Goal: Task Accomplishment & Management: Manage account settings

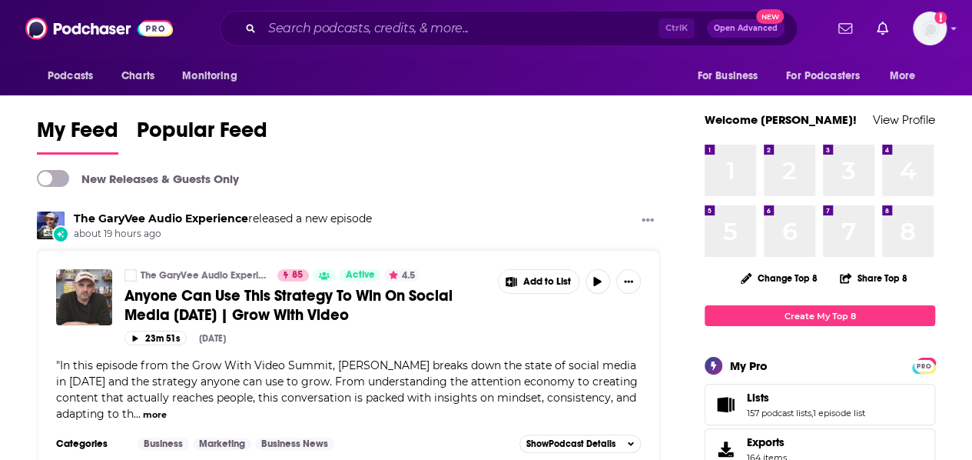
click at [957, 31] on icon "Show profile menu" at bounding box center [954, 28] width 6 height 9
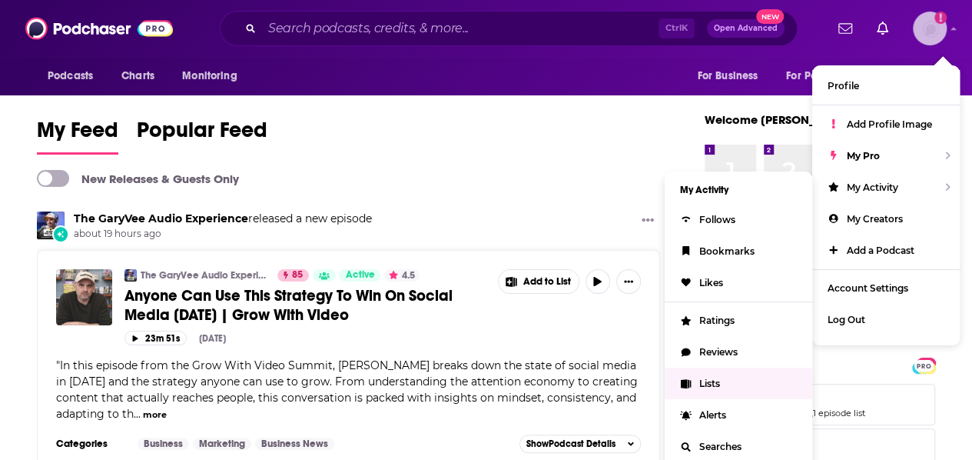
click at [698, 370] on link "Lists" at bounding box center [739, 383] width 148 height 32
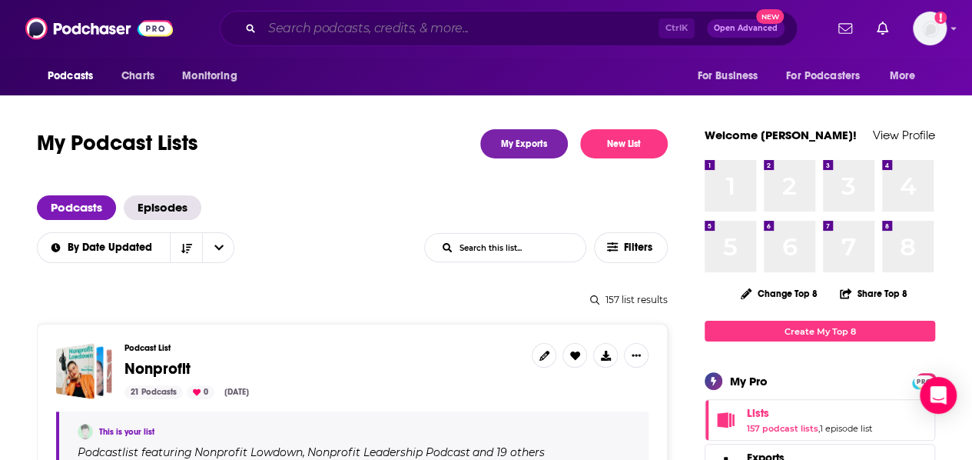
click at [384, 27] on input "Search podcasts, credits, & more..." at bounding box center [460, 28] width 397 height 25
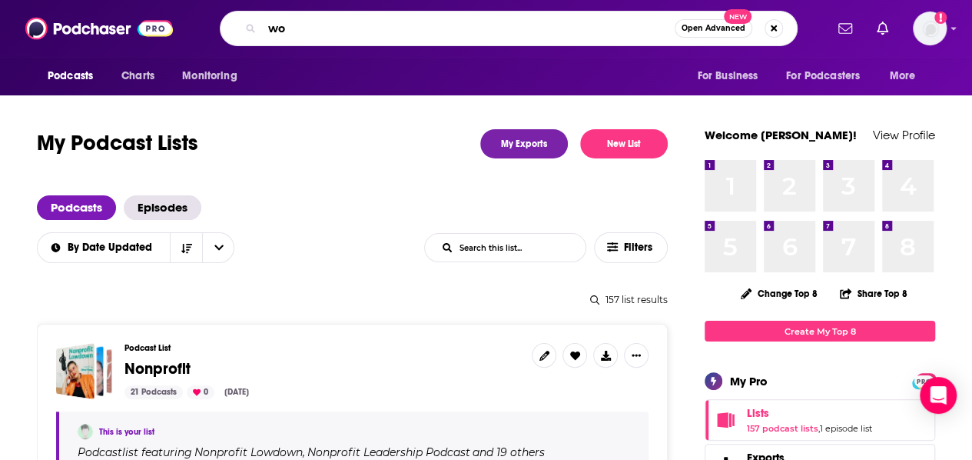
type input "w"
type input "high-earning women"
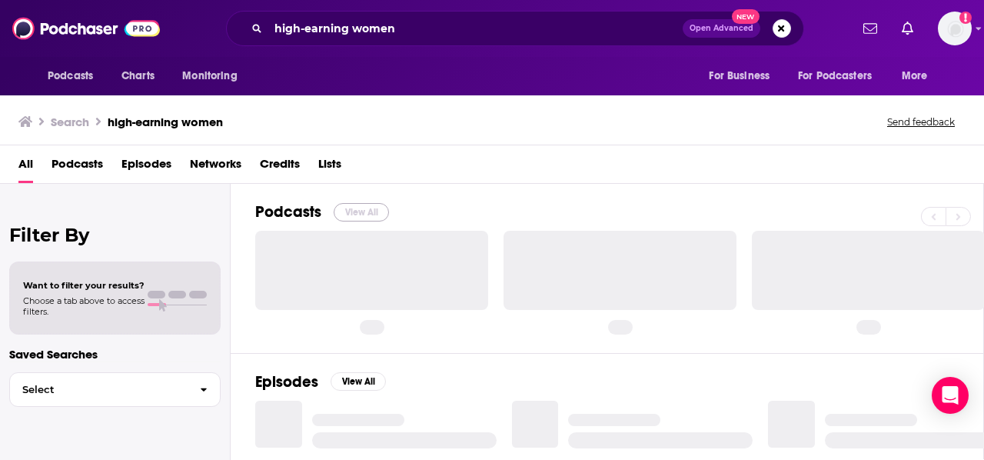
click at [364, 204] on button "View All" at bounding box center [361, 212] width 55 height 18
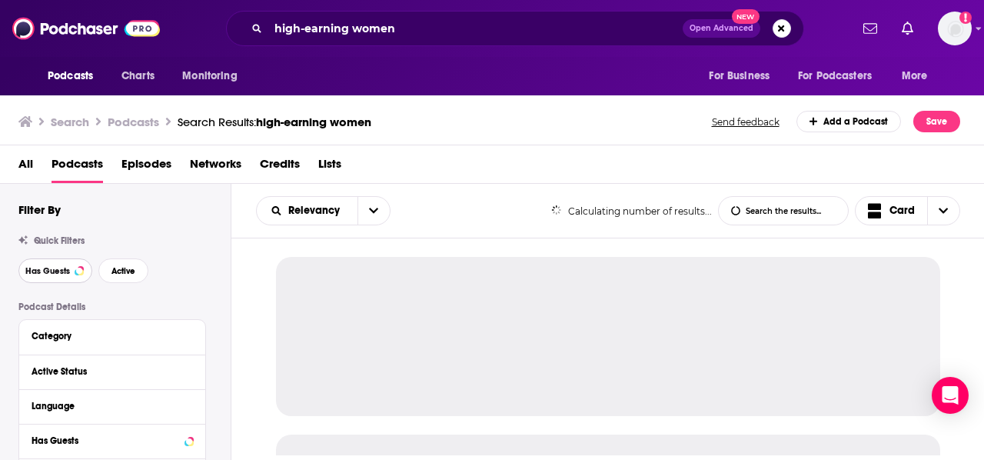
click at [71, 271] on button "Has Guests" at bounding box center [55, 270] width 74 height 25
click at [125, 264] on button "Active" at bounding box center [123, 270] width 50 height 25
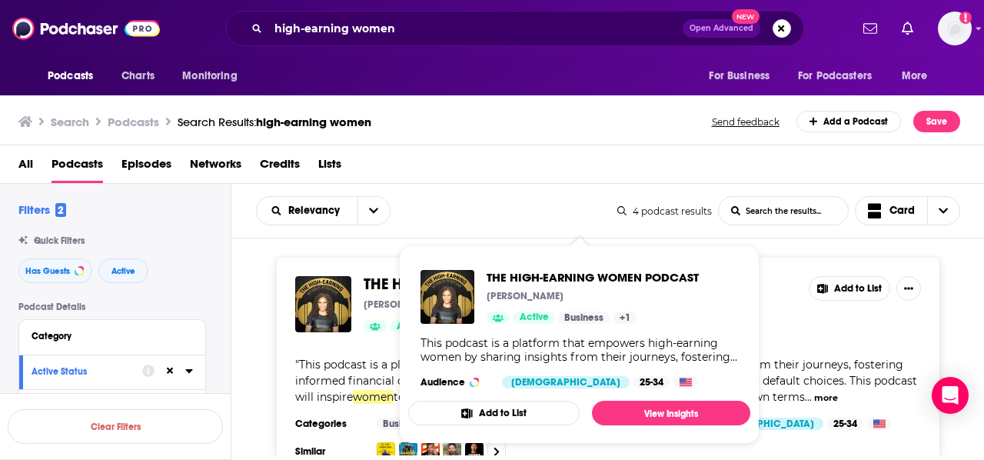
drag, startPoint x: 498, startPoint y: 287, endPoint x: 387, endPoint y: 278, distance: 111.1
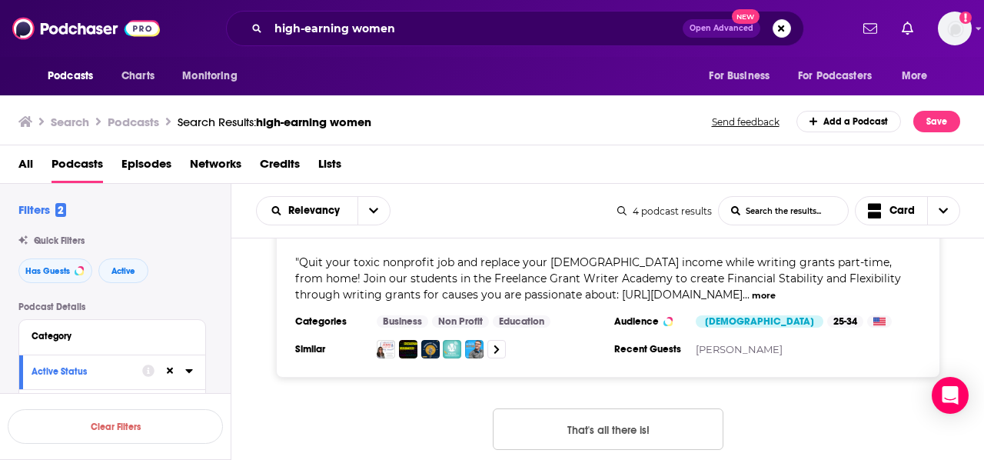
scroll to position [849, 0]
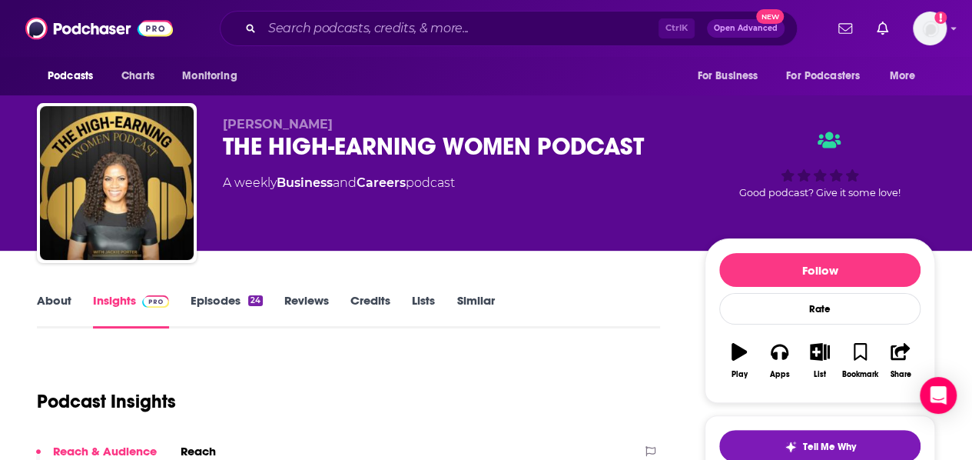
drag, startPoint x: 217, startPoint y: 291, endPoint x: 217, endPoint y: 307, distance: 15.4
click at [217, 307] on div "About Insights Episodes 24 Reviews Credits Lists Similar" at bounding box center [348, 310] width 623 height 38
click at [217, 307] on link "Episodes 24" at bounding box center [227, 310] width 72 height 35
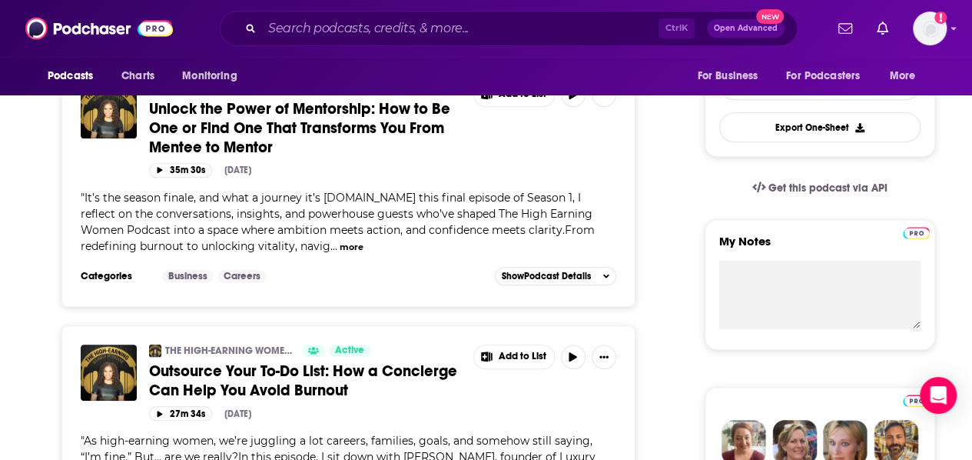
scroll to position [405, 0]
click at [340, 240] on button "more" at bounding box center [352, 246] width 24 height 13
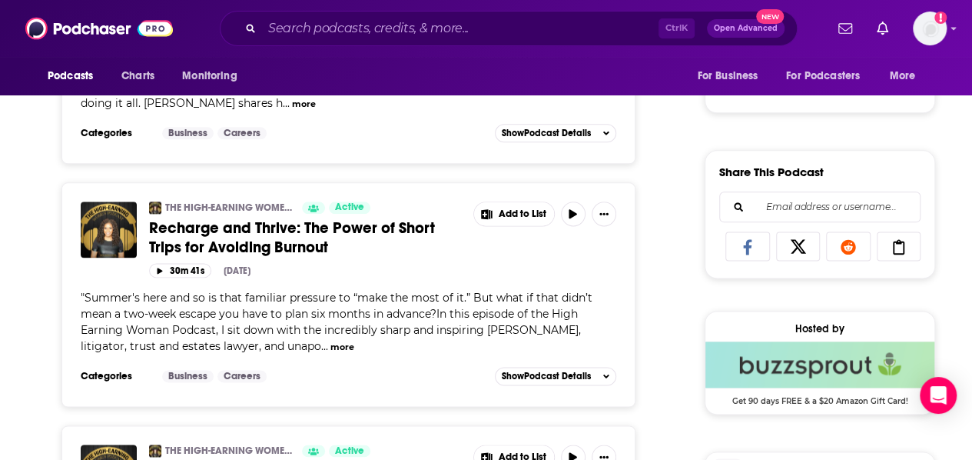
scroll to position [873, 0]
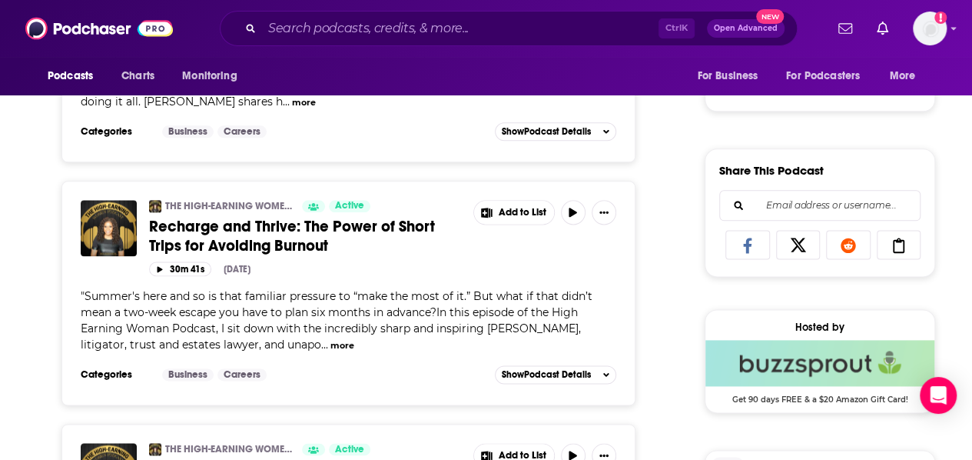
click at [331, 339] on button "more" at bounding box center [343, 345] width 24 height 13
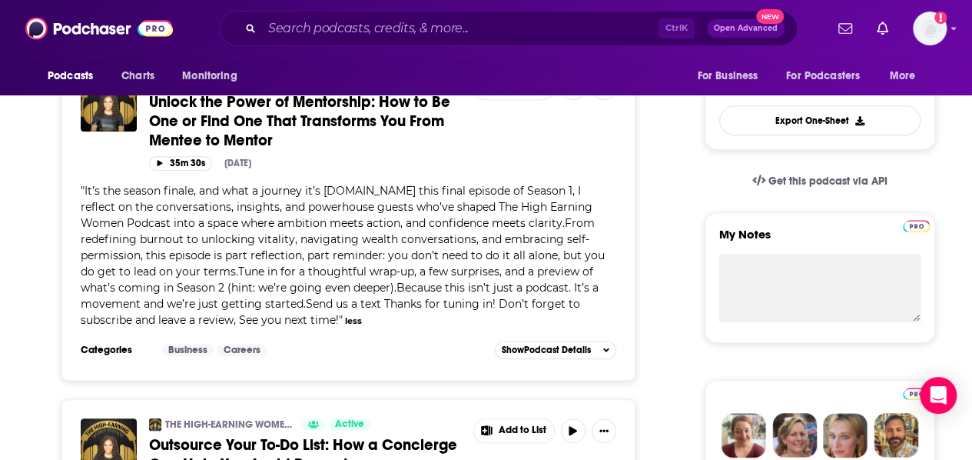
scroll to position [0, 0]
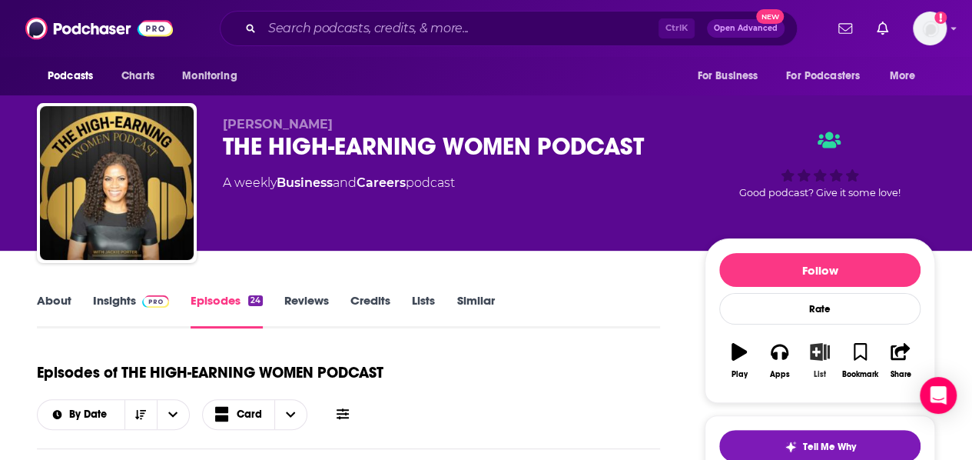
click at [826, 351] on icon "button" at bounding box center [819, 351] width 19 height 17
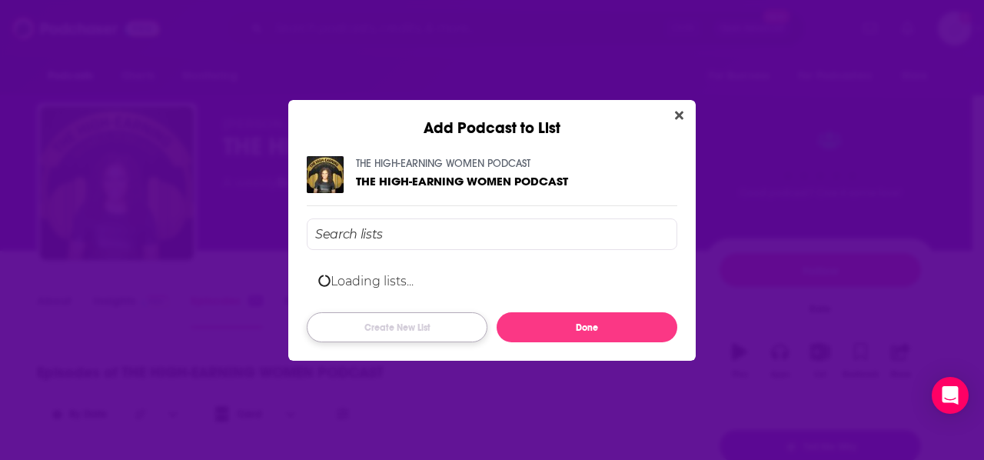
click at [420, 324] on button "Create New List" at bounding box center [397, 327] width 181 height 30
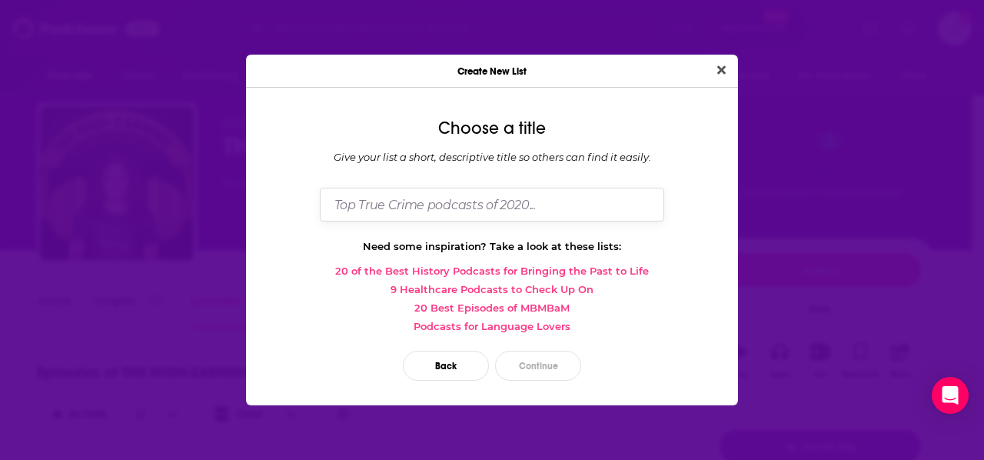
click at [402, 206] on input "Dialog" at bounding box center [492, 204] width 344 height 33
type input "Women Entrepreneur_Financial Advice"
click at [547, 365] on button "Continue" at bounding box center [538, 366] width 86 height 30
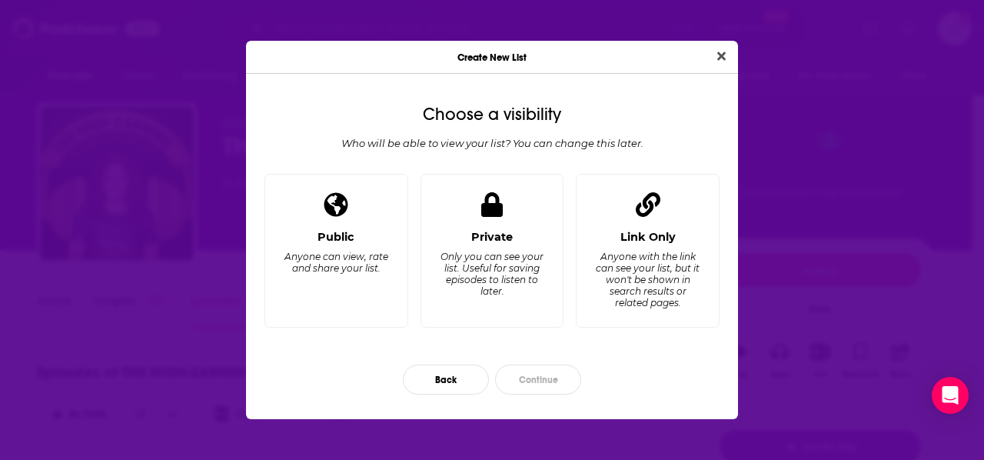
click at [418, 238] on div "Public Anyone can view, rate and share your list. Private Only you can see your…" at bounding box center [491, 257] width 467 height 167
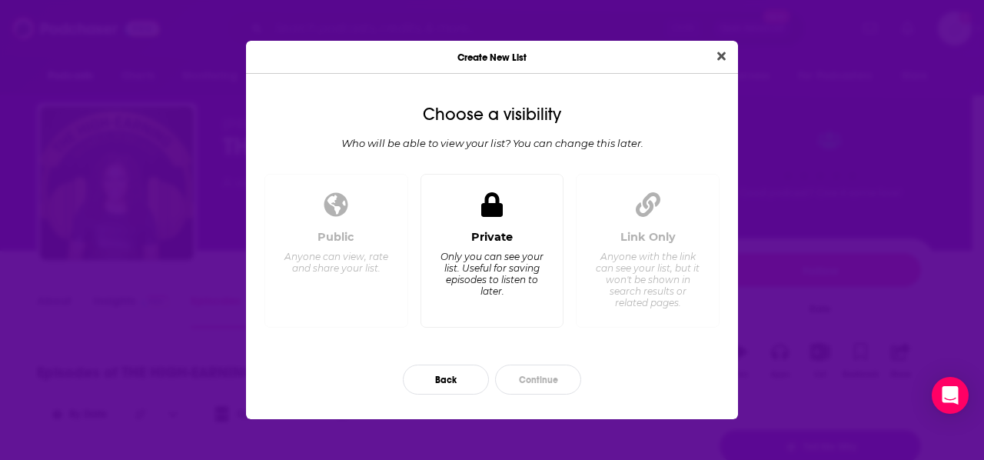
click at [449, 243] on div "Private Only you can see your list. Useful for saving episodes to listen to lat…" at bounding box center [493, 272] width 118 height 85
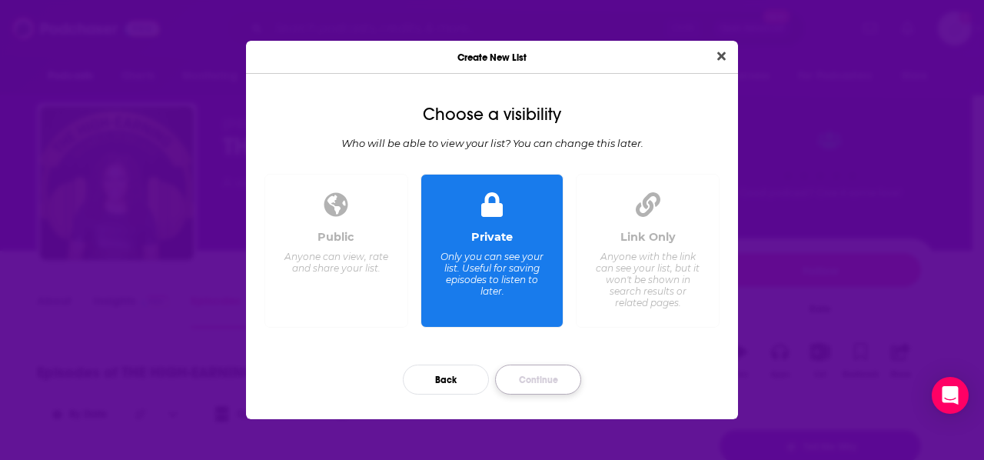
click at [528, 374] on button "Continue" at bounding box center [538, 379] width 86 height 30
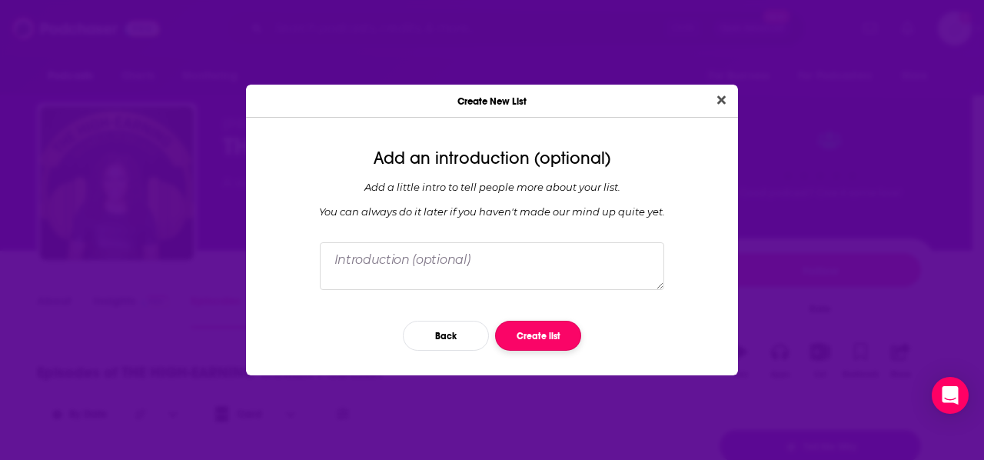
click at [528, 333] on button "Create list" at bounding box center [538, 336] width 86 height 30
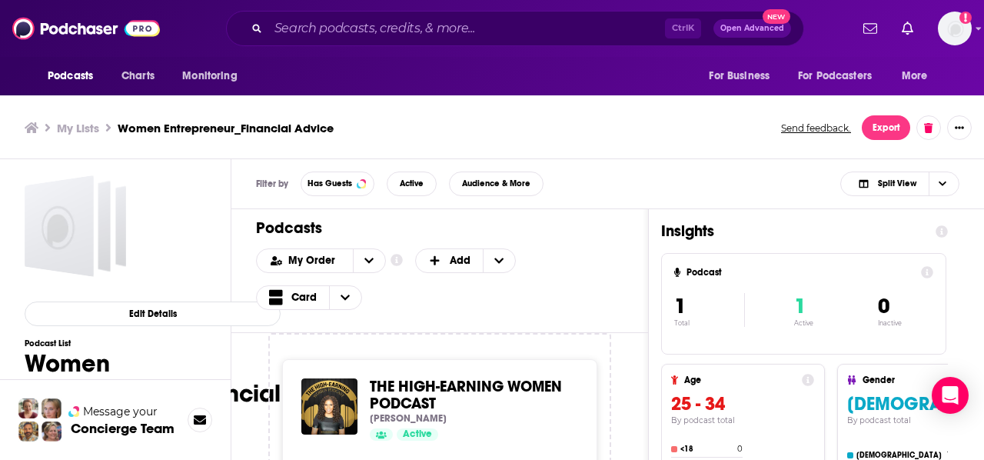
click at [723, 196] on div "Add Podcast to List THE HIGH-EARNING WOMEN PODCAST THE HIGH-EARNING WOMEN PODCA…" at bounding box center [492, 230] width 984 height 460
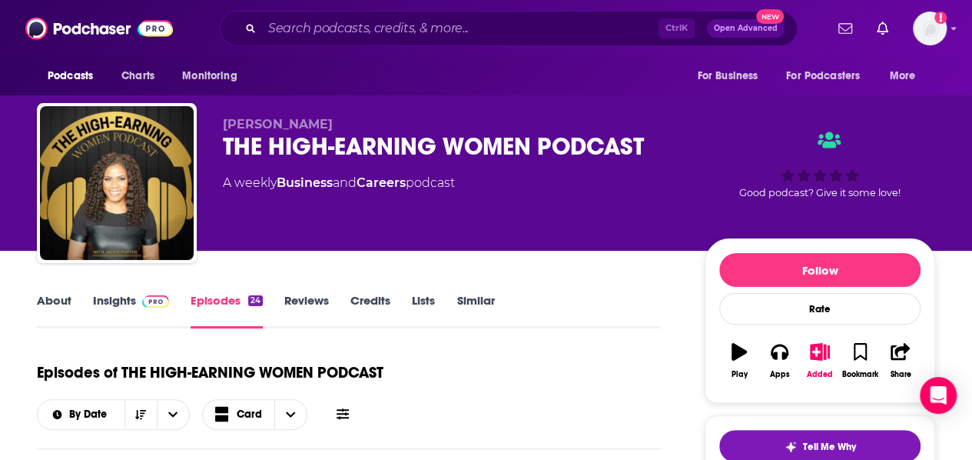
click at [480, 308] on link "Similar" at bounding box center [476, 310] width 38 height 35
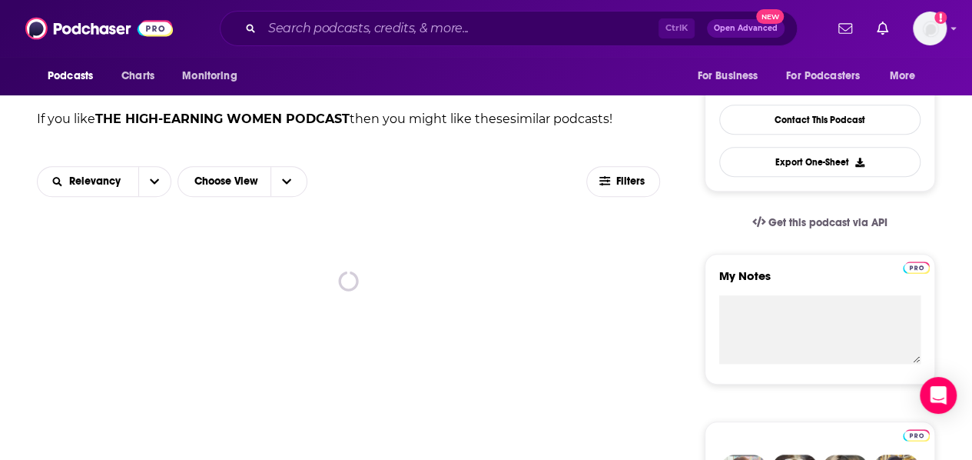
scroll to position [378, 0]
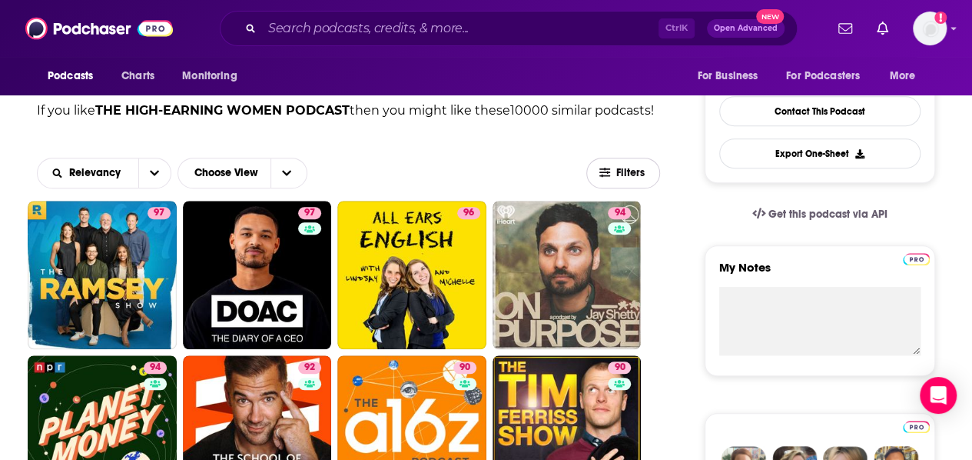
click at [646, 158] on button "Filters" at bounding box center [624, 173] width 74 height 31
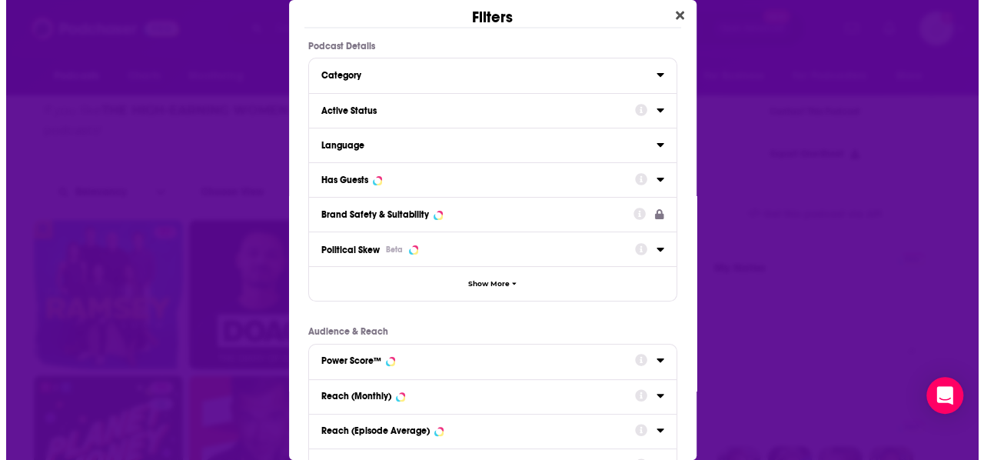
scroll to position [0, 0]
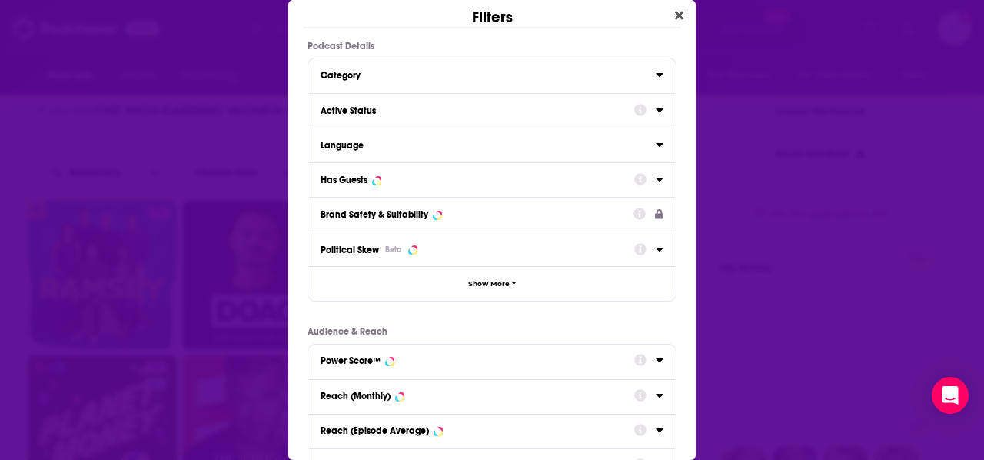
click at [656, 111] on icon "Dialog" at bounding box center [660, 110] width 8 height 12
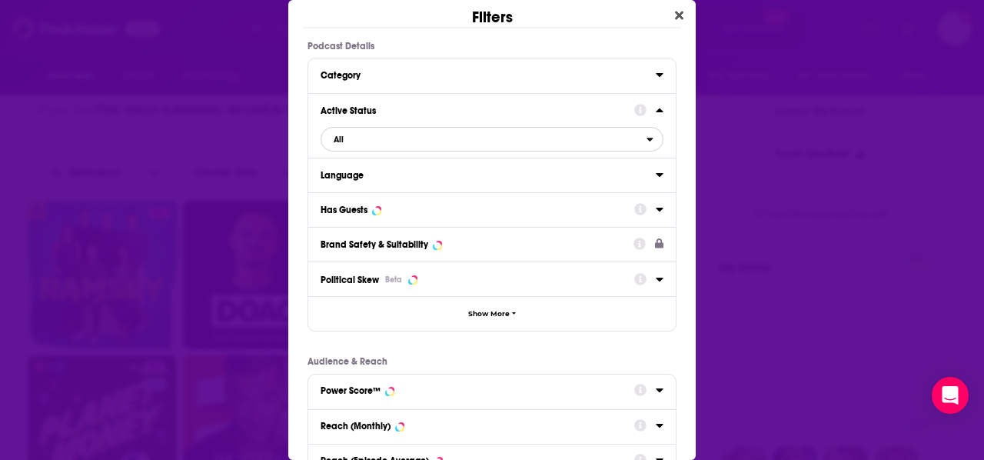
click at [387, 141] on span "All" at bounding box center [483, 139] width 325 height 20
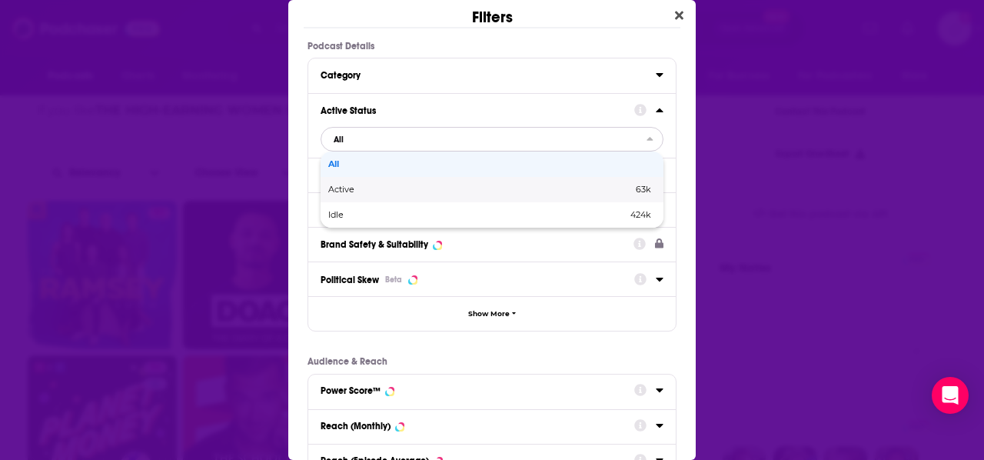
click at [380, 188] on span "Active" at bounding box center [410, 189] width 165 height 8
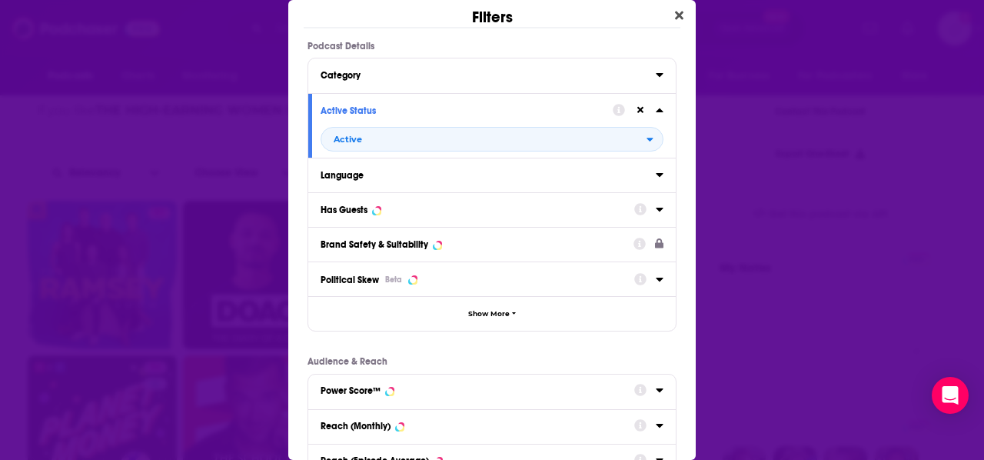
click at [656, 171] on icon "Dialog" at bounding box center [660, 174] width 8 height 12
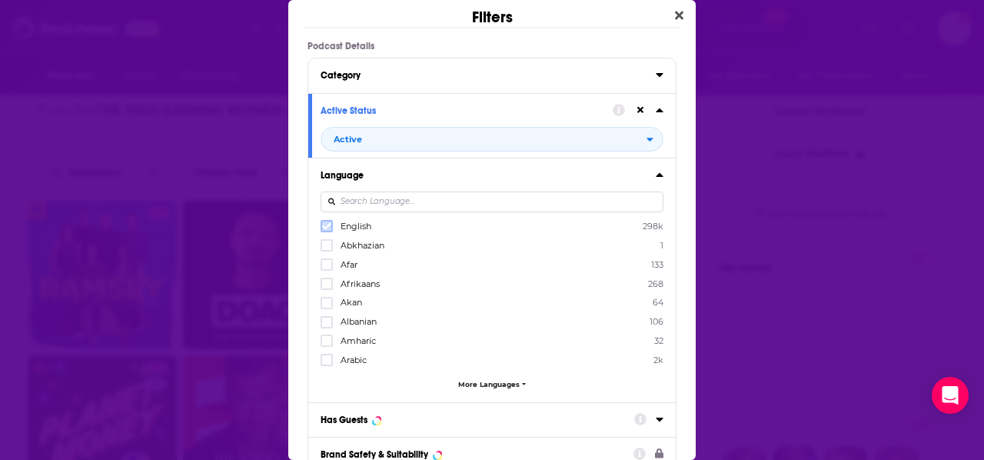
click at [326, 224] on icon "Dialog" at bounding box center [326, 225] width 9 height 9
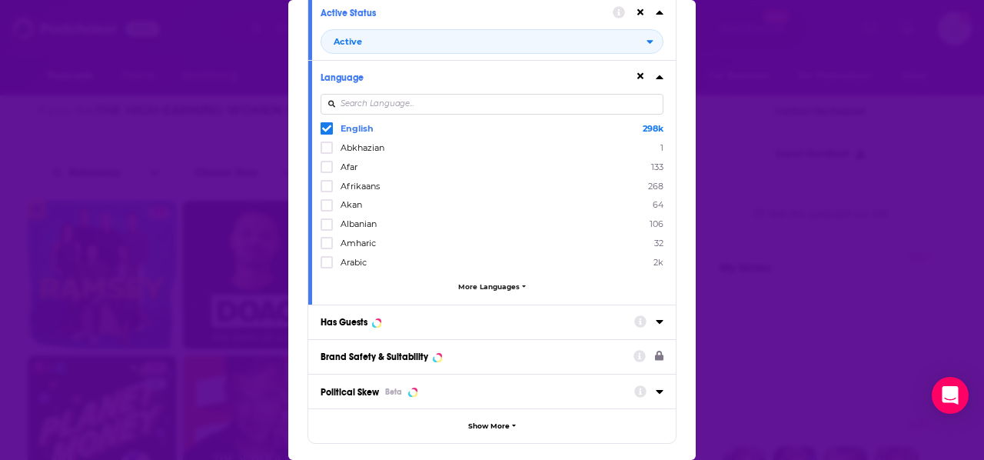
scroll to position [138, 0]
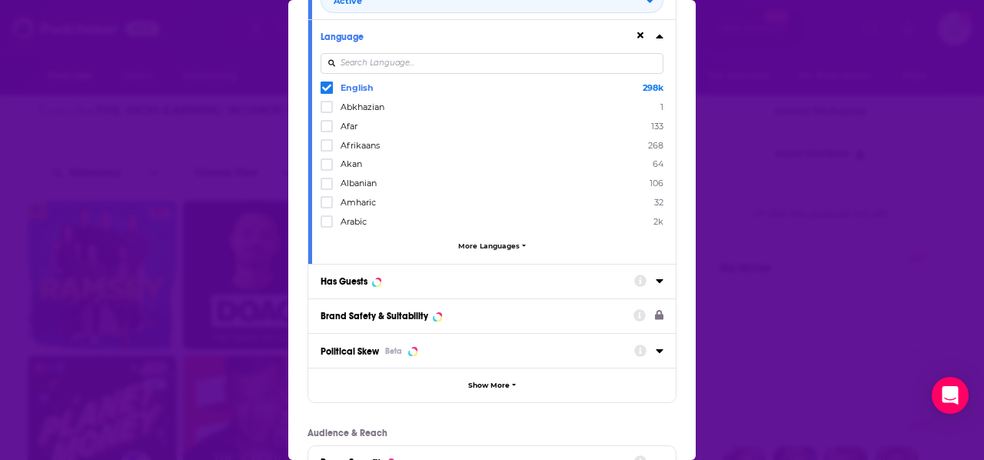
click at [356, 271] on button "Has Guests" at bounding box center [478, 280] width 314 height 19
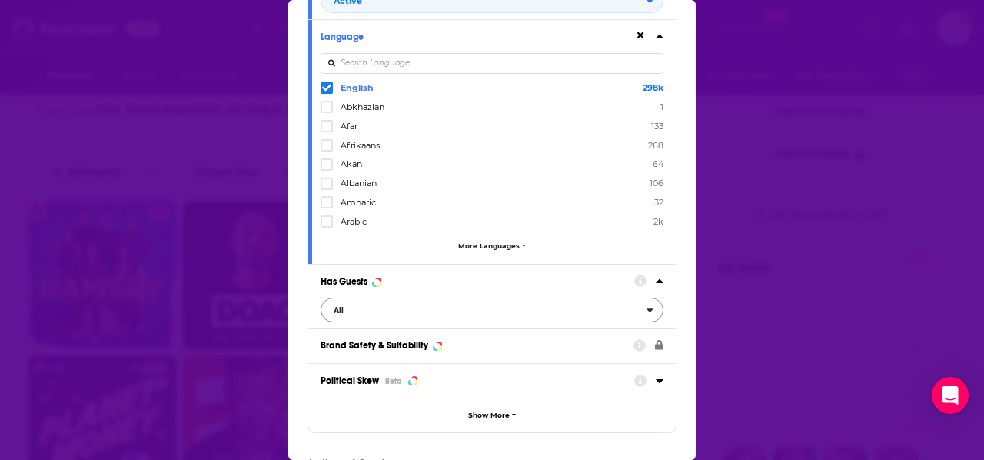
scroll to position [155, 0]
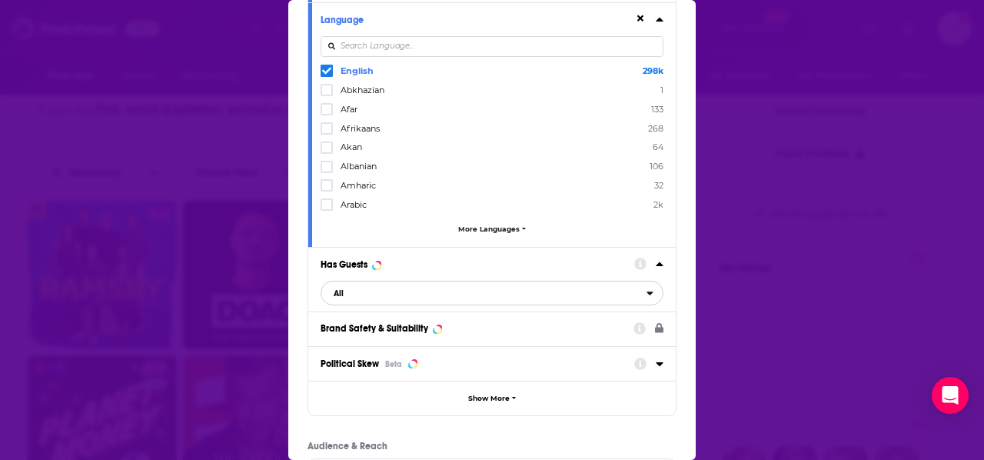
click at [377, 283] on span "All" at bounding box center [483, 293] width 325 height 20
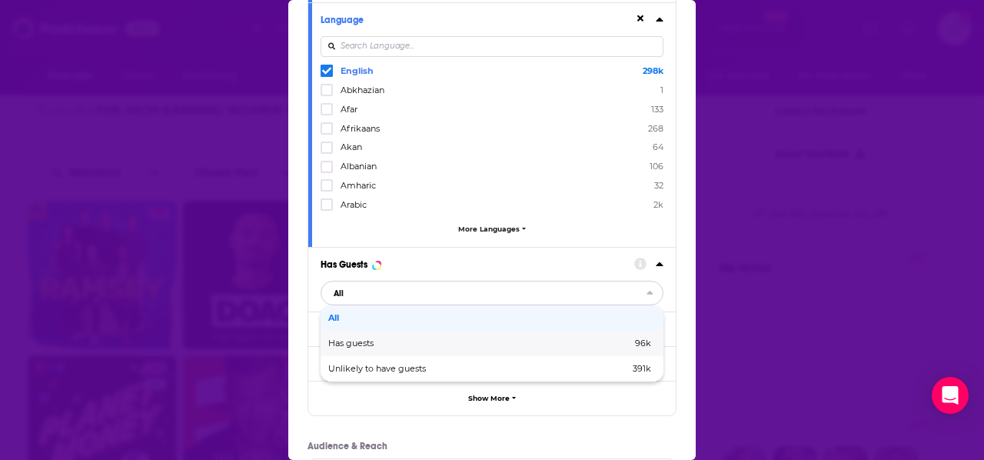
click at [354, 347] on div "Has guests 96k" at bounding box center [492, 343] width 343 height 25
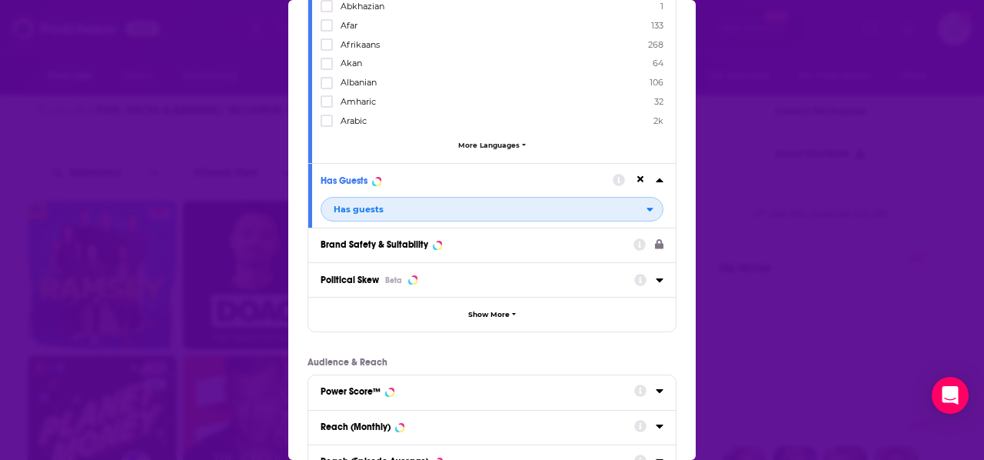
scroll to position [245, 0]
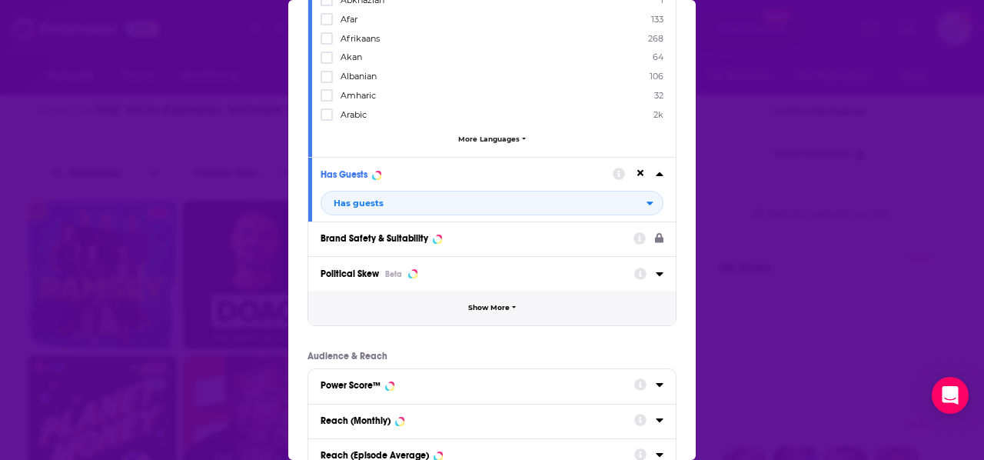
click at [464, 314] on button "Show More" at bounding box center [491, 308] width 367 height 35
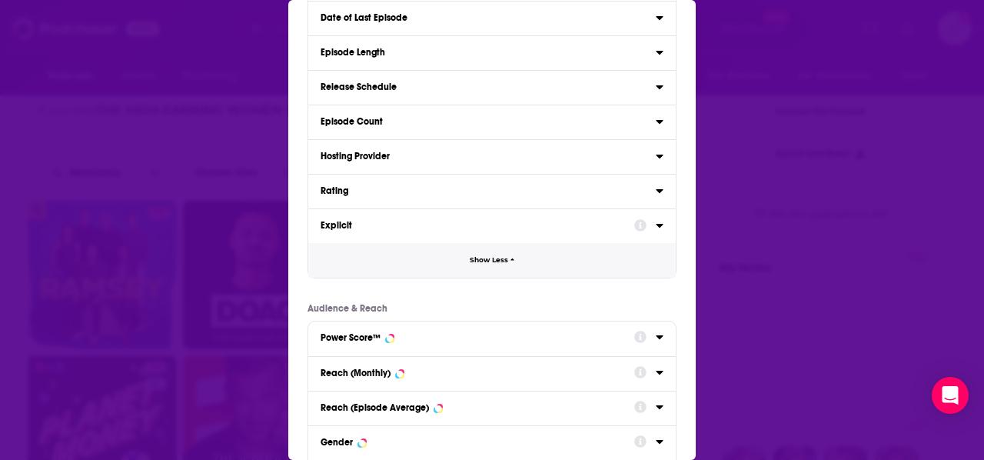
scroll to position [627, 0]
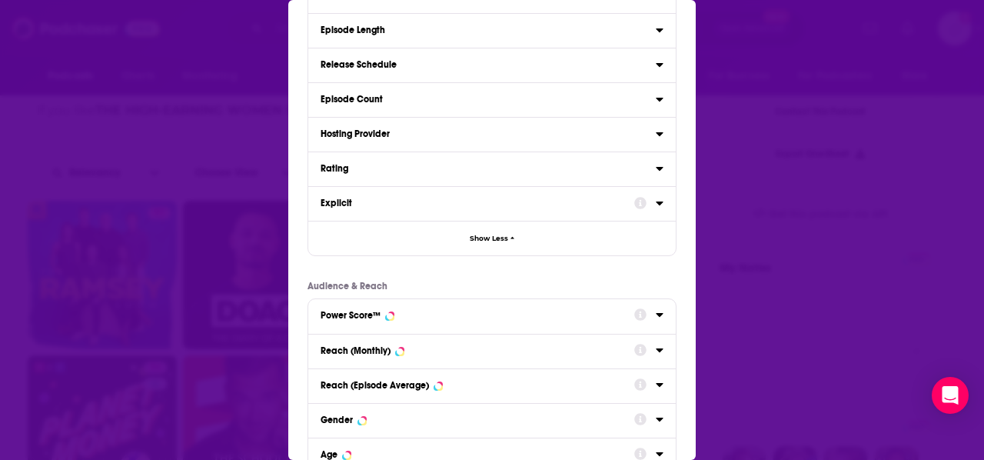
click at [471, 305] on button "Power Score™" at bounding box center [478, 314] width 314 height 19
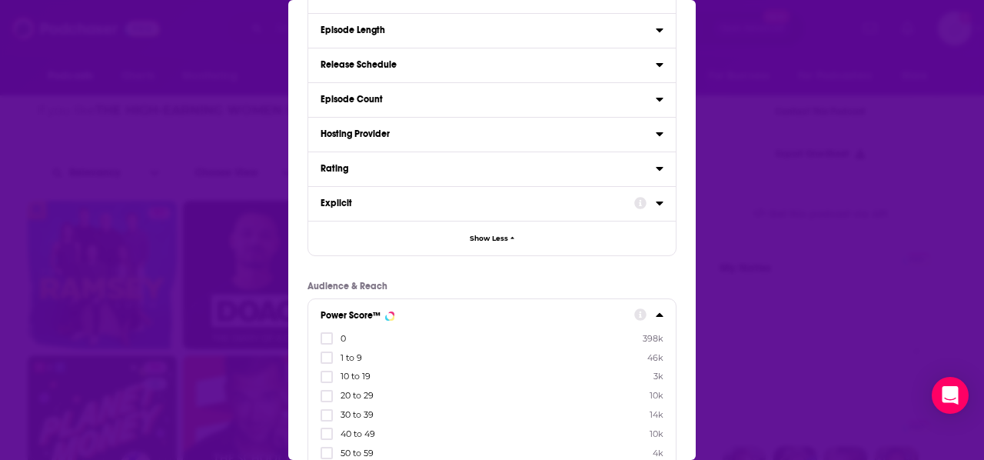
scroll to position [804, 0]
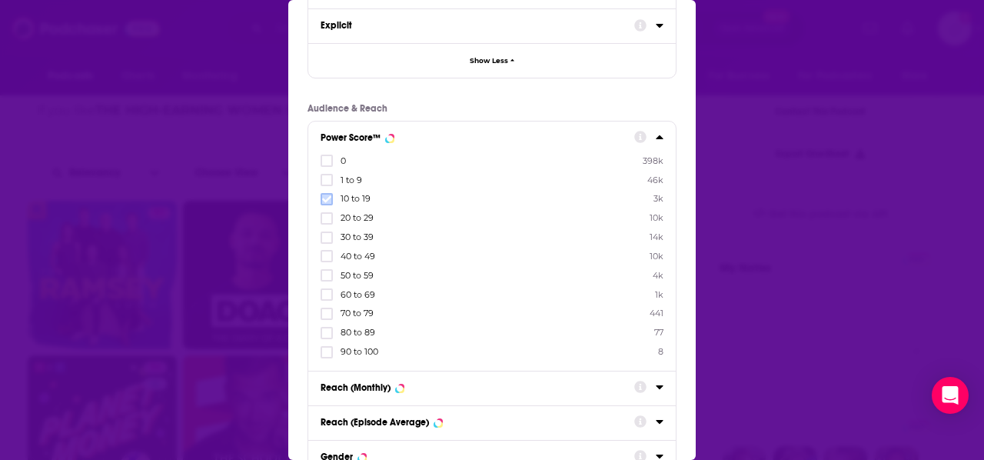
click at [326, 194] on icon "Dialog" at bounding box center [326, 198] width 9 height 9
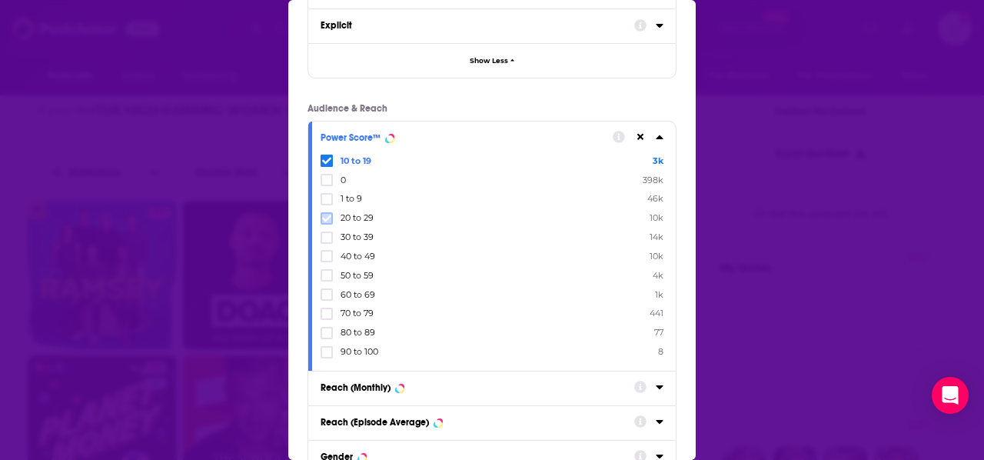
click at [324, 214] on icon "Dialog" at bounding box center [326, 218] width 9 height 9
click at [327, 233] on icon "Dialog" at bounding box center [326, 237] width 9 height 9
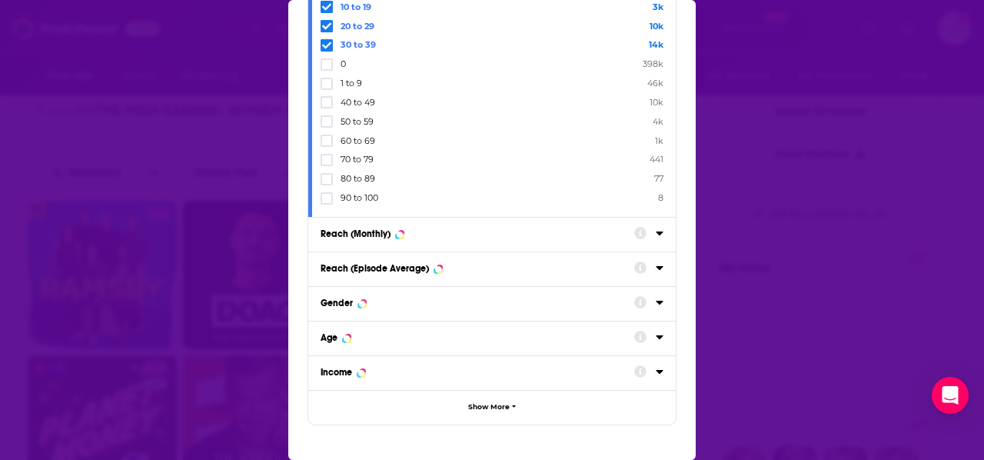
scroll to position [1002, 0]
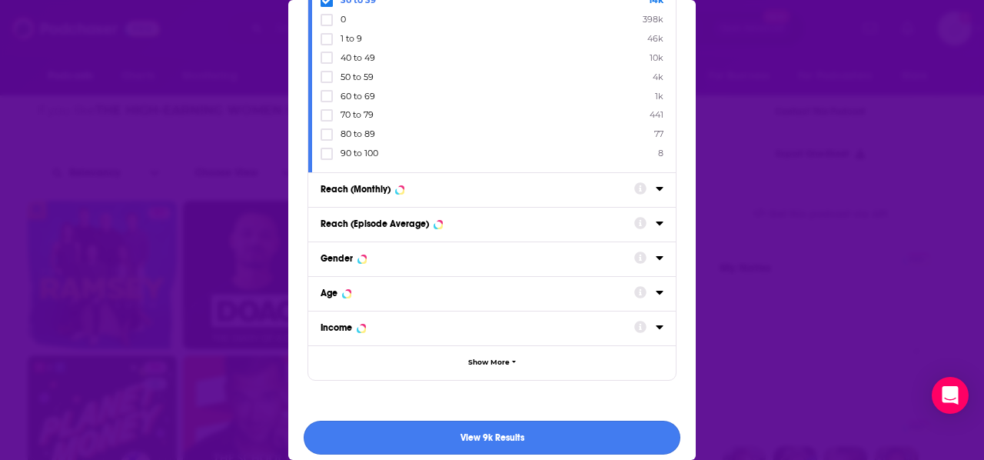
click at [404, 421] on button "View 9k Results" at bounding box center [492, 438] width 377 height 35
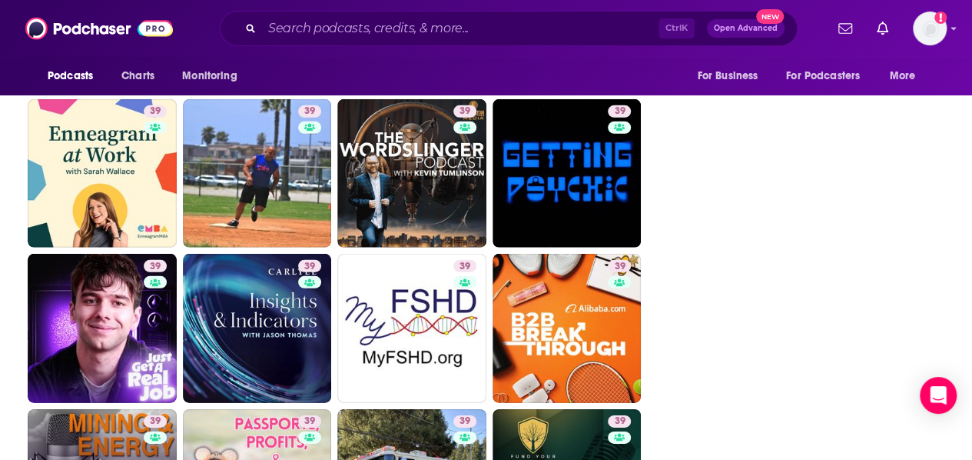
scroll to position [2417, 0]
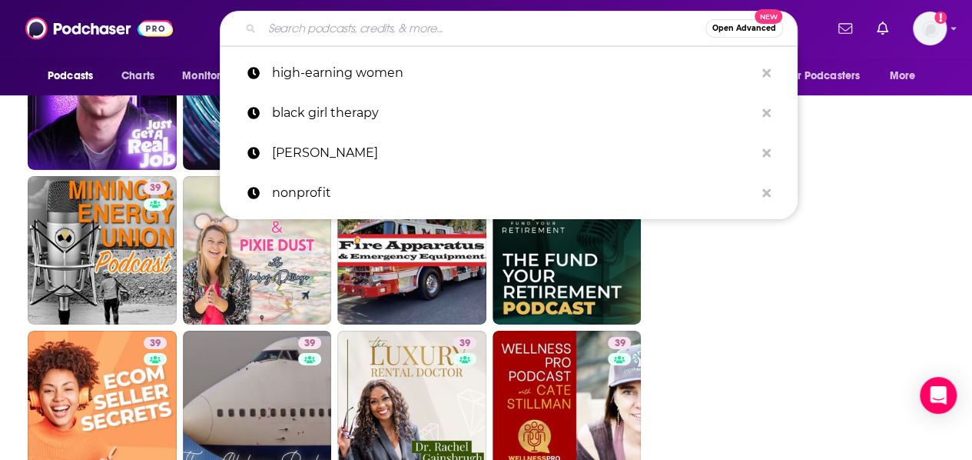
click at [321, 25] on input "Search podcasts, credits, & more..." at bounding box center [484, 28] width 444 height 25
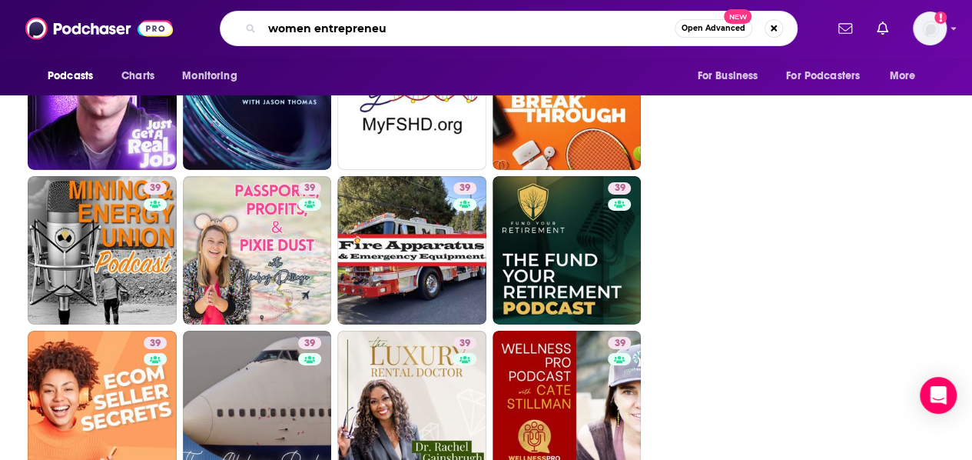
type input "women entrepreneur"
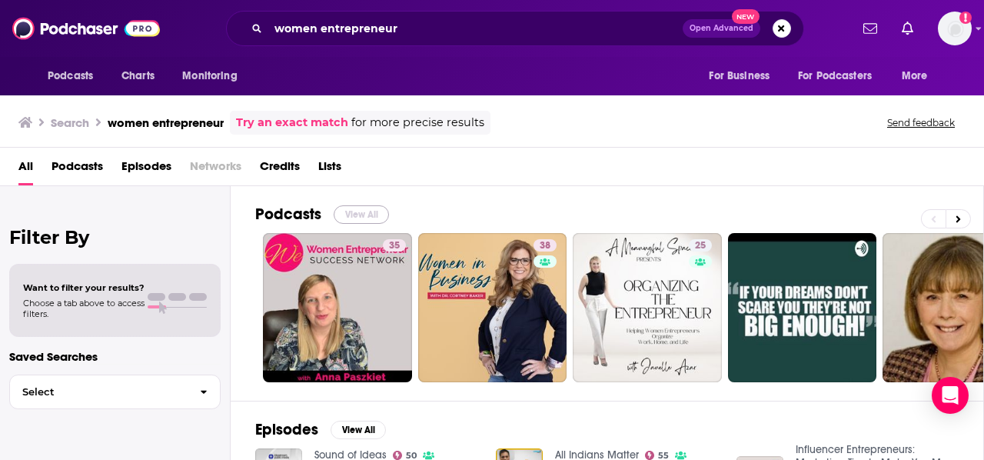
click at [364, 211] on button "View All" at bounding box center [361, 214] width 55 height 18
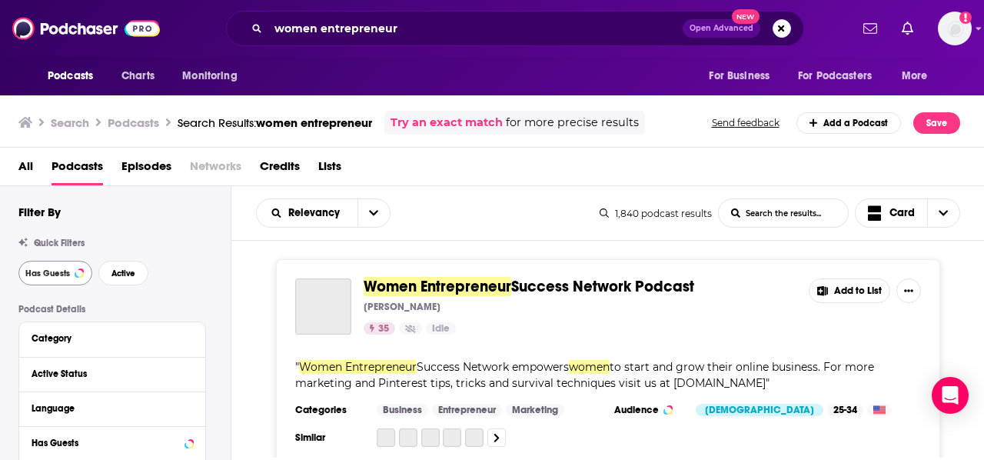
scroll to position [41, 0]
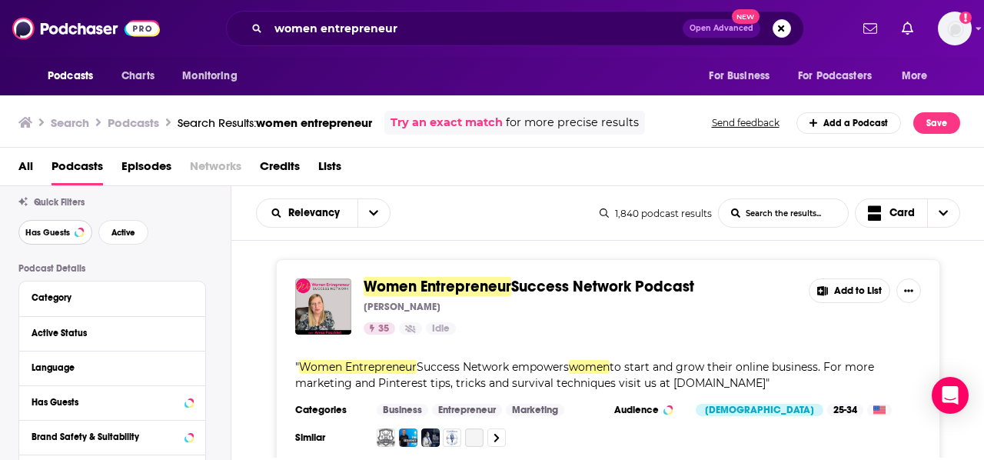
click at [45, 222] on button "Has Guests" at bounding box center [55, 232] width 74 height 25
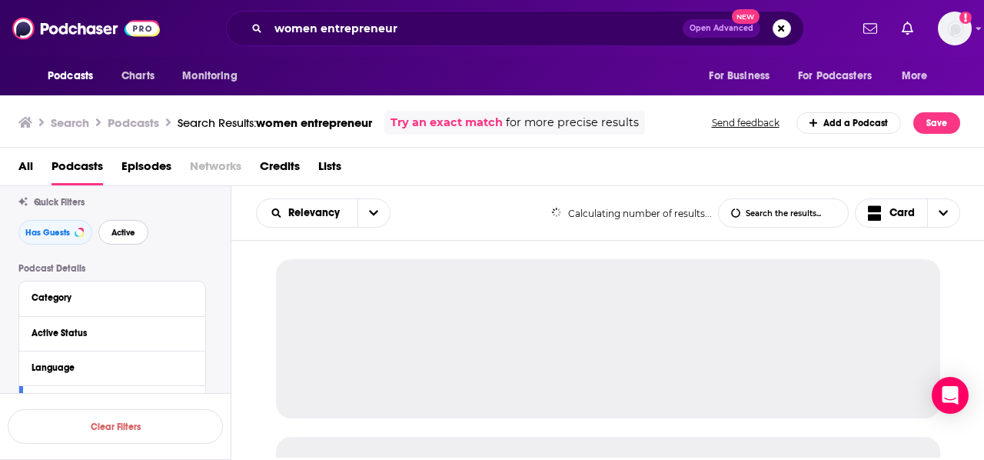
click at [143, 241] on button "Active" at bounding box center [123, 232] width 50 height 25
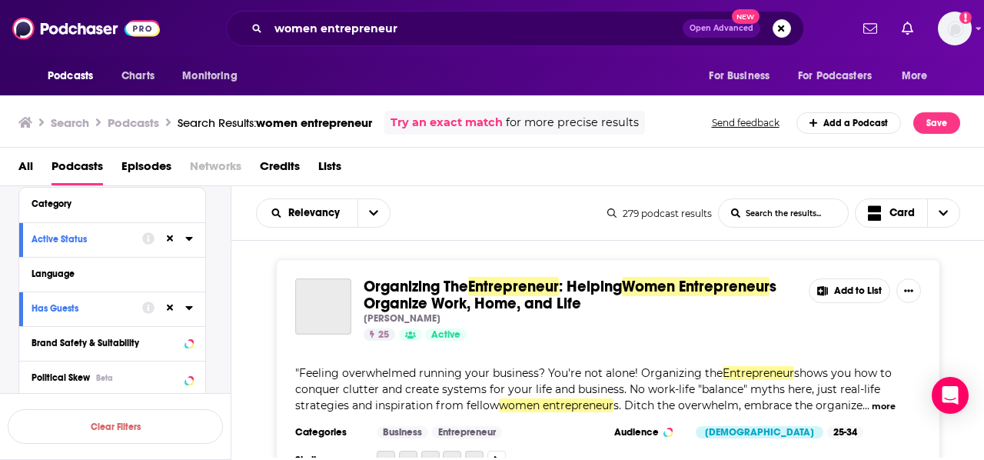
scroll to position [141, 0]
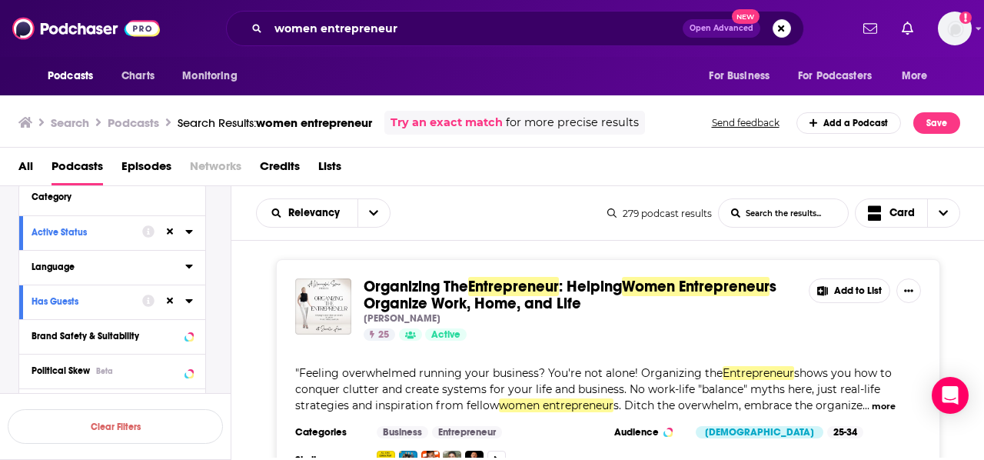
click at [188, 268] on icon at bounding box center [189, 266] width 8 height 12
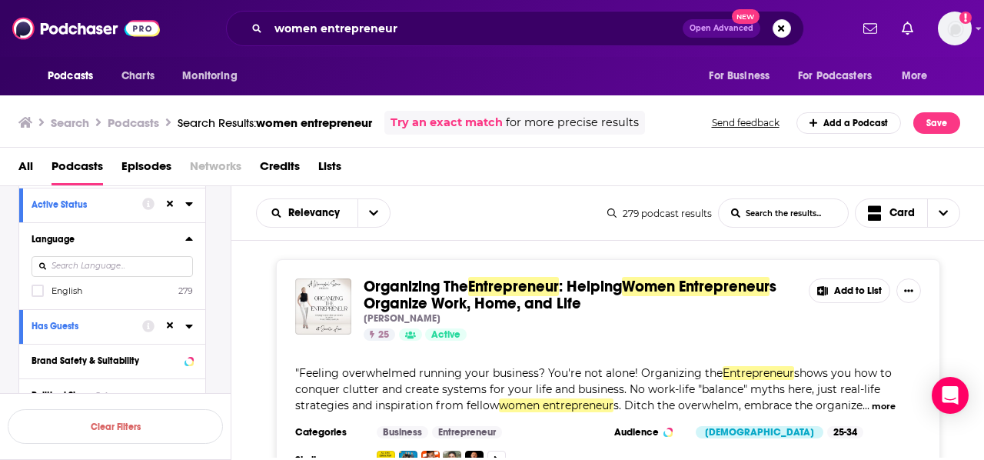
scroll to position [171, 0]
click at [39, 288] on div at bounding box center [39, 288] width 15 height 13
click at [39, 288] on icon at bounding box center [37, 289] width 9 height 7
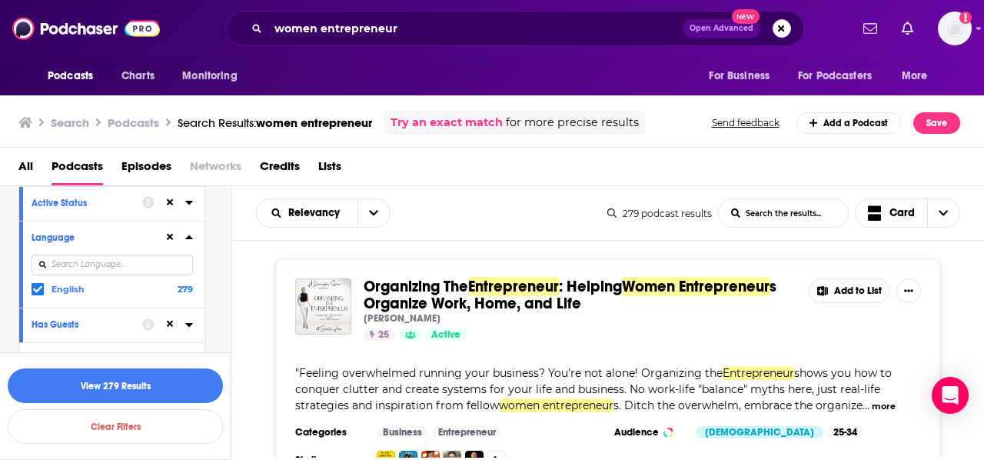
scroll to position [5, 0]
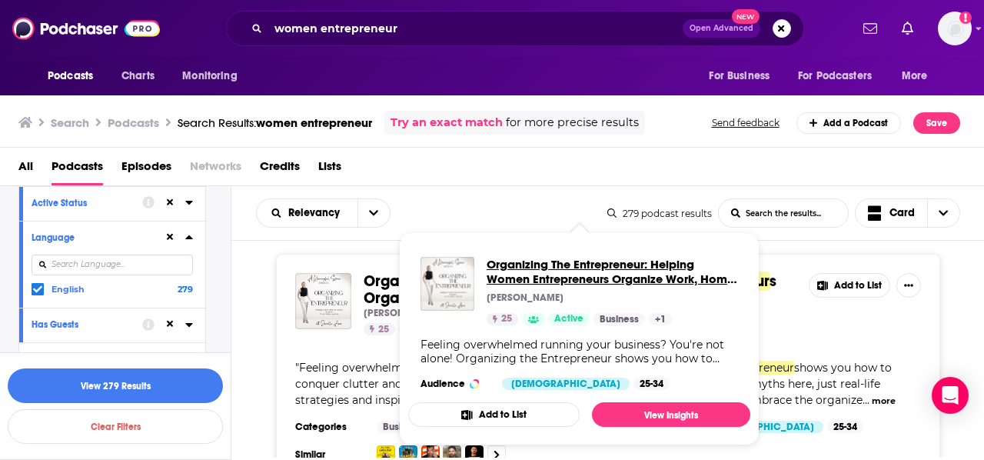
drag, startPoint x: 543, startPoint y: 295, endPoint x: 509, endPoint y: 260, distance: 48.9
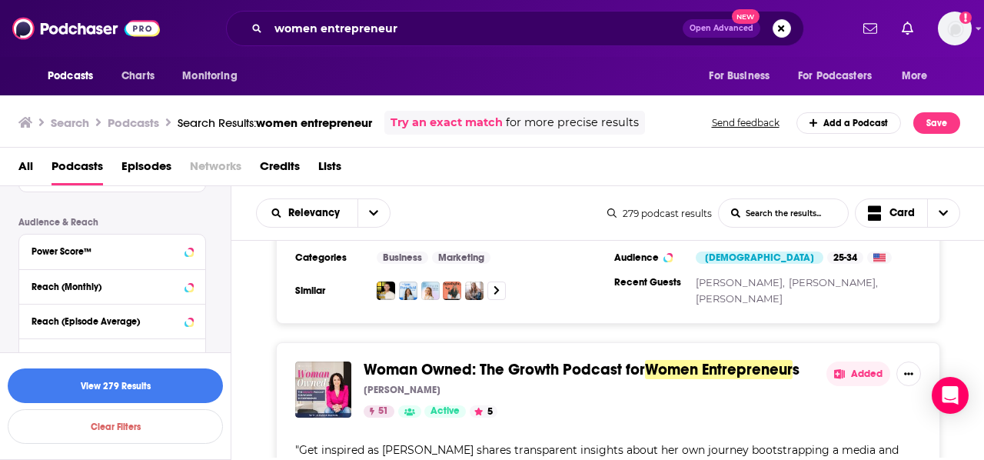
scroll to position [426, 0]
click at [188, 251] on icon at bounding box center [189, 250] width 8 height 12
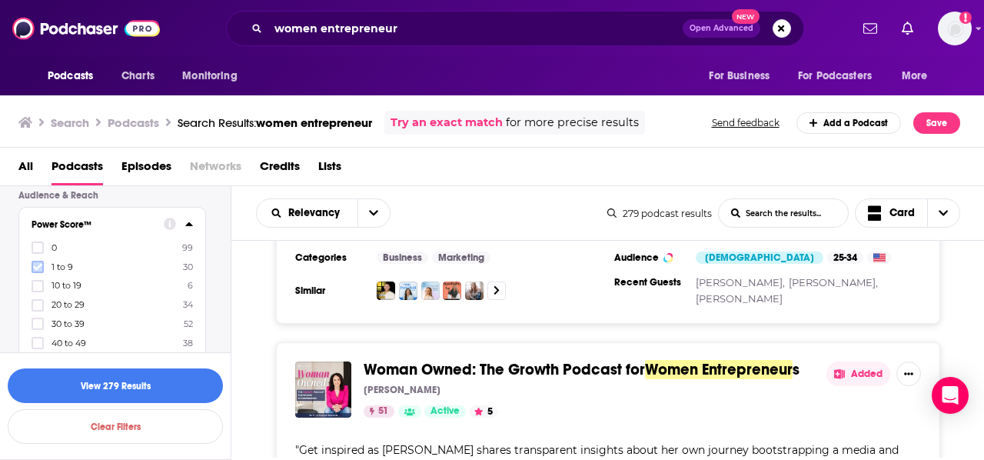
click at [36, 267] on icon at bounding box center [37, 266] width 9 height 7
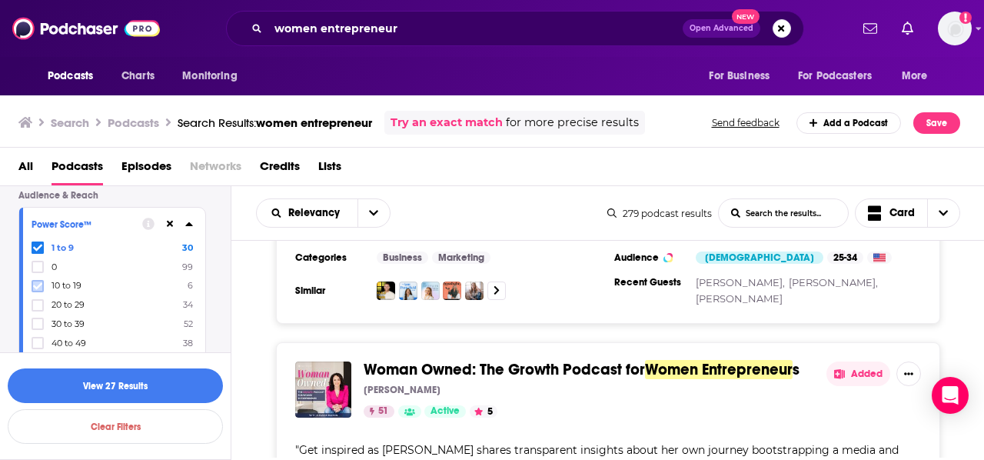
click at [35, 282] on icon at bounding box center [37, 285] width 9 height 9
click at [35, 301] on icon at bounding box center [37, 305] width 9 height 9
click at [106, 389] on button "View 67 Results" at bounding box center [115, 385] width 215 height 35
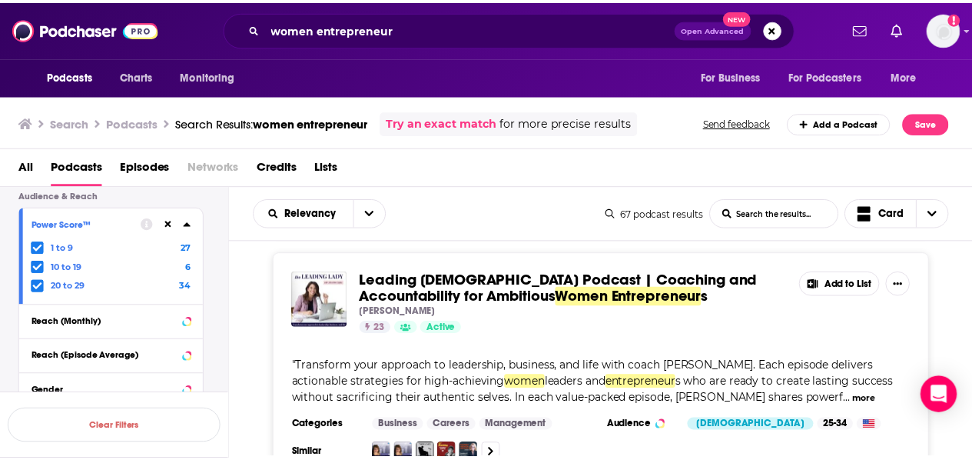
scroll to position [780, 0]
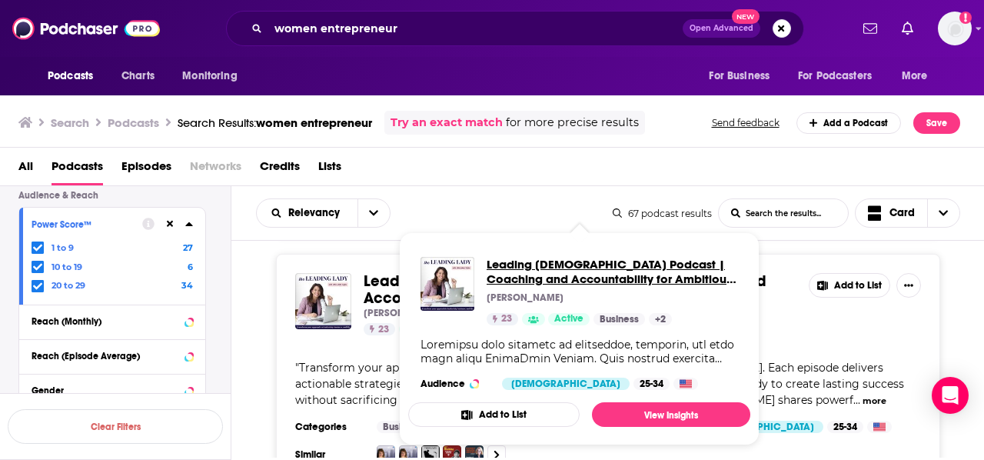
click at [550, 262] on span "Leading Lady Podcast | Coaching and Accountability for Ambitious Women Entrepre…" at bounding box center [612, 271] width 251 height 29
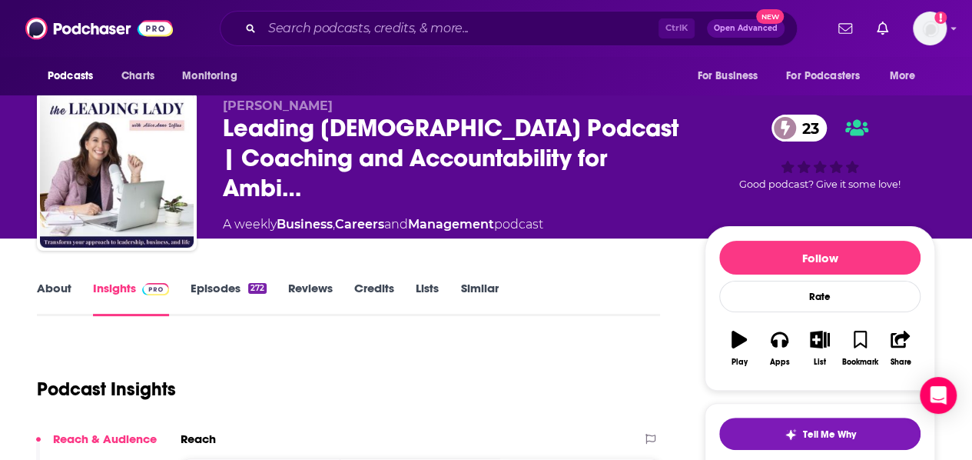
scroll to position [337, 0]
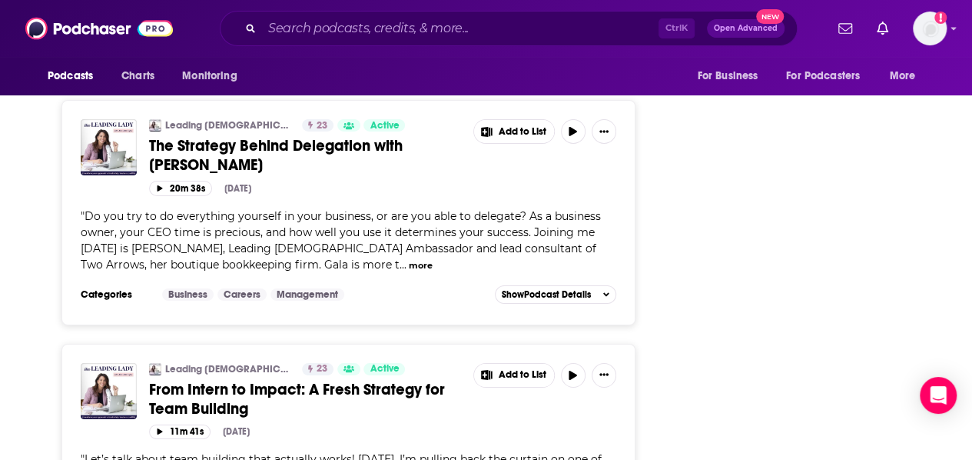
scroll to position [2478, 0]
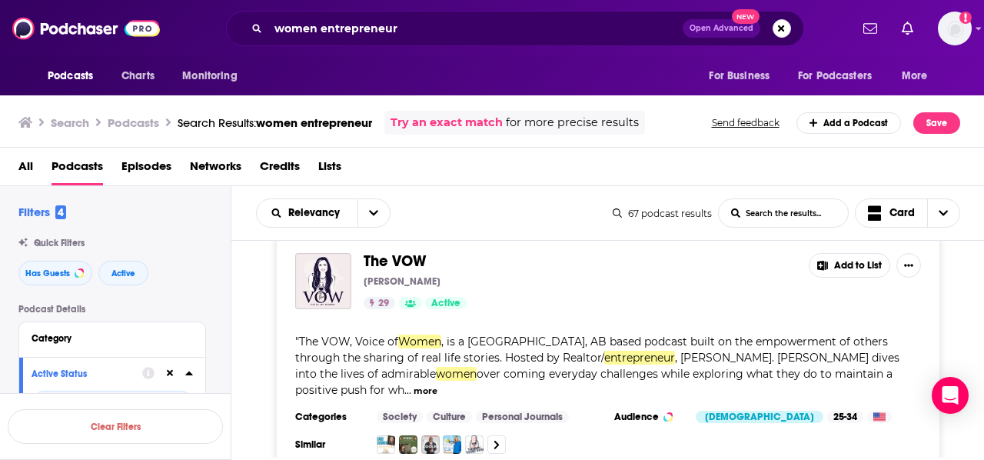
scroll to position [5913, 0]
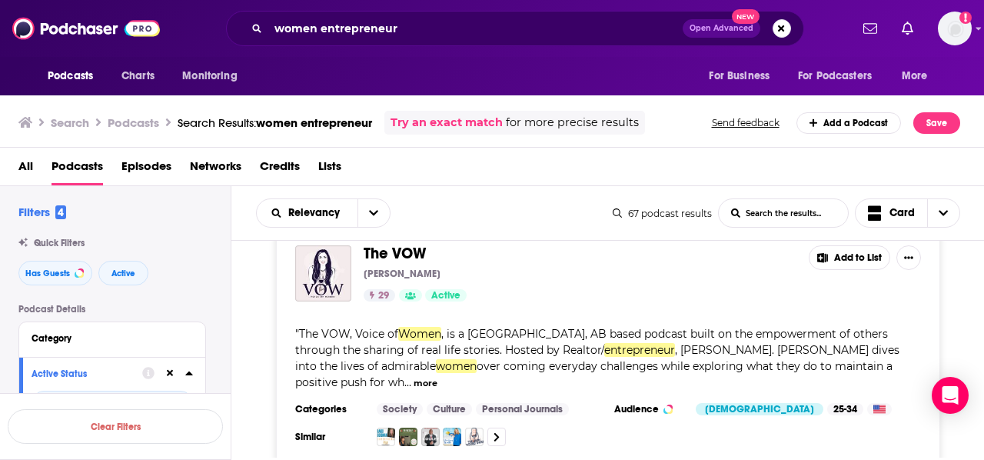
scroll to position [6041, 0]
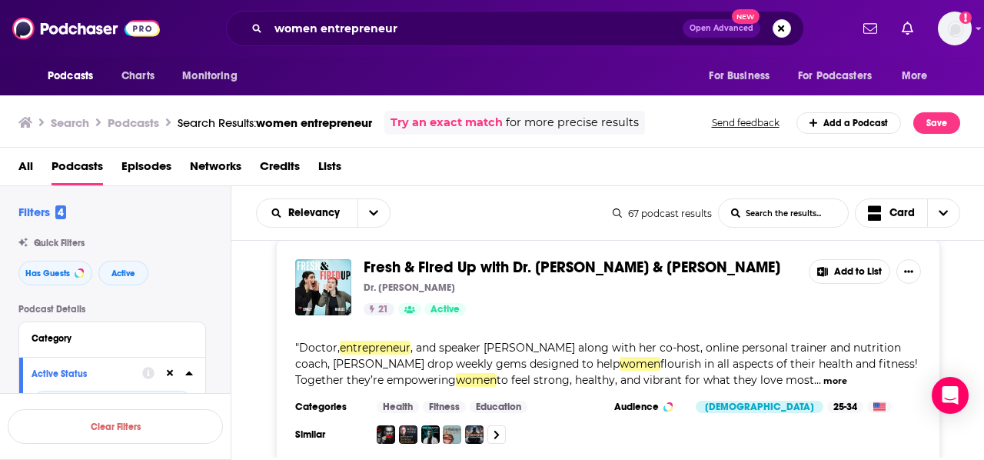
scroll to position [6940, 0]
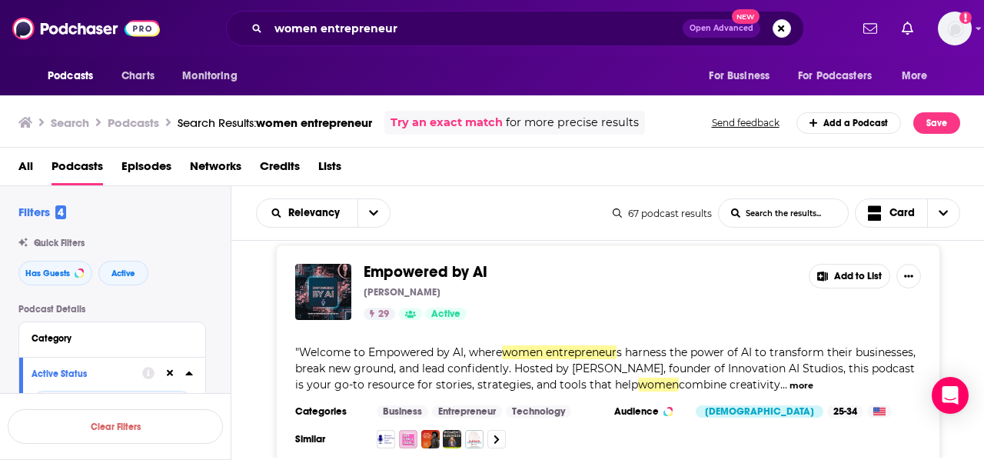
scroll to position [8672, 0]
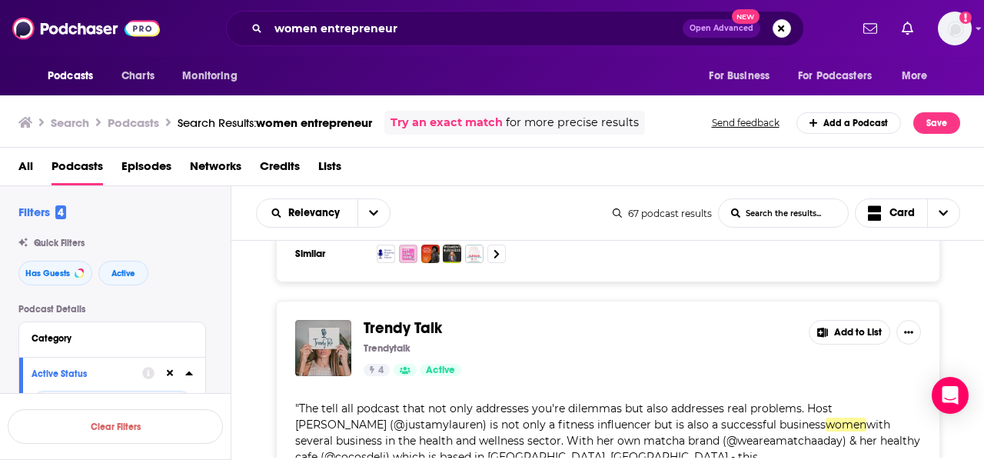
scroll to position [8872, 0]
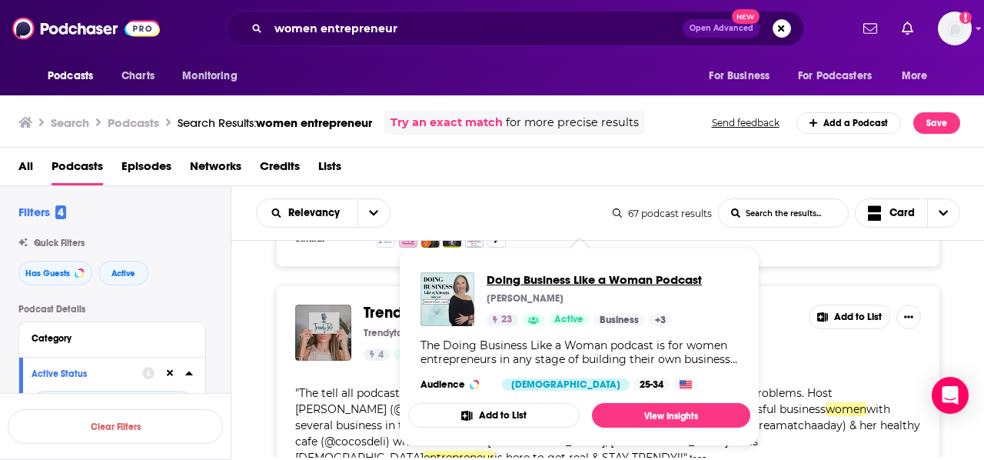
drag, startPoint x: 542, startPoint y: 270, endPoint x: 523, endPoint y: 278, distance: 20.7
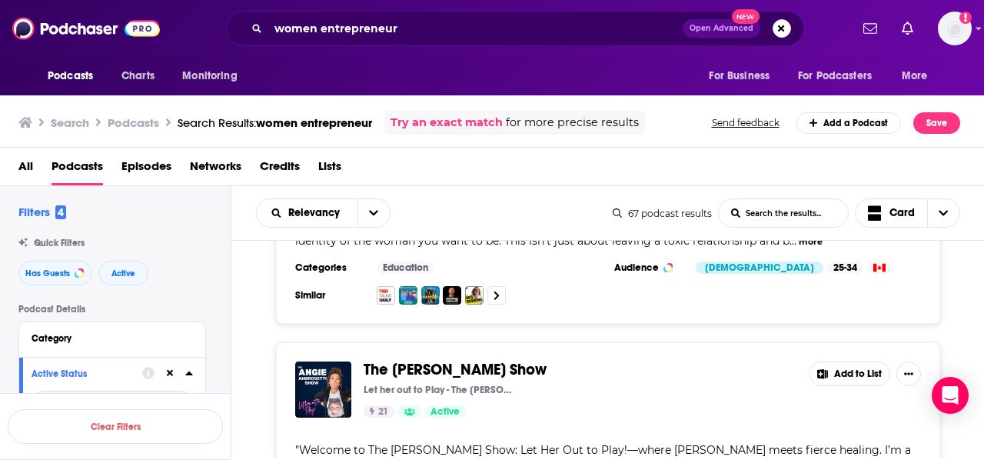
scroll to position [9813, 0]
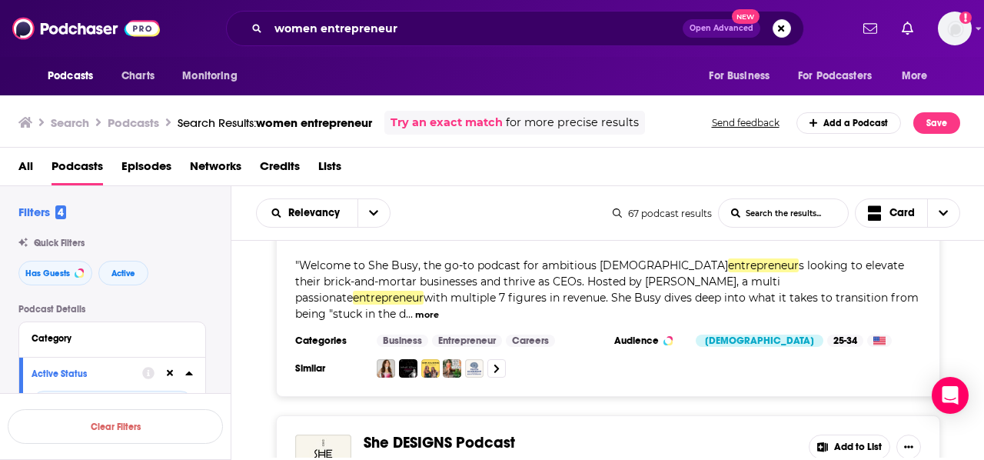
scroll to position [12183, 0]
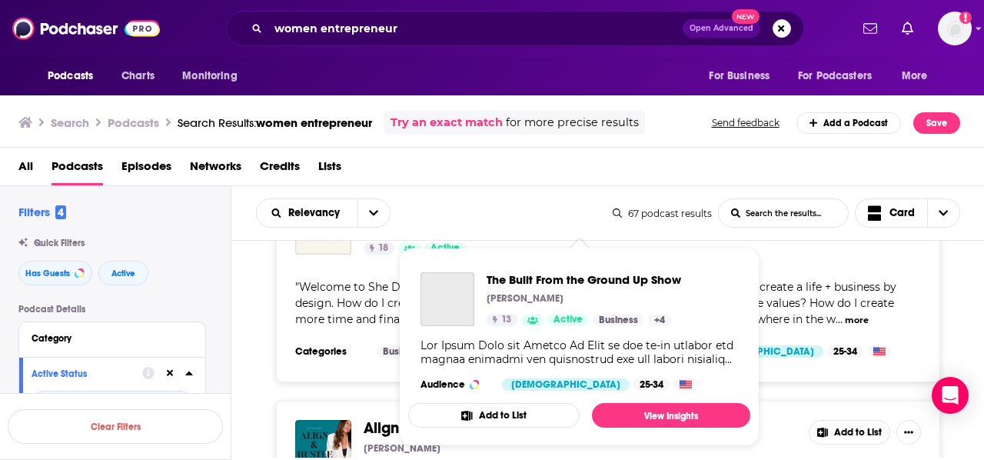
scroll to position [12322, 0]
drag, startPoint x: 552, startPoint y: 271, endPoint x: 392, endPoint y: 259, distance: 160.3
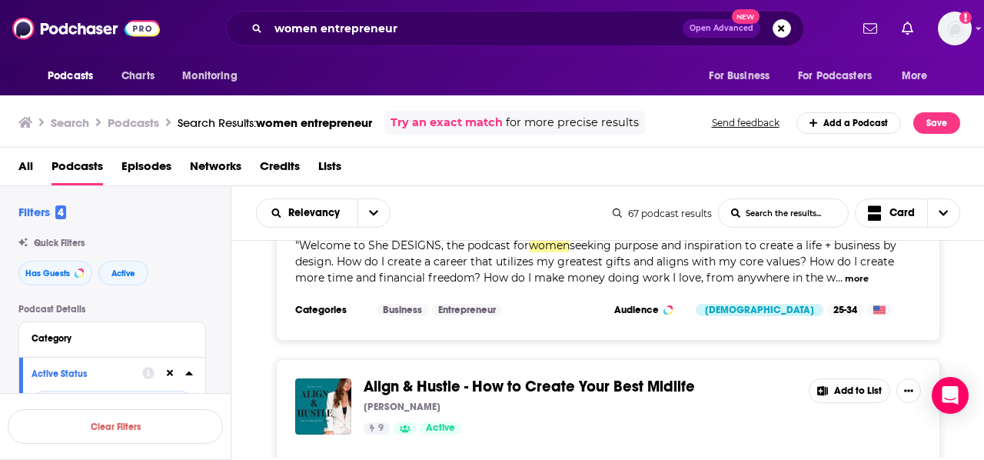
scroll to position [12173, 0]
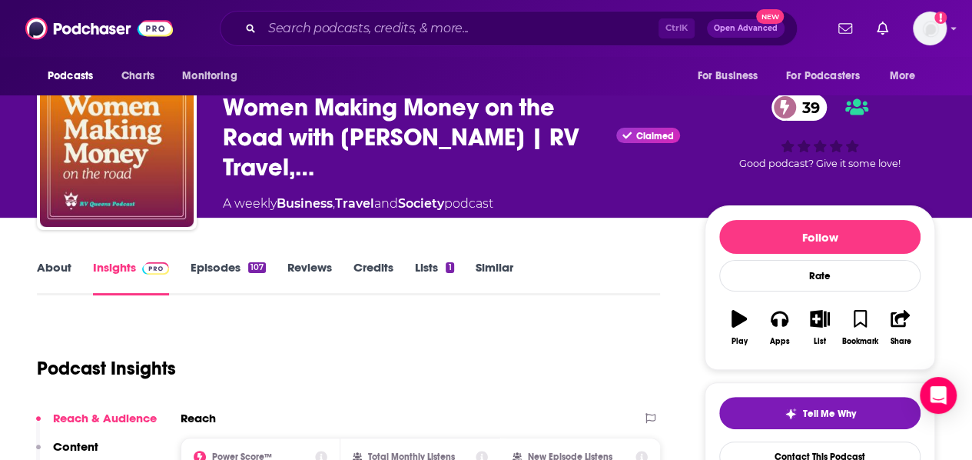
scroll to position [35, 0]
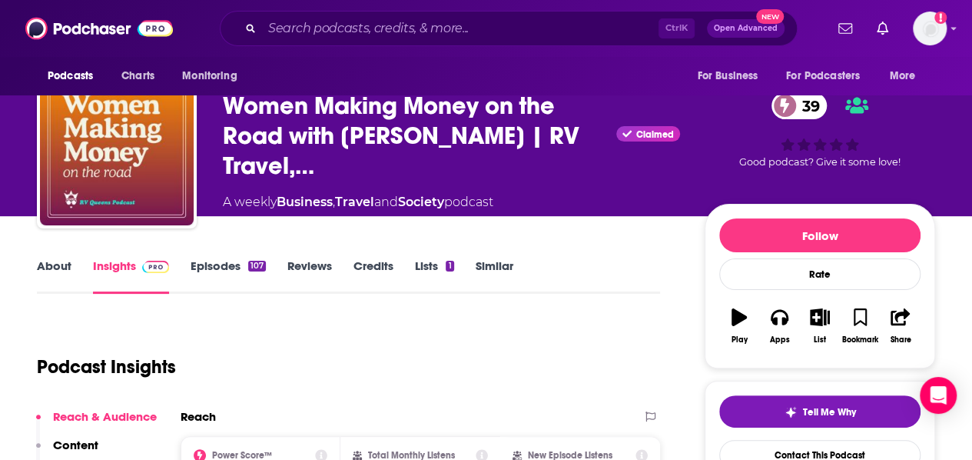
click at [233, 276] on link "Episodes 107" at bounding box center [228, 275] width 75 height 35
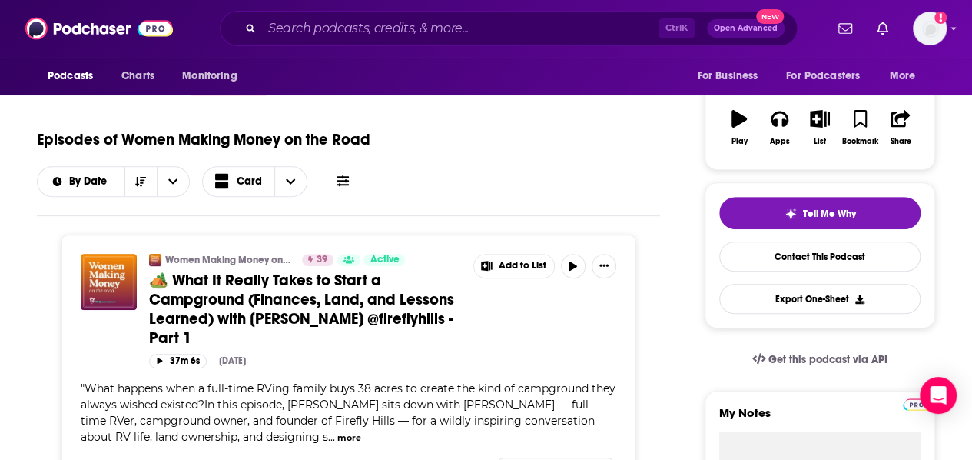
scroll to position [98, 0]
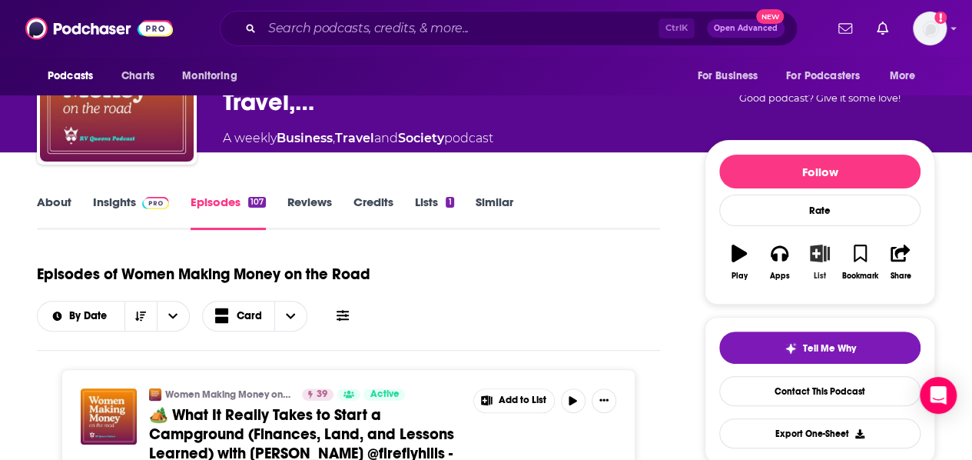
click at [819, 261] on button "List" at bounding box center [820, 261] width 40 height 55
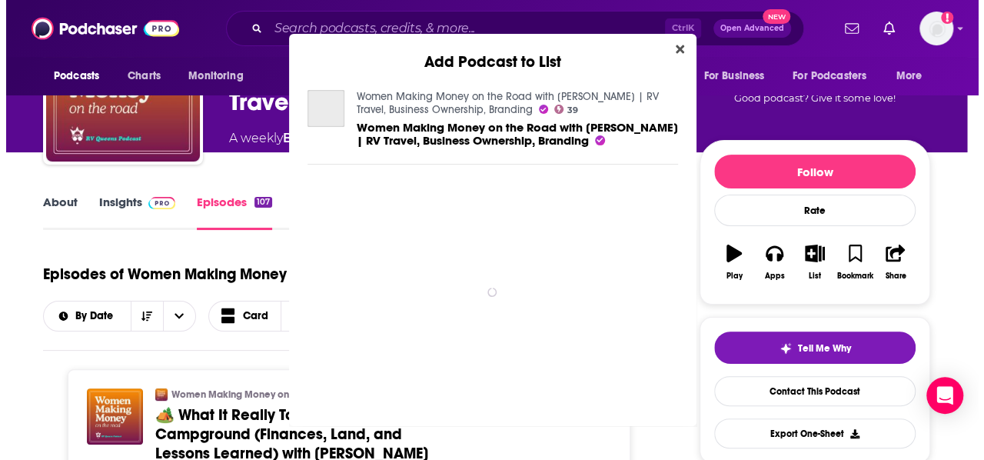
scroll to position [0, 0]
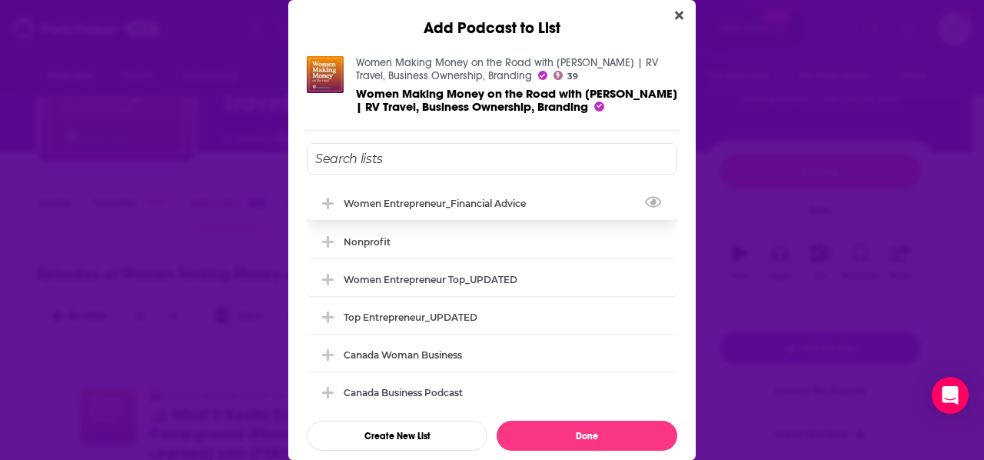
click at [431, 211] on div "Women Entrepreneur_Financial Advice" at bounding box center [492, 203] width 371 height 34
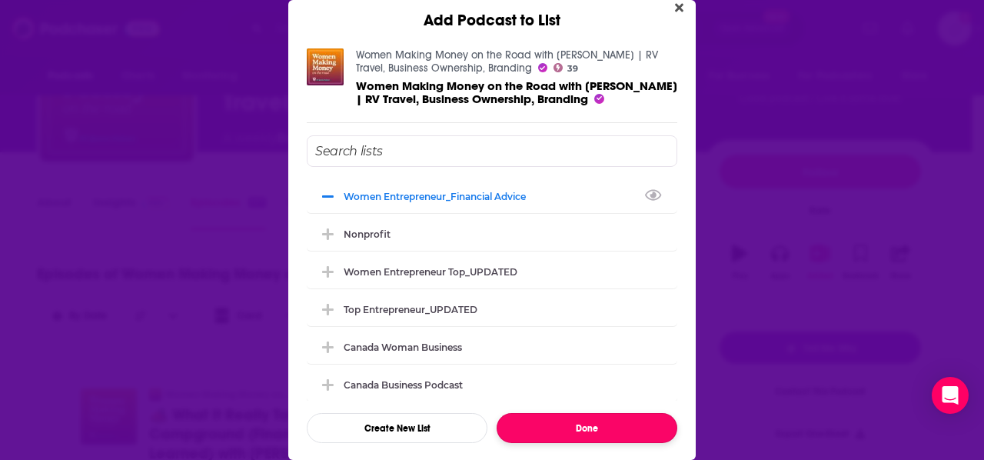
click at [597, 418] on button "Done" at bounding box center [587, 428] width 181 height 30
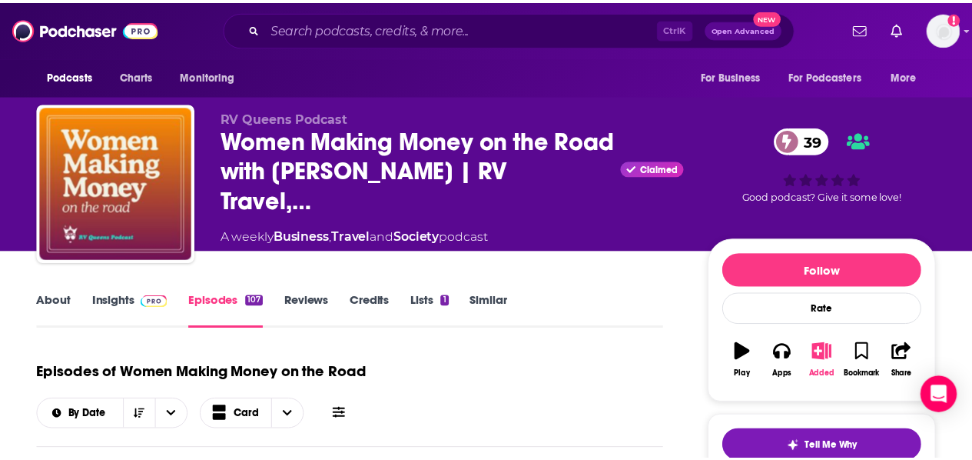
scroll to position [98, 0]
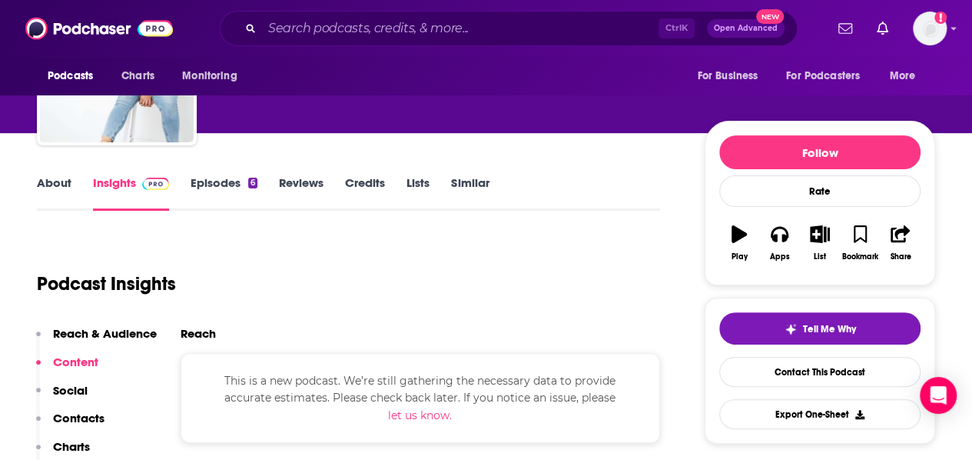
scroll to position [105, 0]
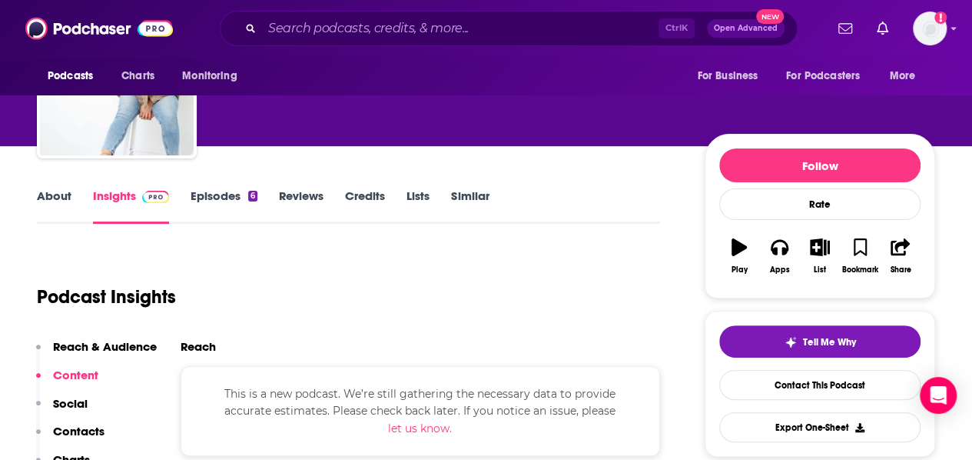
click at [241, 197] on link "Episodes 6" at bounding box center [224, 205] width 67 height 35
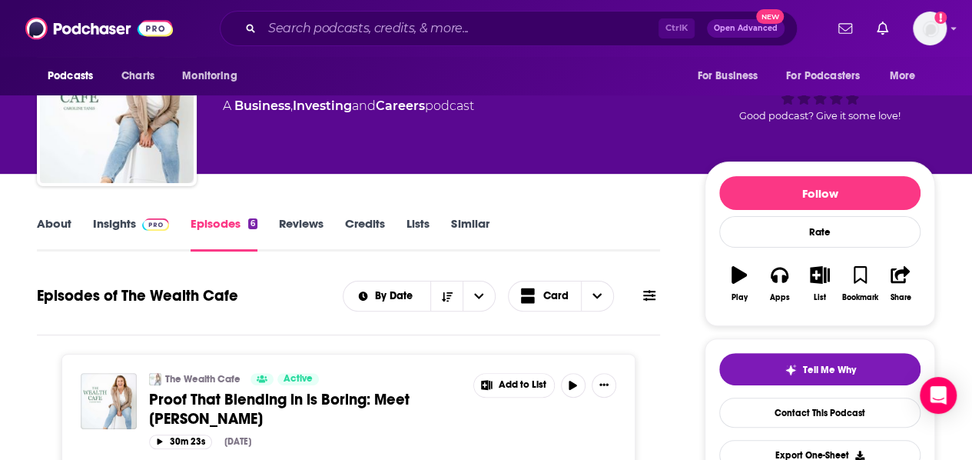
scroll to position [53, 0]
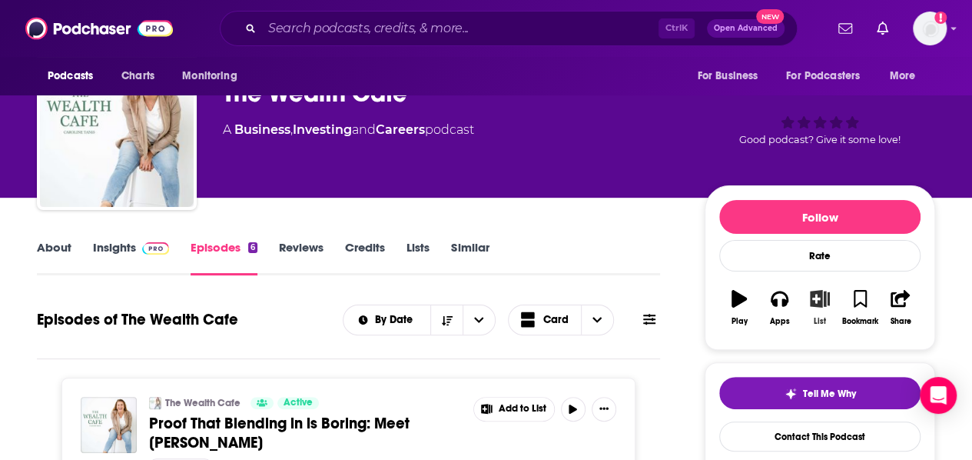
click at [816, 294] on icon "button" at bounding box center [819, 298] width 19 height 17
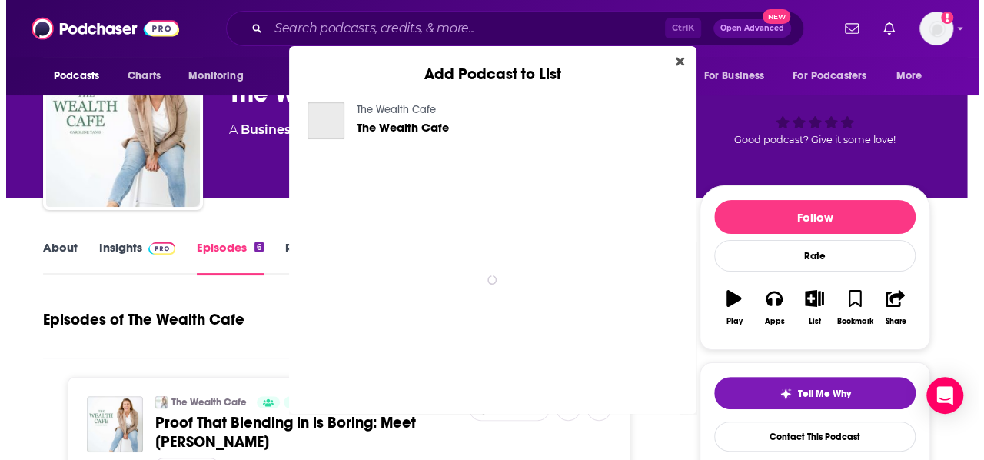
scroll to position [0, 0]
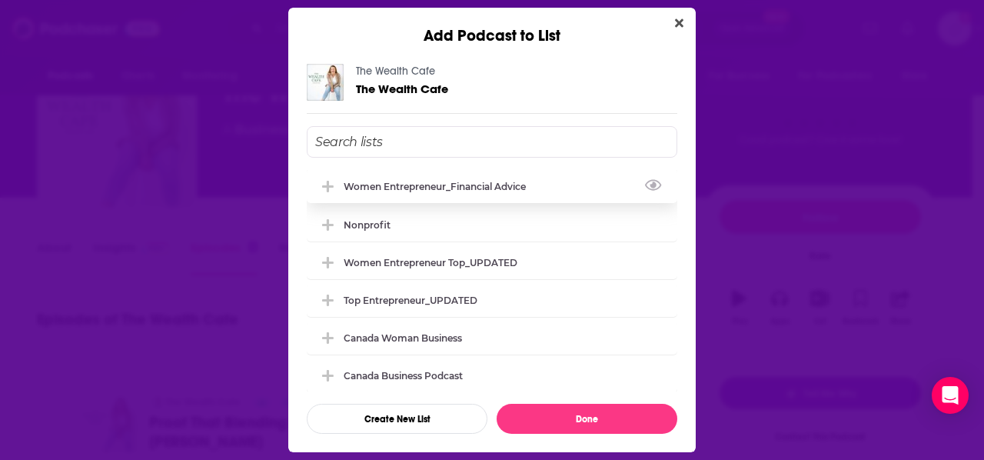
click at [428, 188] on div "Women Entrepreneur_Financial Advice" at bounding box center [439, 187] width 191 height 12
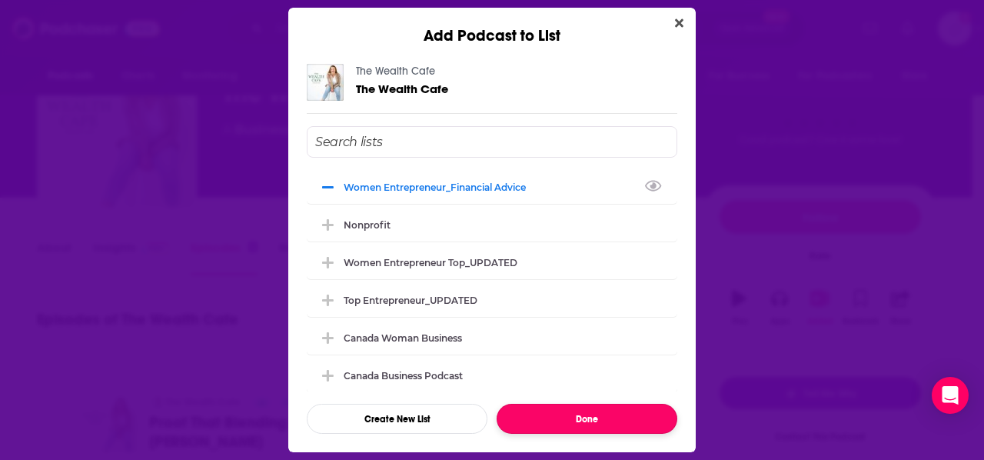
click at [610, 410] on button "Done" at bounding box center [587, 419] width 181 height 30
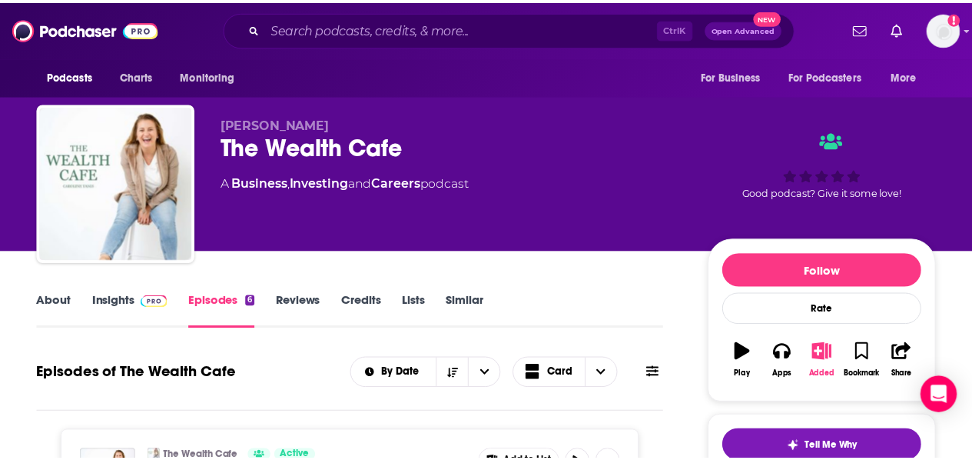
scroll to position [53, 0]
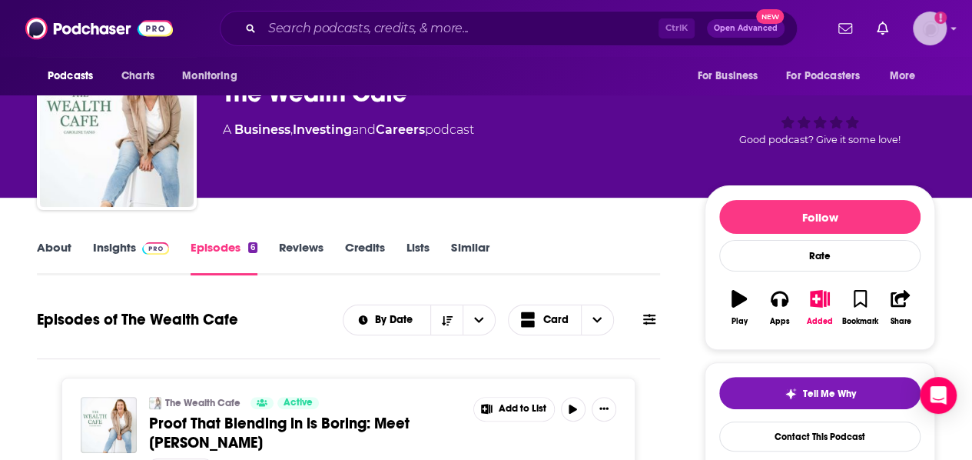
click at [957, 31] on icon "Show profile menu" at bounding box center [954, 28] width 6 height 9
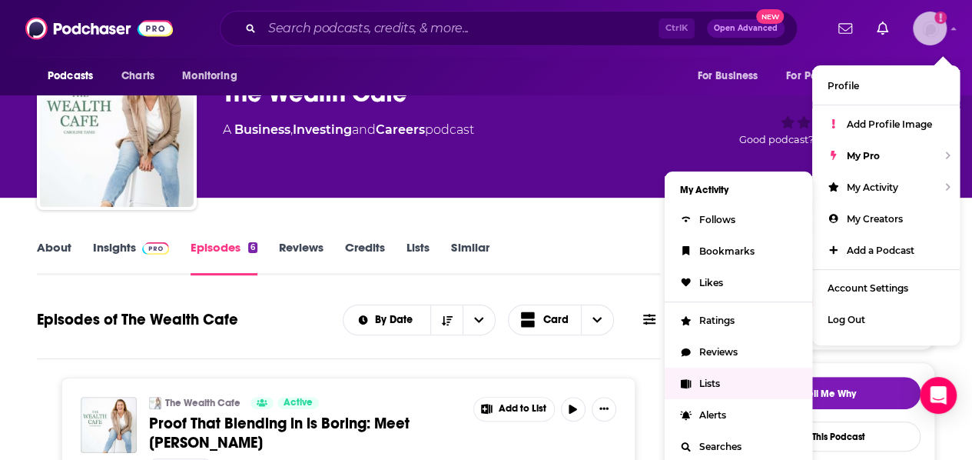
click at [700, 377] on span "Lists" at bounding box center [710, 383] width 21 height 12
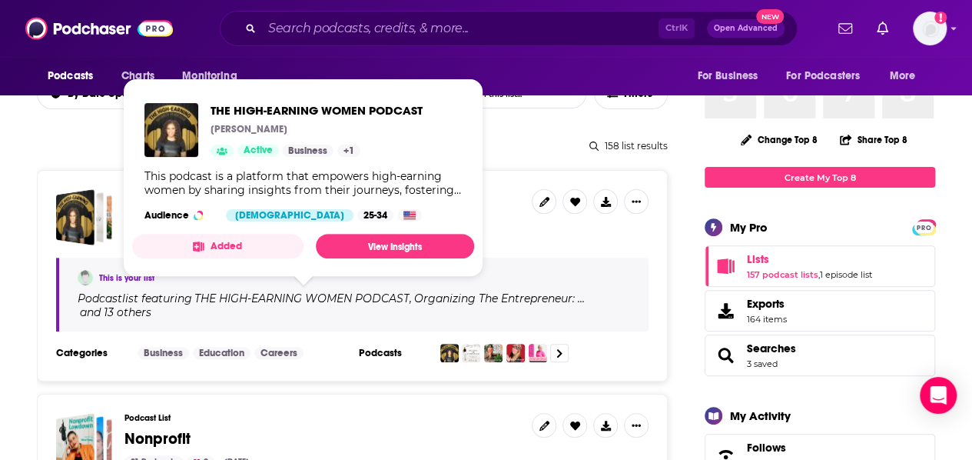
scroll to position [65, 0]
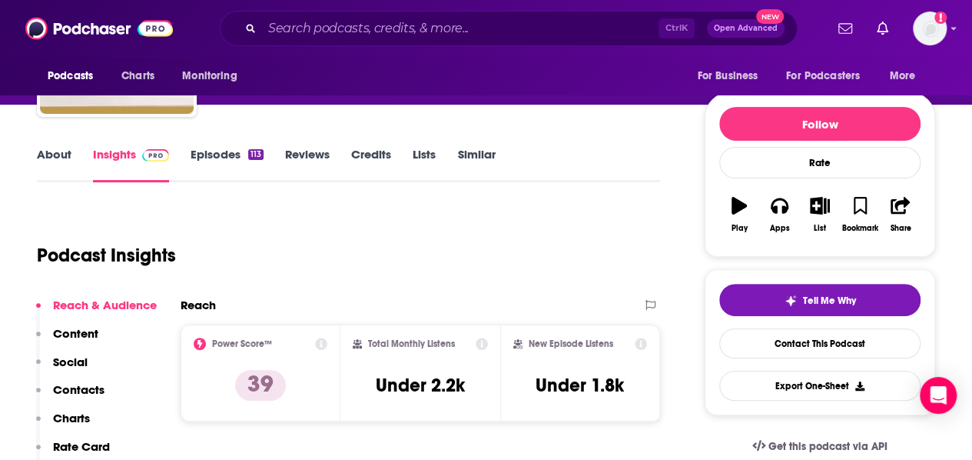
scroll to position [134, 0]
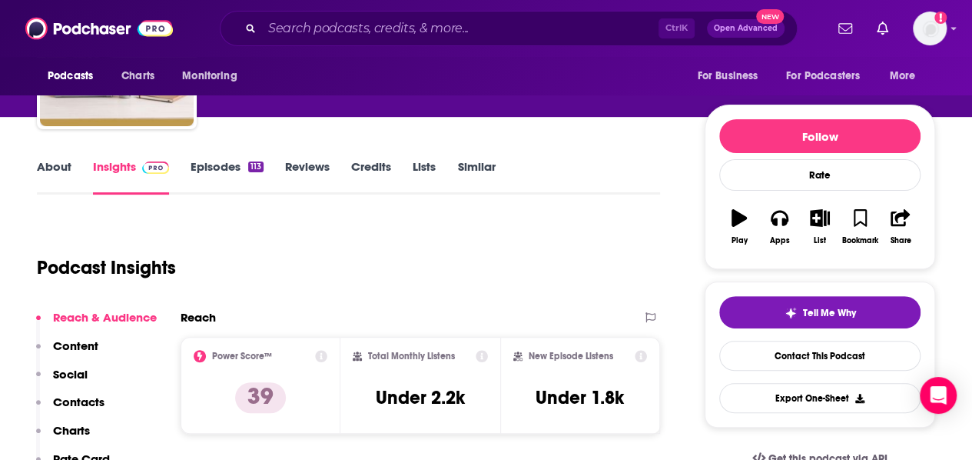
click at [226, 170] on link "Episodes 113" at bounding box center [227, 176] width 73 height 35
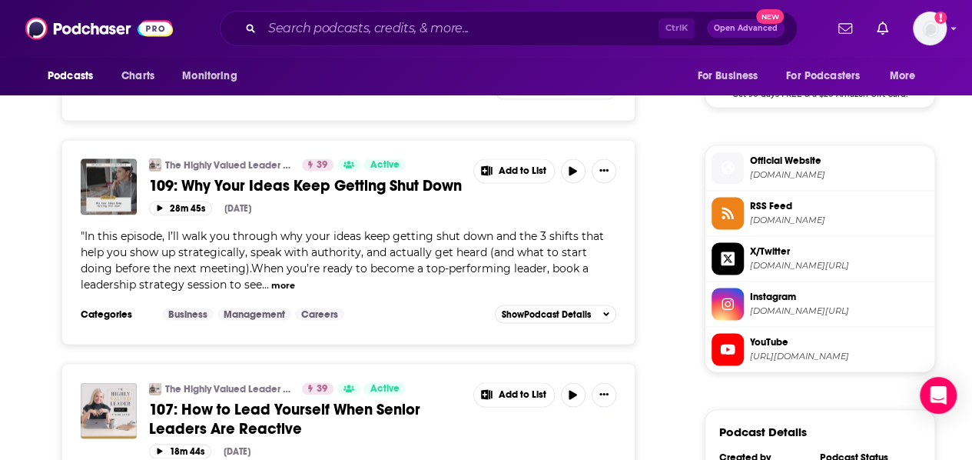
scroll to position [1298, 0]
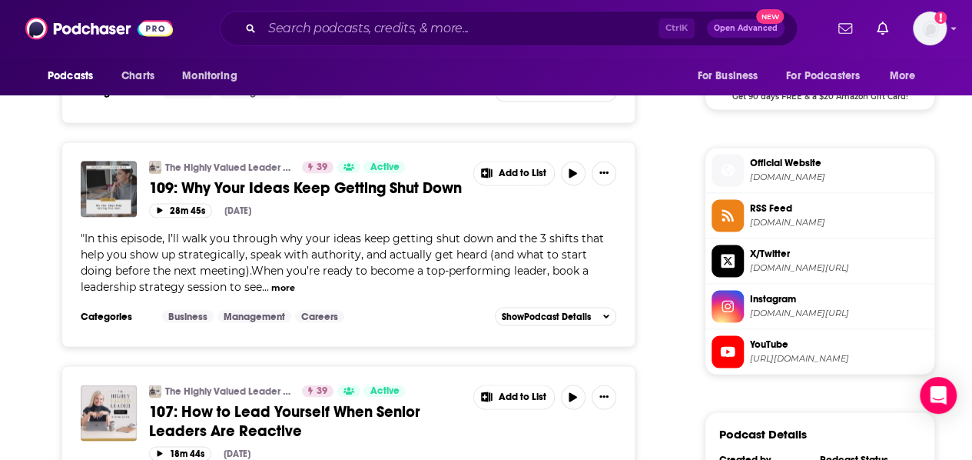
click at [360, 321] on div "Categories Business Management Careers Add to List Show Podcast Details" at bounding box center [349, 315] width 536 height 23
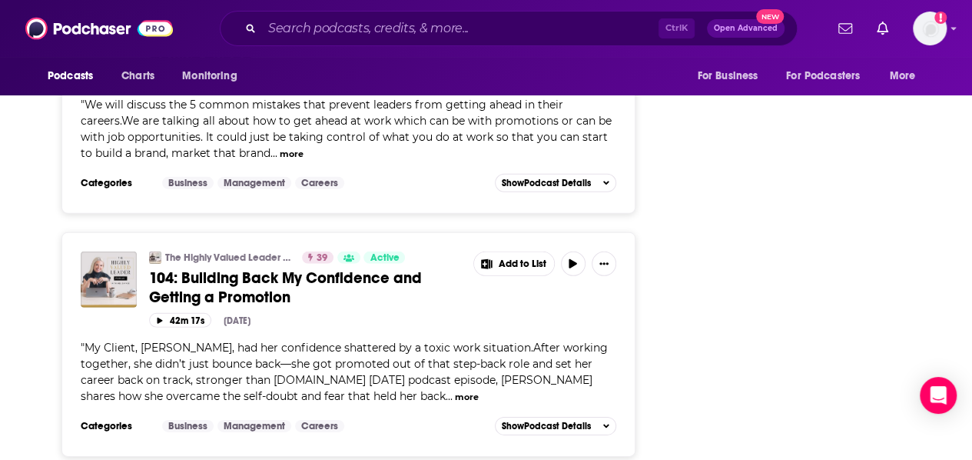
scroll to position [2159, 0]
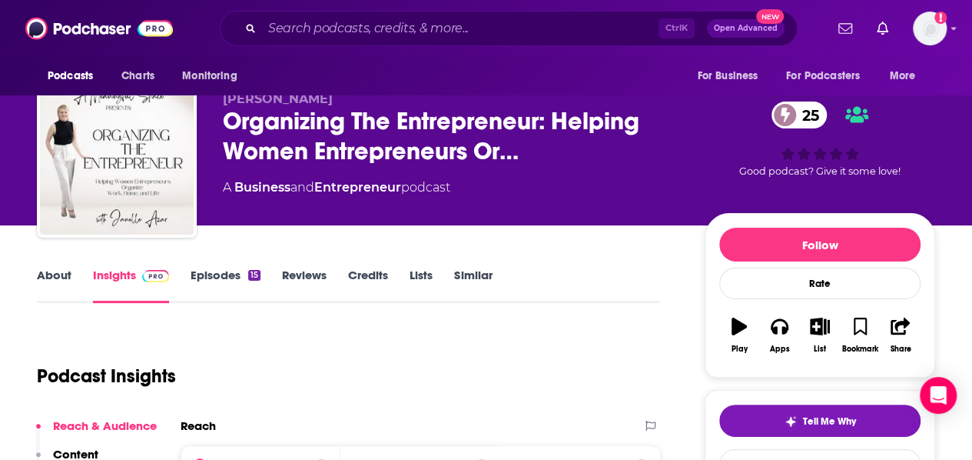
scroll to position [26, 0]
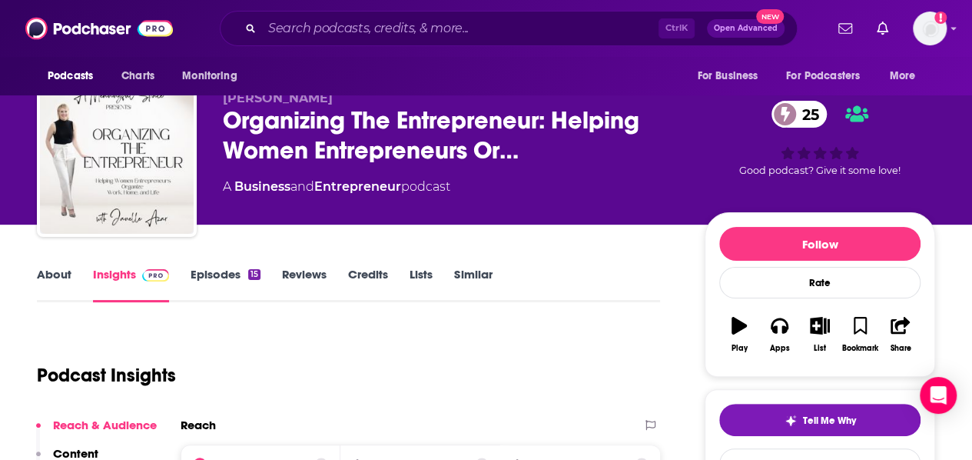
click at [60, 278] on link "About" at bounding box center [54, 284] width 35 height 35
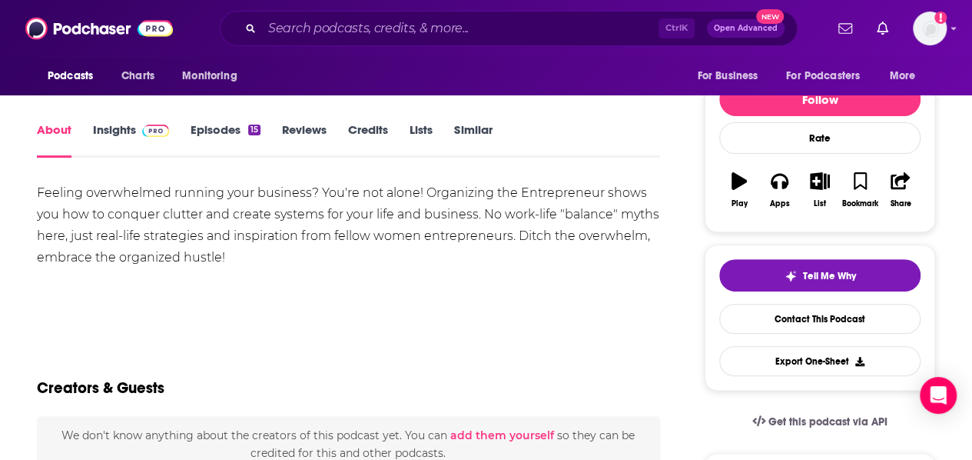
scroll to position [171, 0]
click at [821, 188] on button "List" at bounding box center [820, 188] width 40 height 55
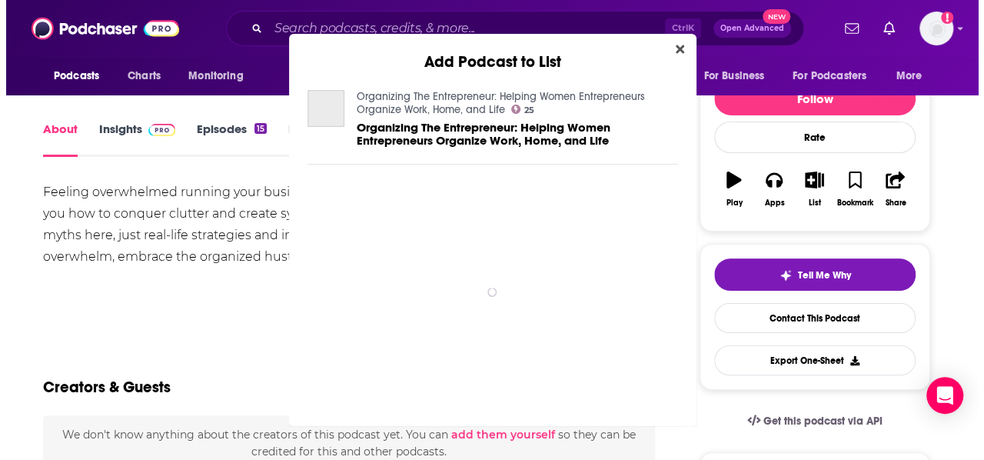
scroll to position [0, 0]
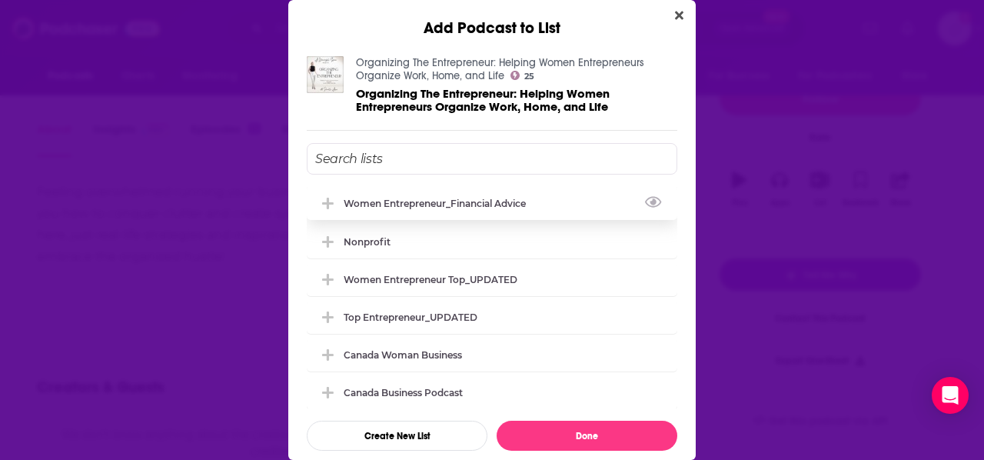
click at [412, 205] on div "Women Entrepreneur_Financial Advice" at bounding box center [439, 204] width 191 height 12
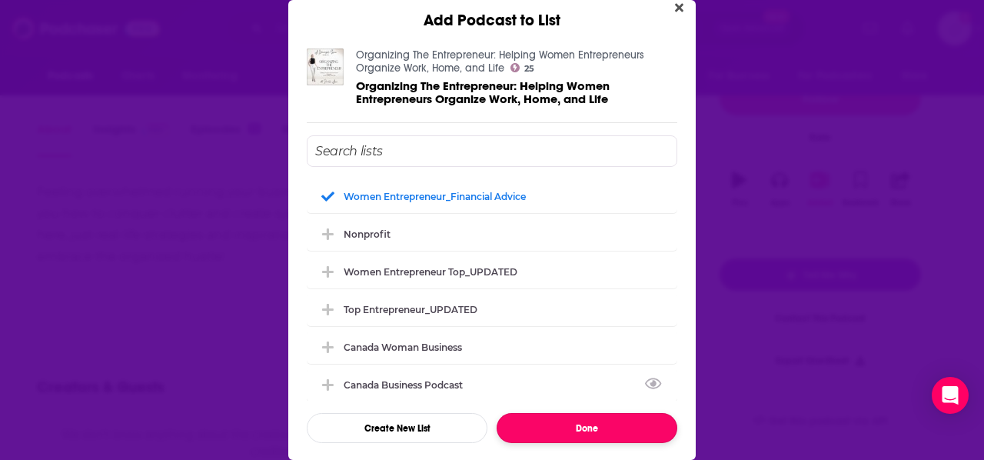
click at [577, 414] on button "Done" at bounding box center [587, 428] width 181 height 30
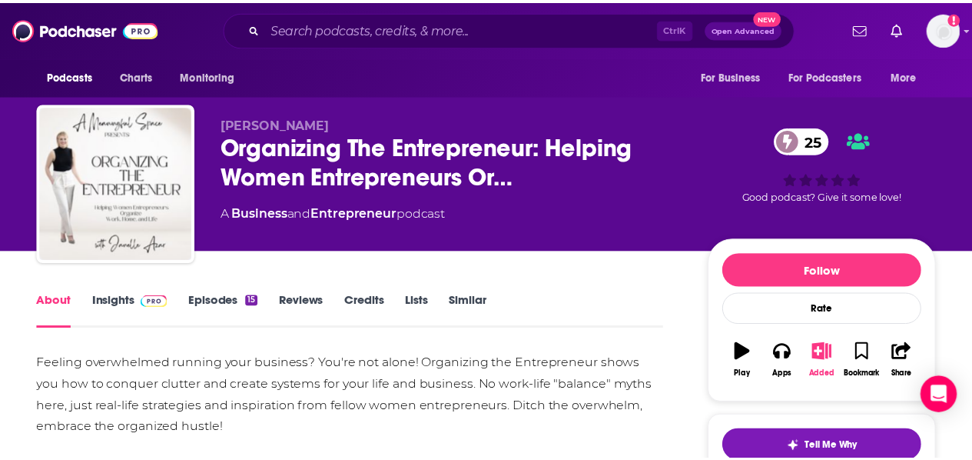
scroll to position [171, 0]
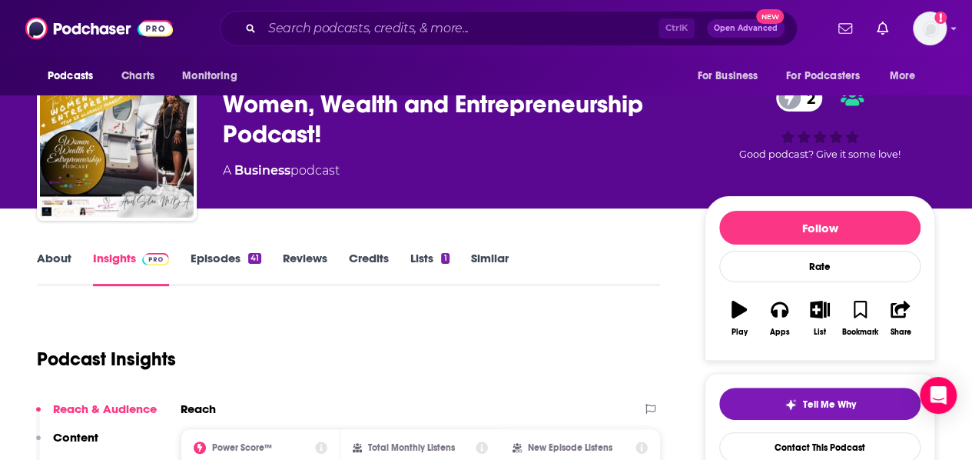
scroll to position [43, 0]
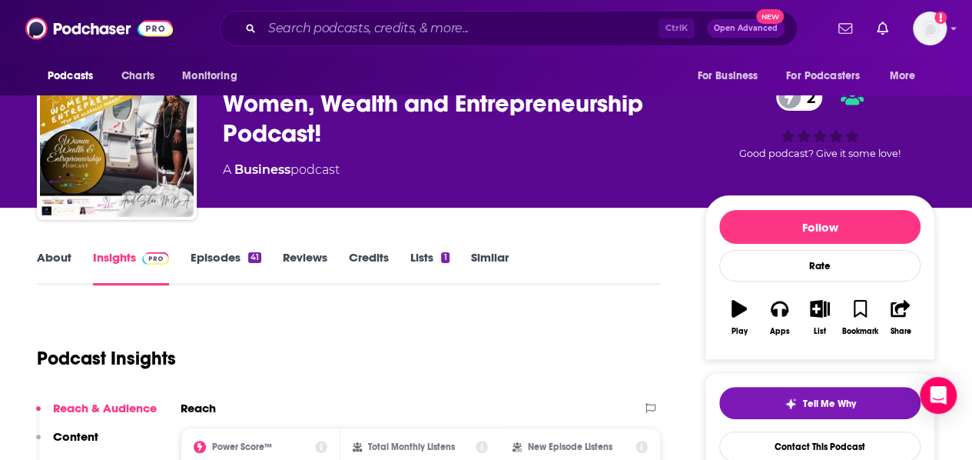
click at [60, 254] on div "About Insights Episodes 41 Reviews Credits Lists 1 Similar" at bounding box center [348, 267] width 623 height 38
click at [60, 254] on link "About" at bounding box center [54, 267] width 35 height 35
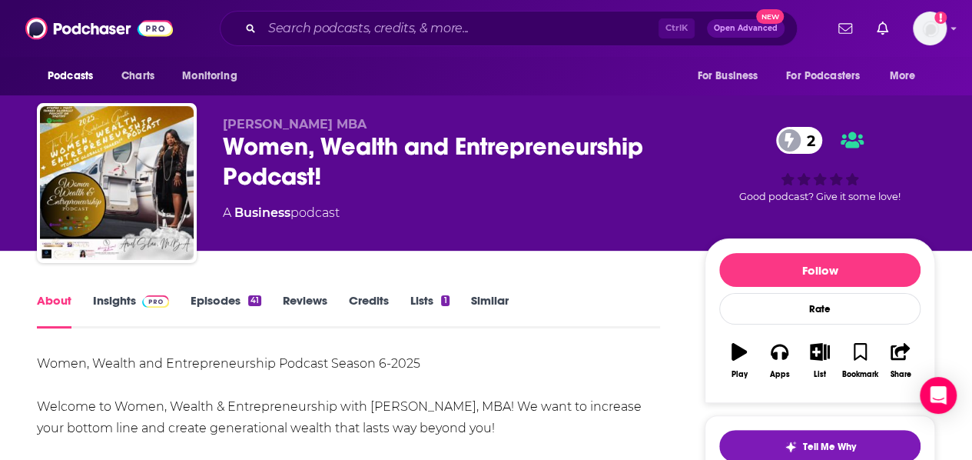
scroll to position [191, 0]
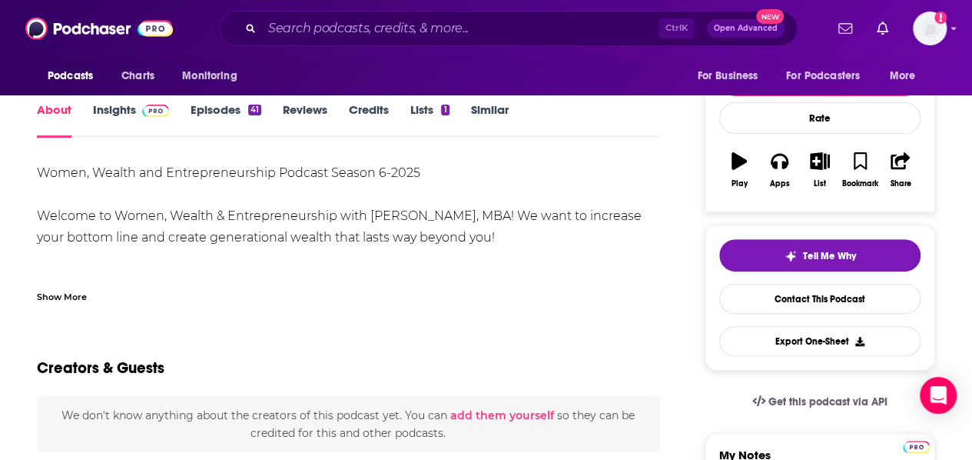
click at [60, 298] on div "Show More" at bounding box center [62, 295] width 50 height 15
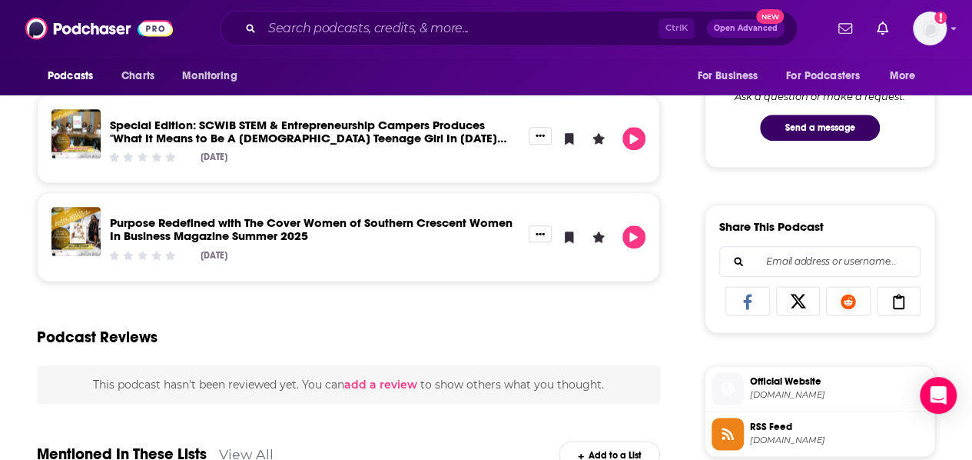
scroll to position [818, 0]
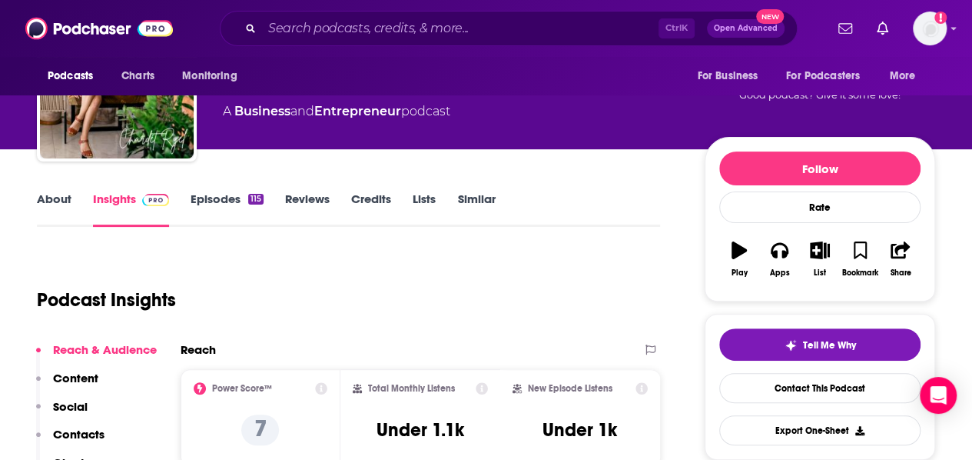
scroll to position [103, 0]
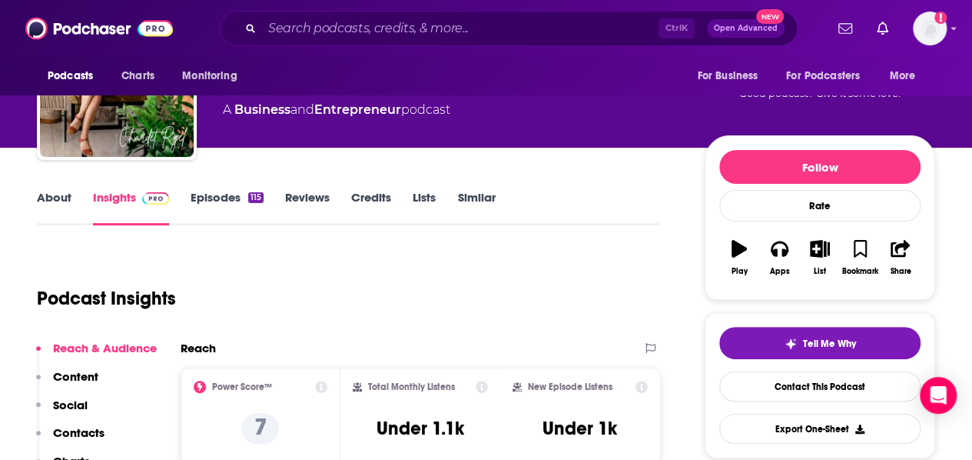
click at [62, 204] on link "About" at bounding box center [54, 207] width 35 height 35
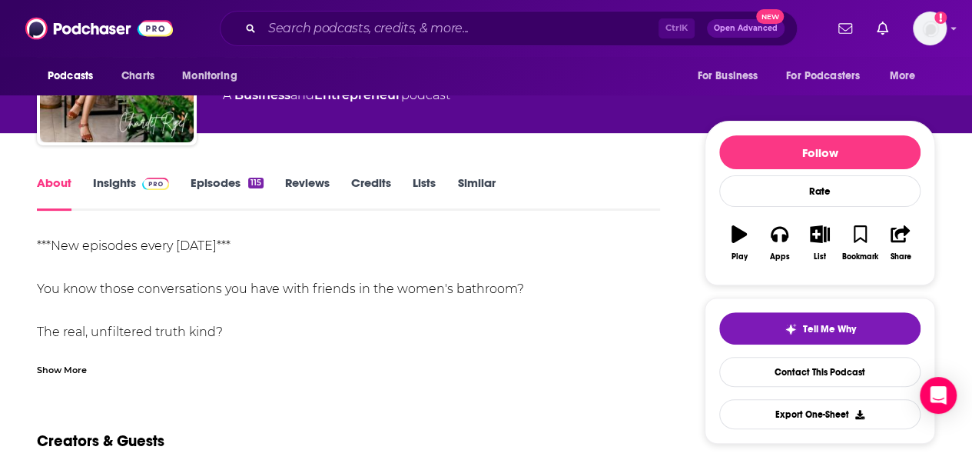
scroll to position [197, 0]
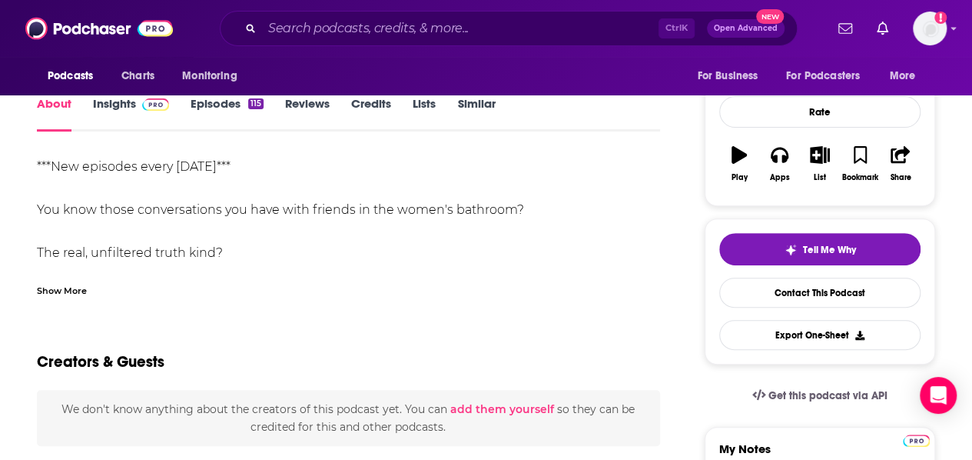
click at [74, 291] on div "Show More" at bounding box center [62, 289] width 50 height 15
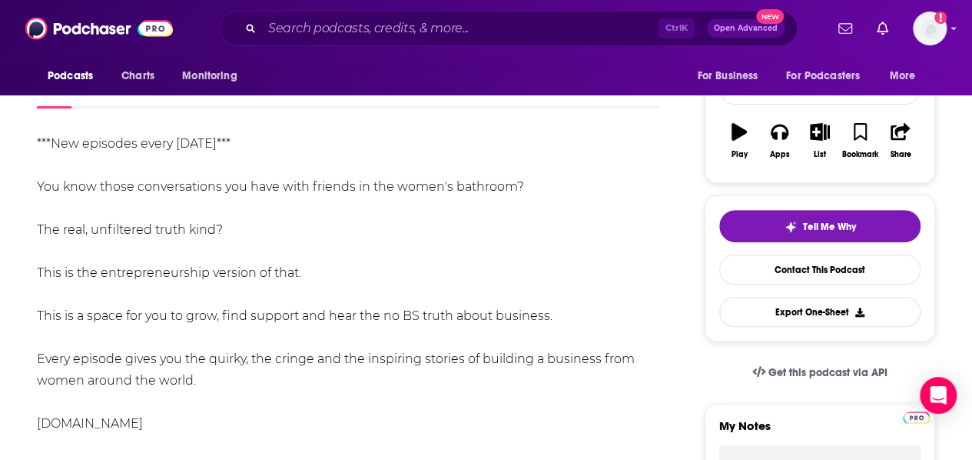
scroll to position [148, 0]
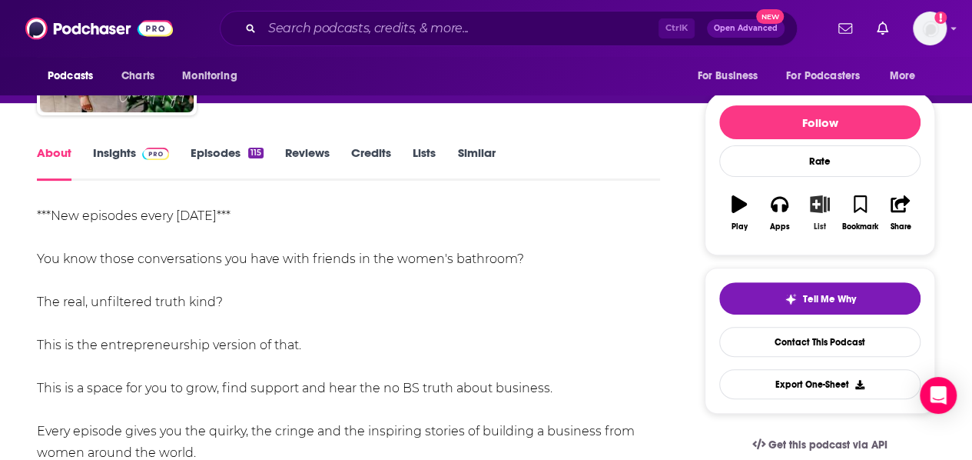
click at [820, 199] on icon "button" at bounding box center [820, 203] width 19 height 17
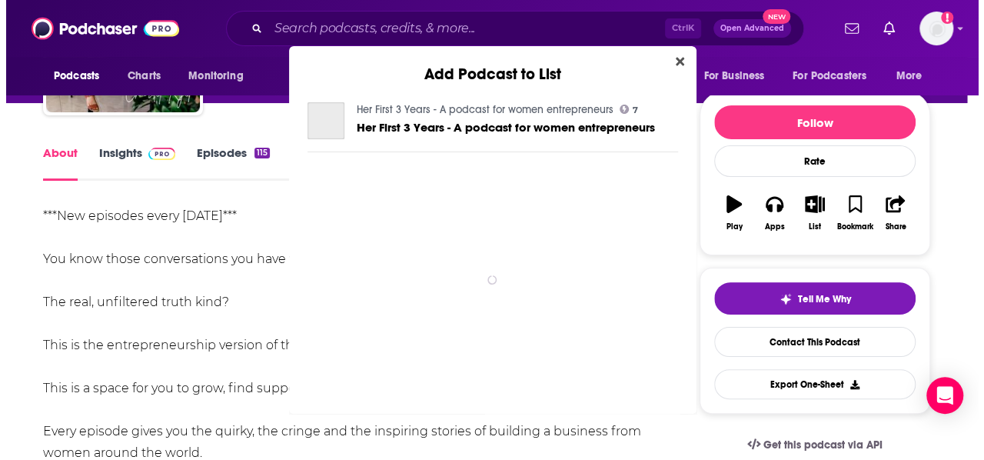
scroll to position [0, 0]
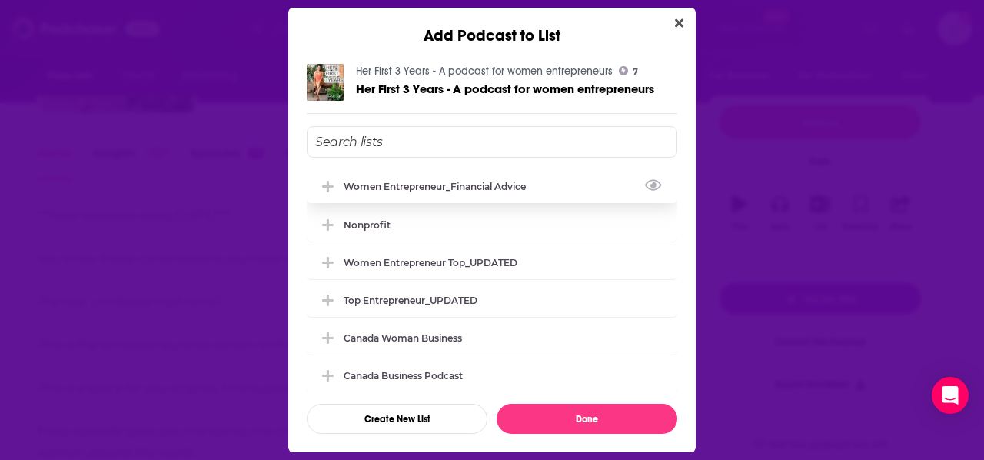
click at [432, 188] on div "Women Entrepreneur_Financial Advice" at bounding box center [439, 187] width 191 height 12
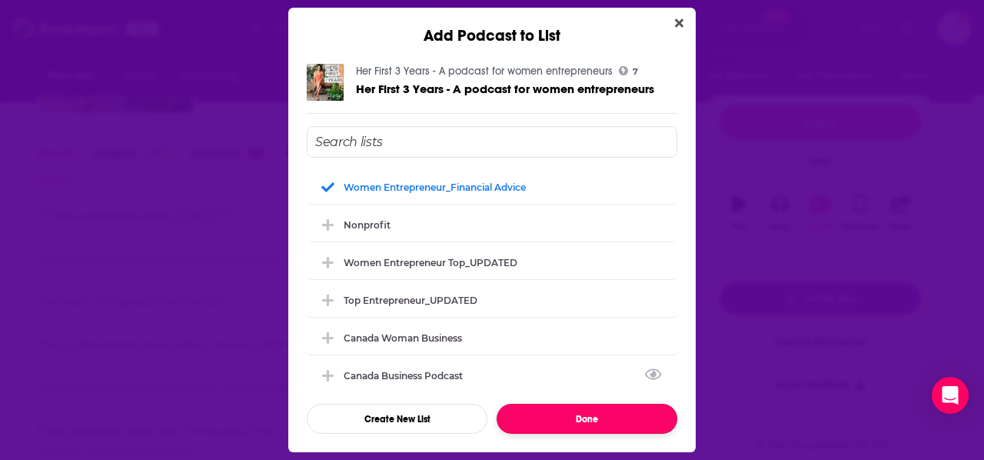
click at [556, 412] on button "Done" at bounding box center [587, 419] width 181 height 30
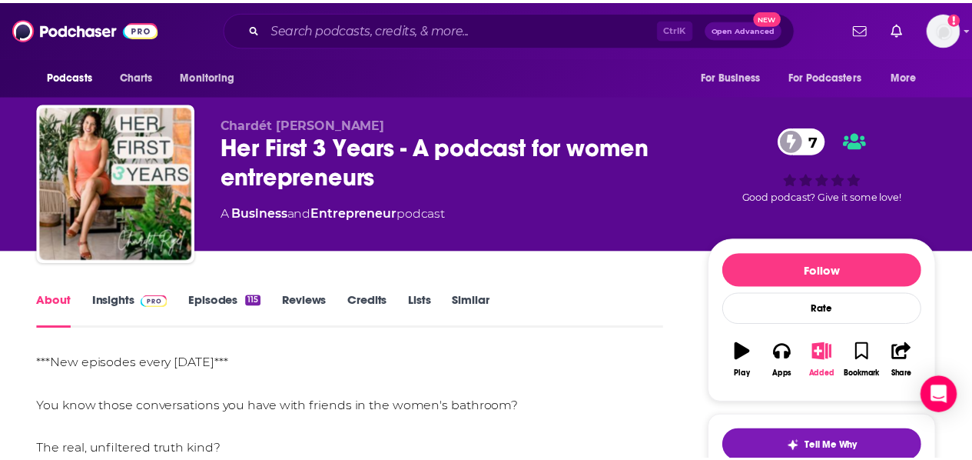
scroll to position [148, 0]
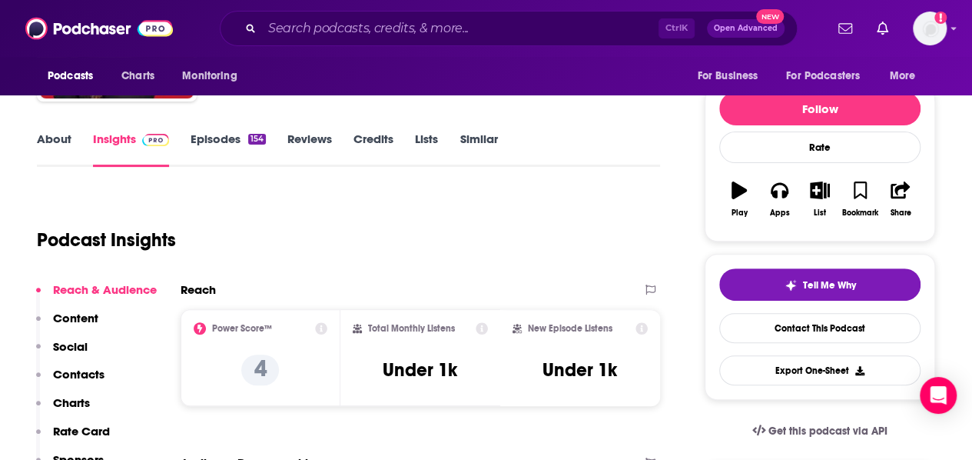
scroll to position [162, 0]
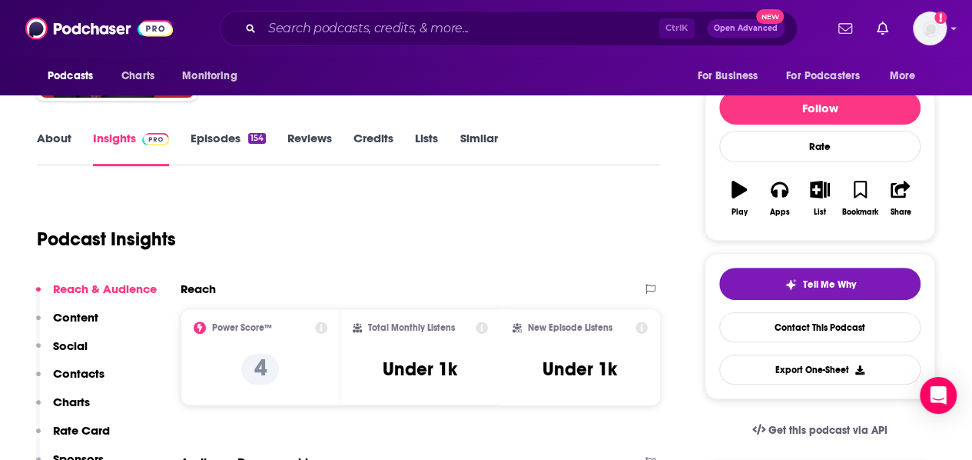
click at [54, 138] on link "About" at bounding box center [54, 148] width 35 height 35
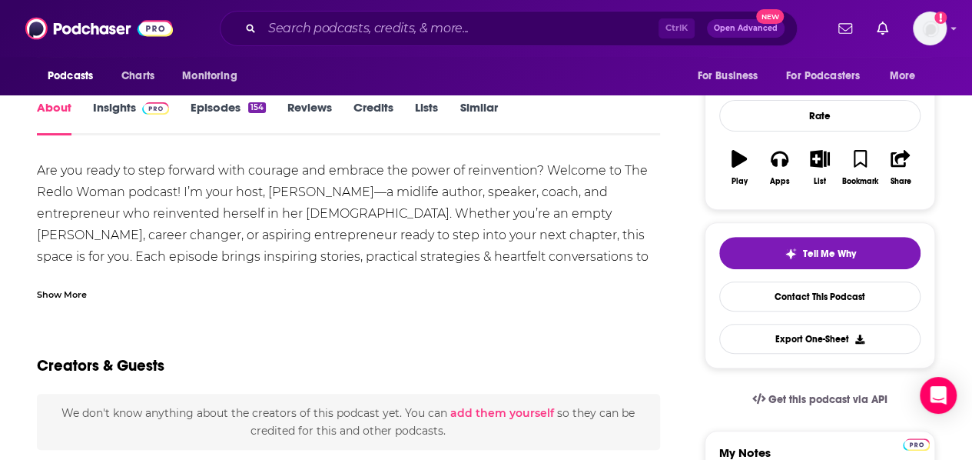
scroll to position [194, 0]
click at [86, 285] on div "Show More" at bounding box center [62, 292] width 50 height 15
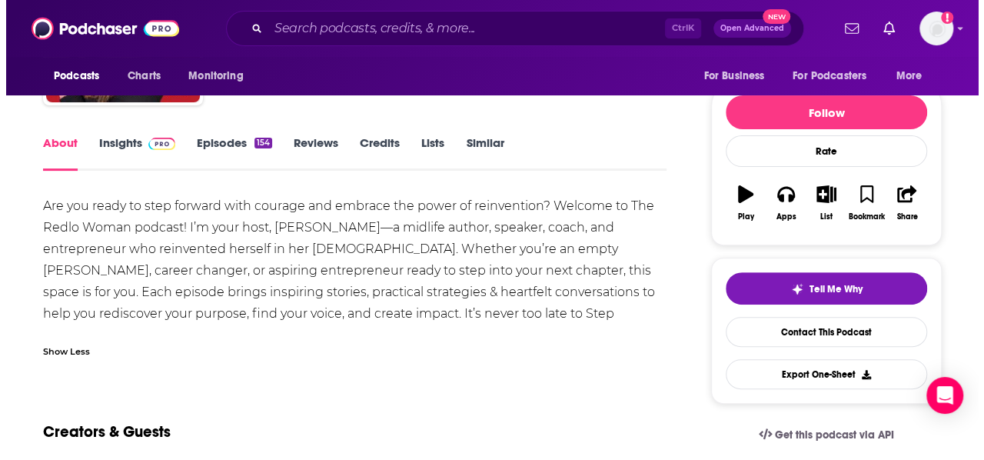
scroll to position [0, 0]
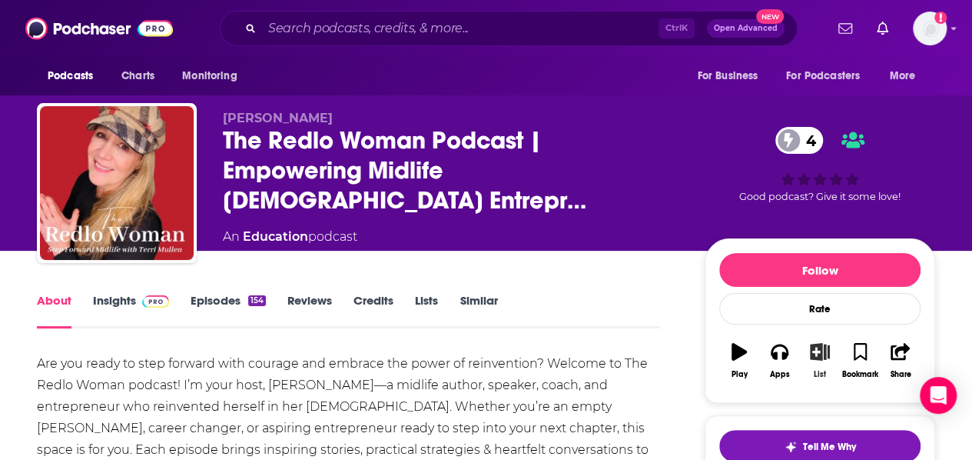
click at [818, 353] on icon "button" at bounding box center [820, 351] width 19 height 17
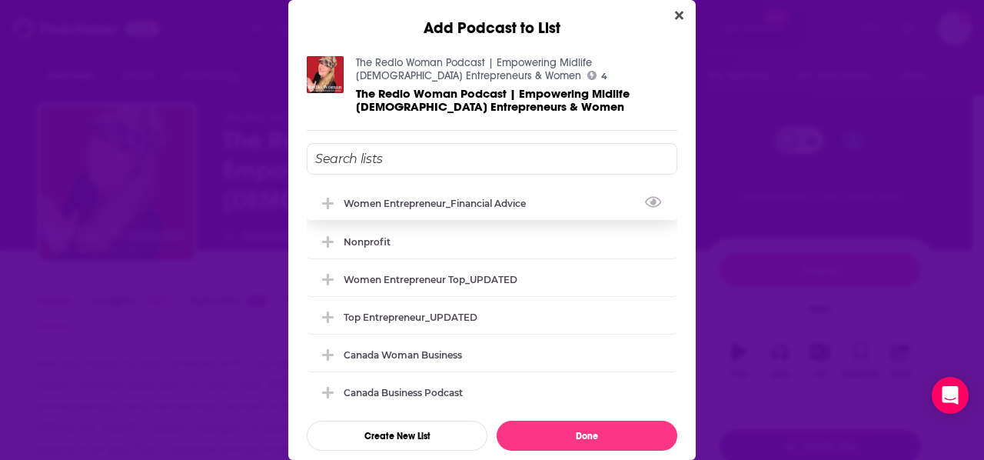
click at [397, 205] on div "Women Entrepreneur_Financial Advice" at bounding box center [439, 204] width 191 height 12
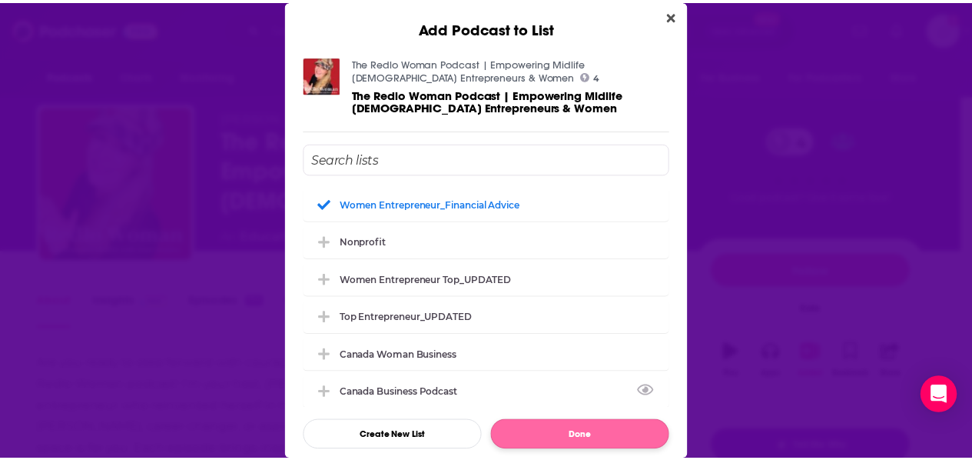
scroll to position [8, 0]
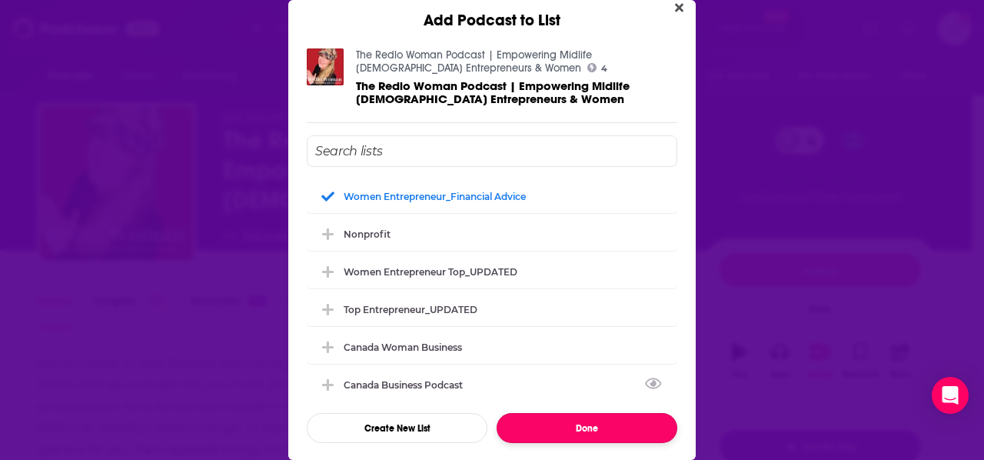
click at [600, 417] on button "Done" at bounding box center [587, 428] width 181 height 30
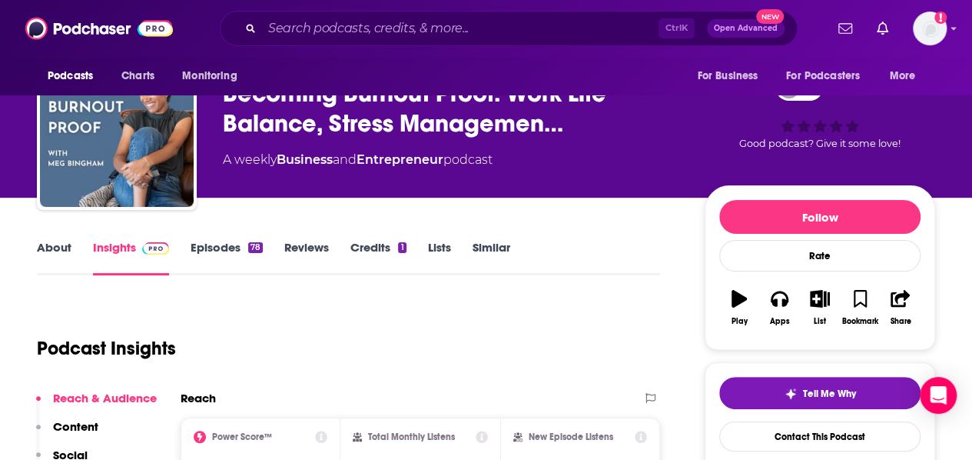
scroll to position [54, 0]
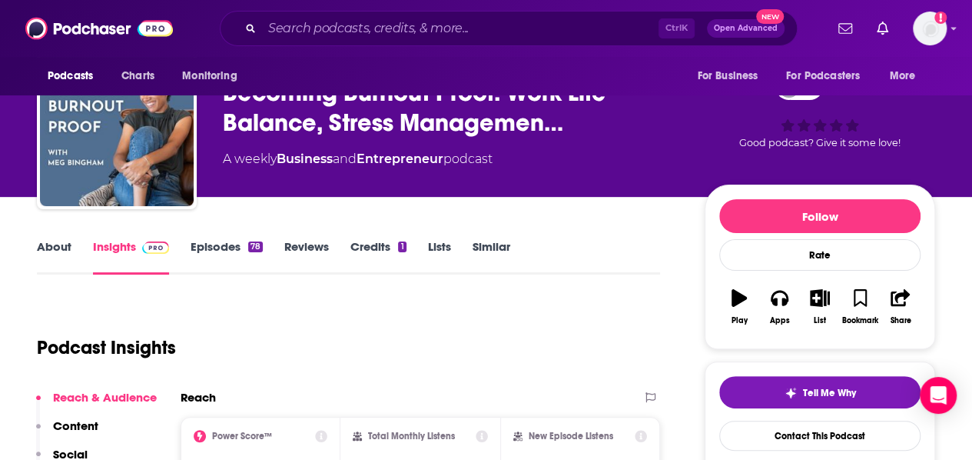
click at [206, 248] on link "Episodes 78" at bounding box center [227, 256] width 72 height 35
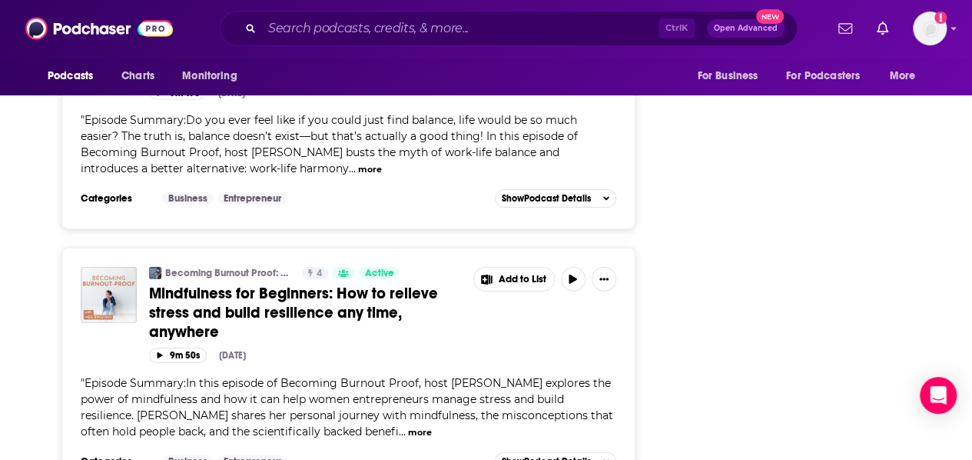
scroll to position [2409, 0]
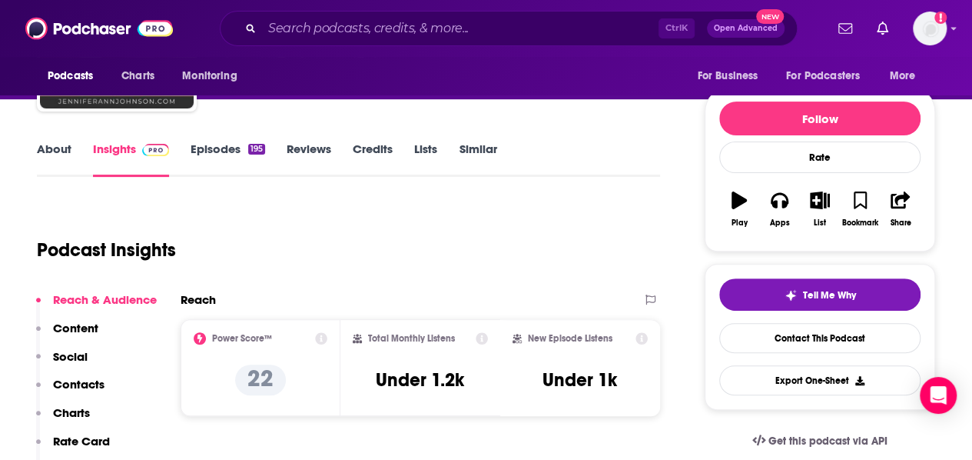
scroll to position [89, 0]
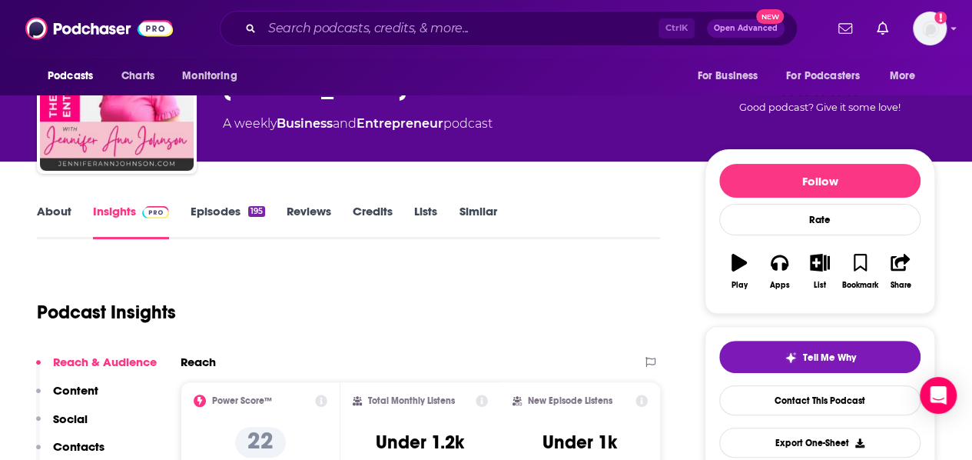
click at [238, 210] on link "Episodes 195" at bounding box center [228, 221] width 75 height 35
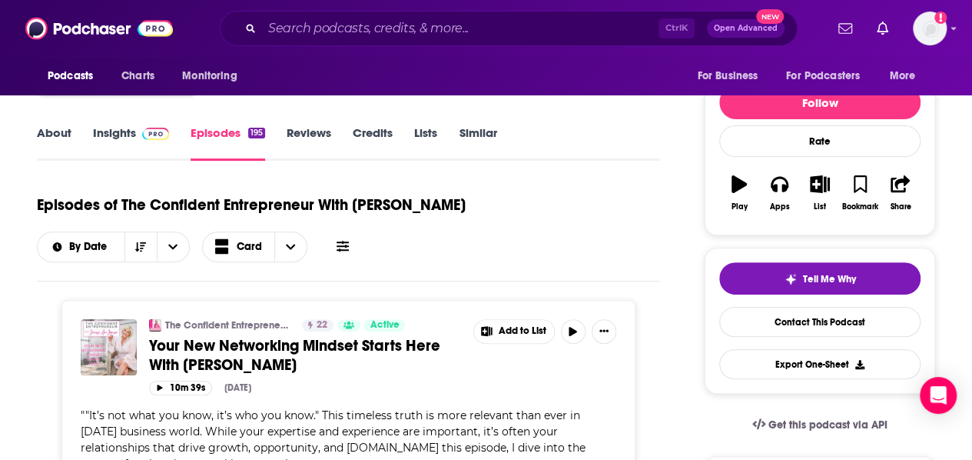
scroll to position [165, 0]
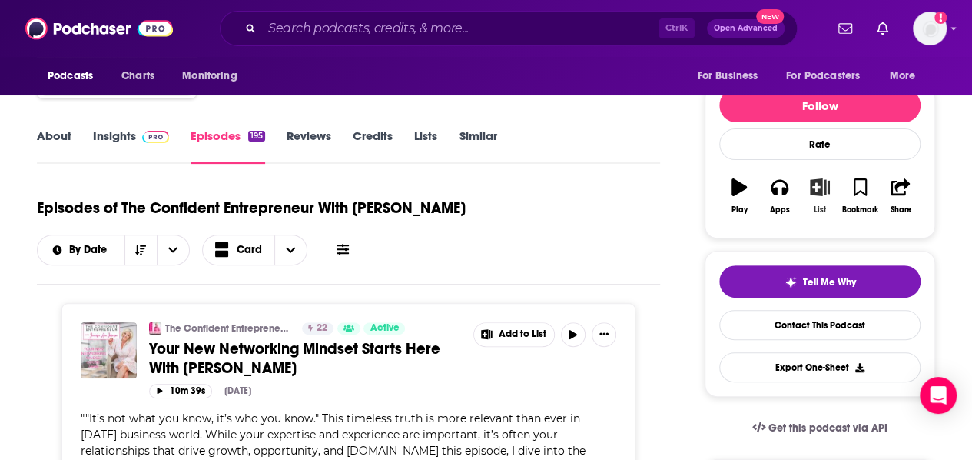
click at [814, 208] on div "List" at bounding box center [820, 209] width 12 height 9
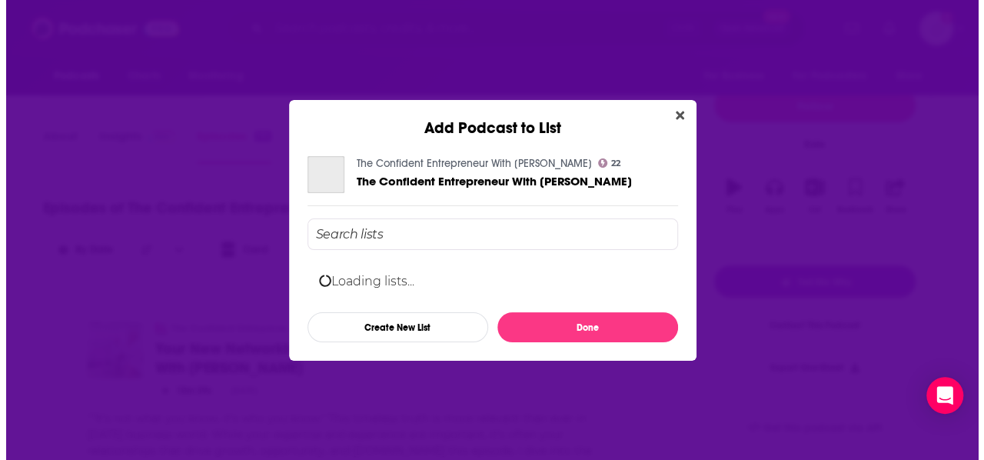
scroll to position [0, 0]
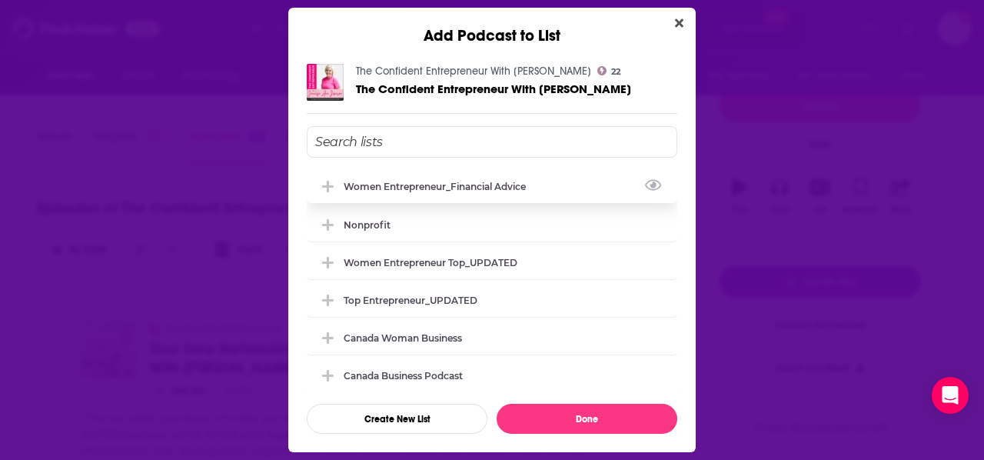
click at [421, 173] on div "Women Entrepreneur_Financial Advice" at bounding box center [492, 186] width 371 height 34
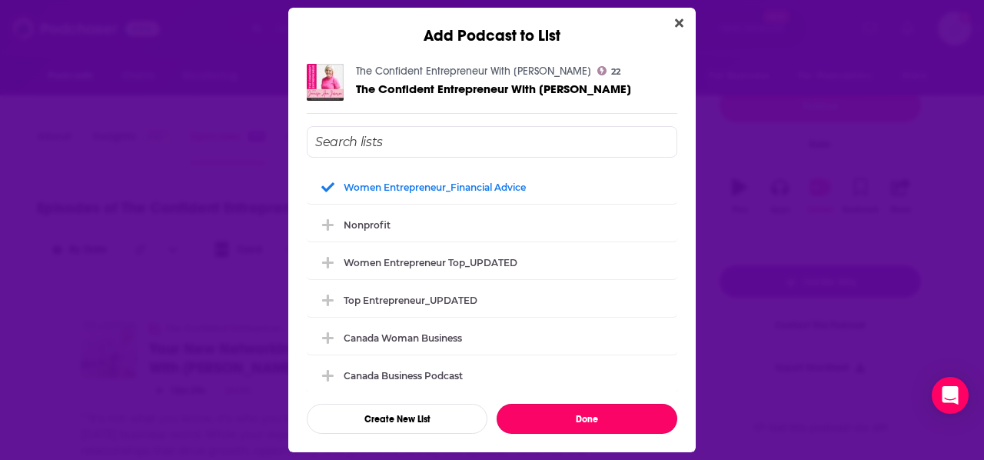
click at [544, 411] on button "Done" at bounding box center [587, 419] width 181 height 30
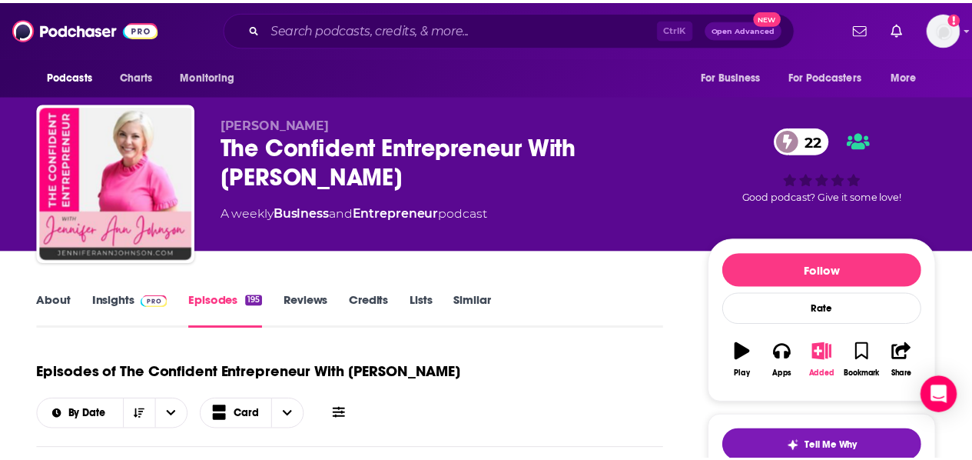
scroll to position [165, 0]
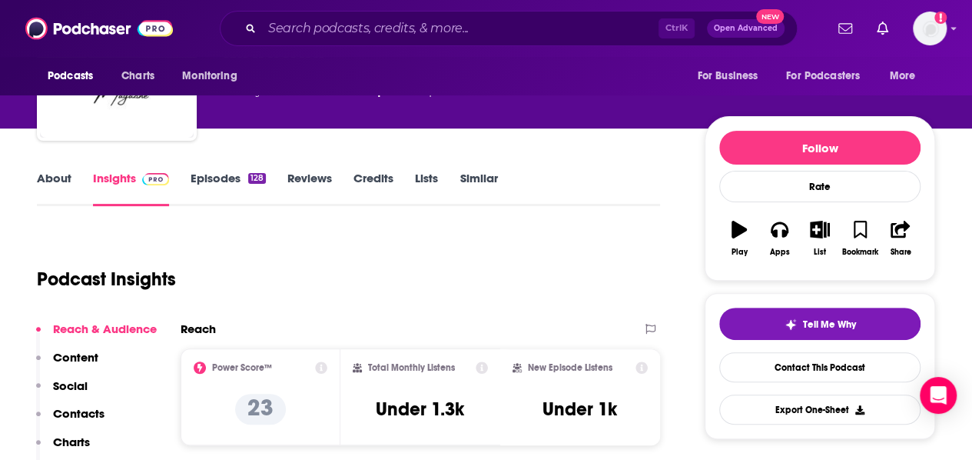
scroll to position [118, 0]
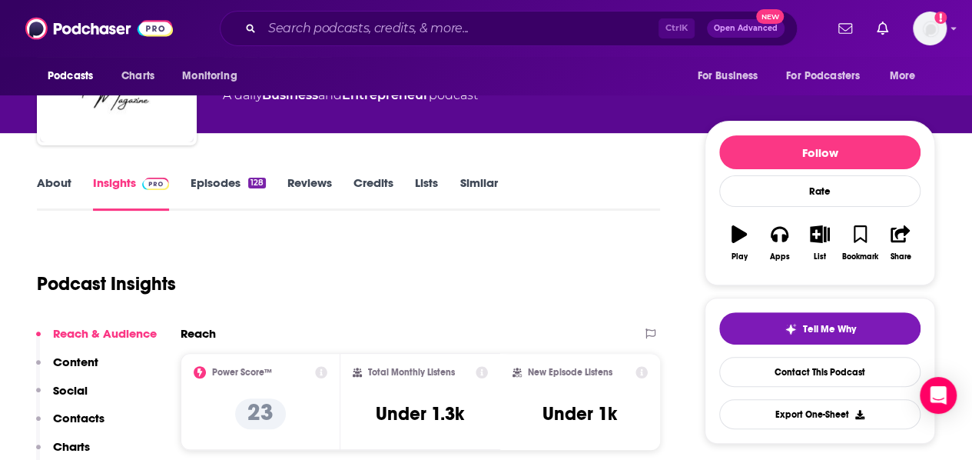
click at [221, 181] on div "About Insights Episodes 128 Reviews Credits Lists Similar" at bounding box center [348, 192] width 623 height 38
click at [221, 181] on link "Episodes 128" at bounding box center [228, 192] width 75 height 35
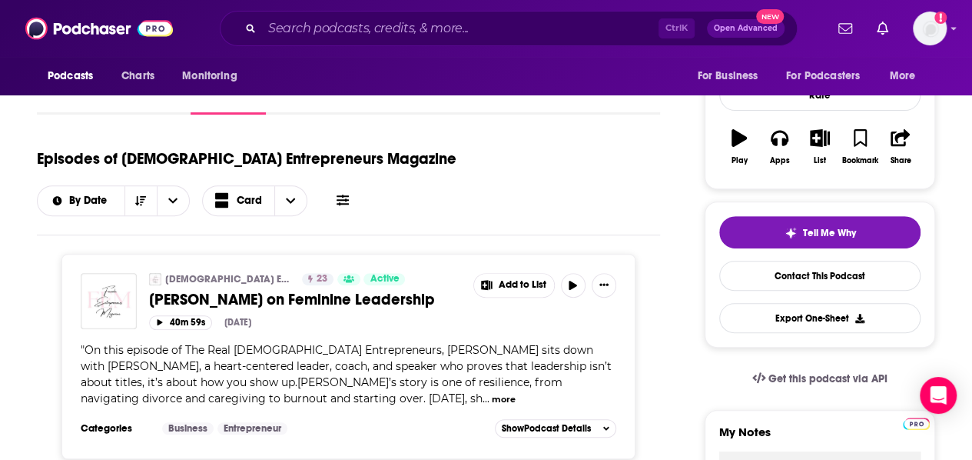
scroll to position [191, 0]
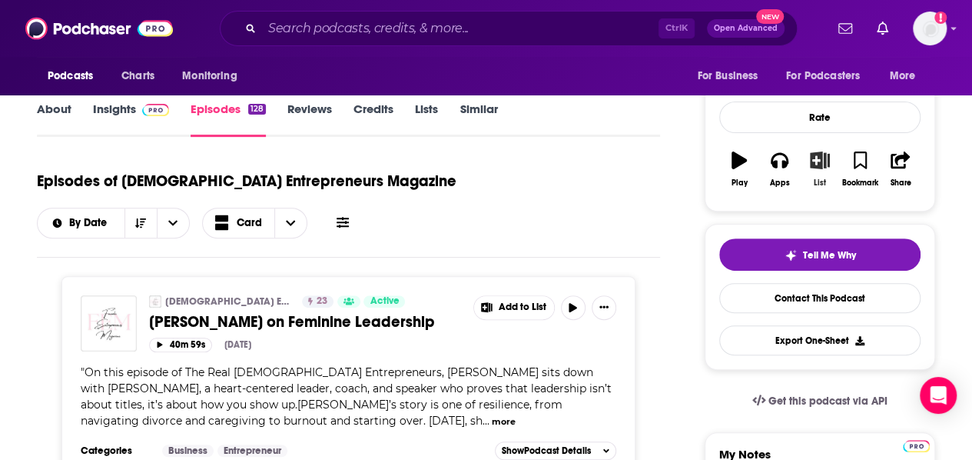
click at [825, 178] on div "List" at bounding box center [820, 182] width 12 height 9
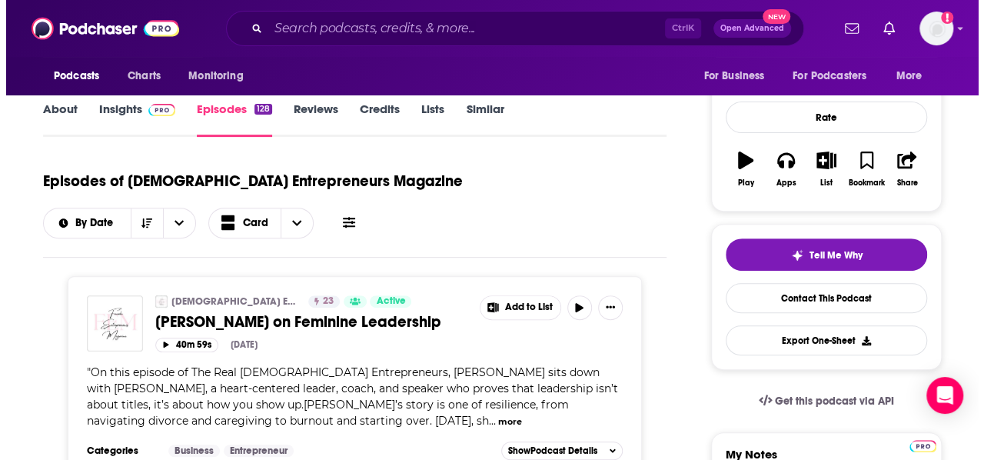
scroll to position [0, 0]
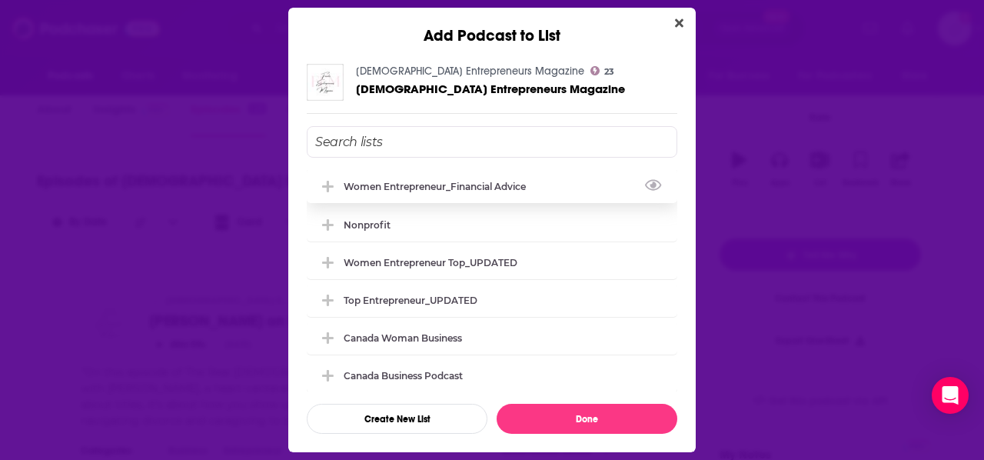
click at [387, 188] on div "Women Entrepreneur_Financial Advice" at bounding box center [439, 187] width 191 height 12
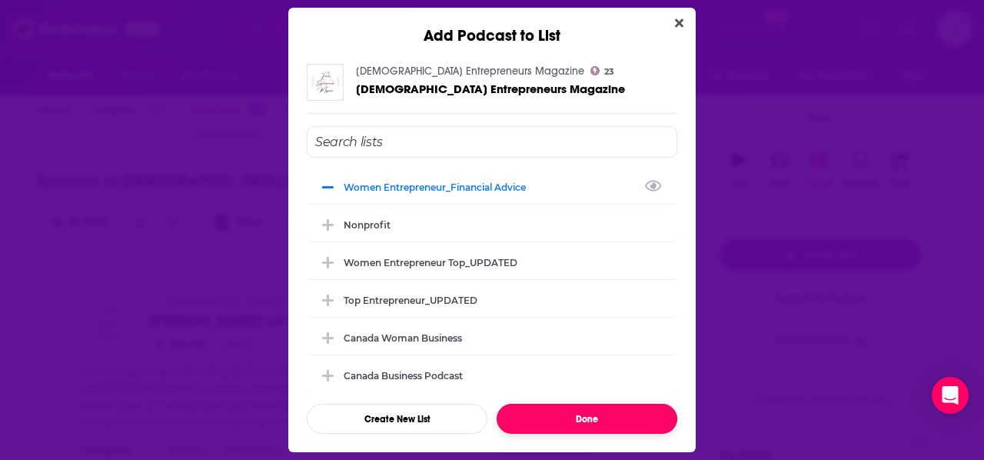
click at [577, 407] on button "Done" at bounding box center [587, 419] width 181 height 30
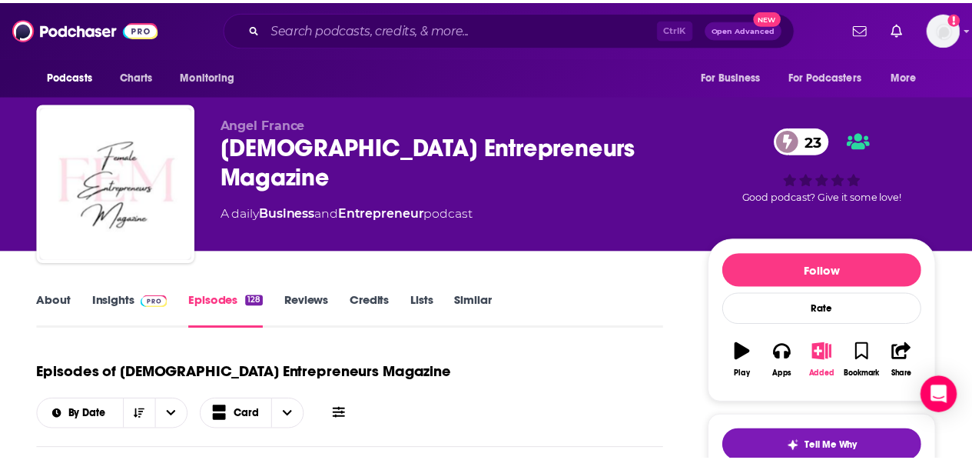
scroll to position [191, 0]
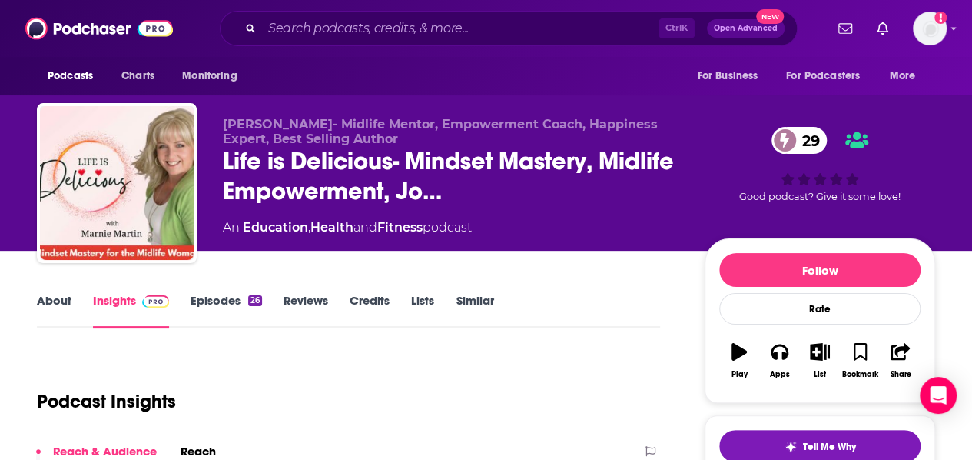
scroll to position [70, 0]
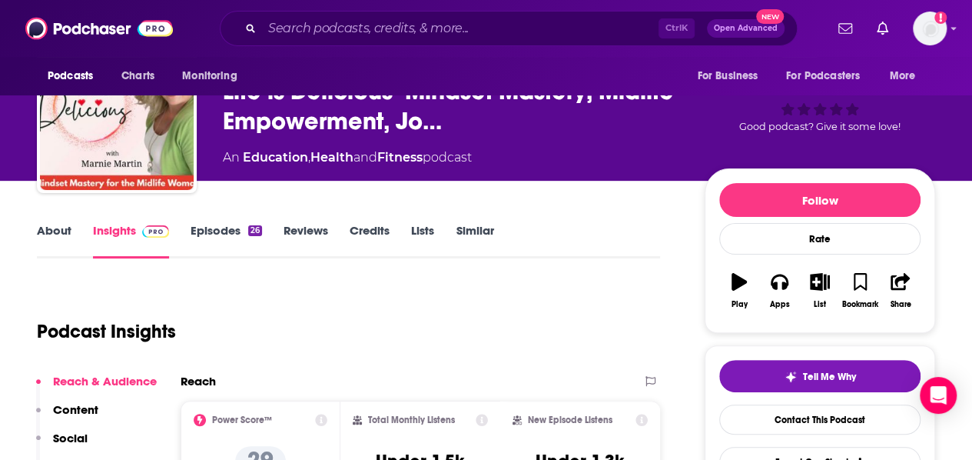
click at [224, 238] on link "Episodes 26" at bounding box center [226, 240] width 71 height 35
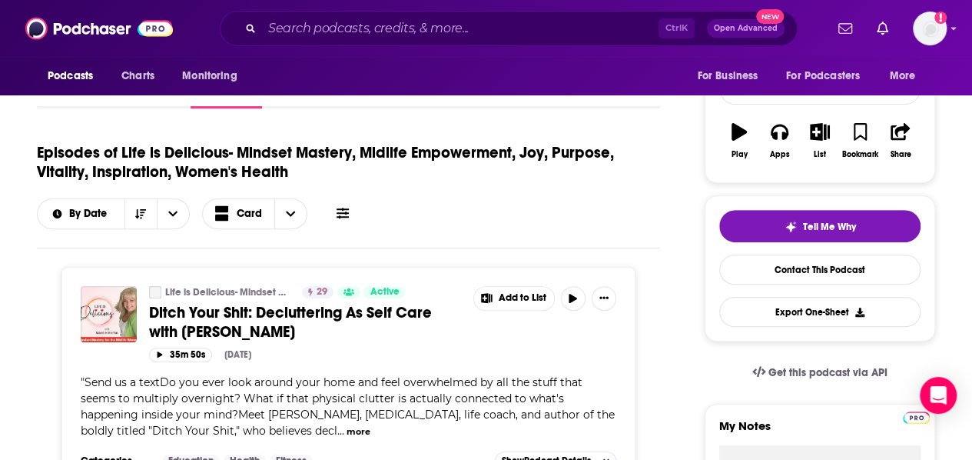
scroll to position [114, 0]
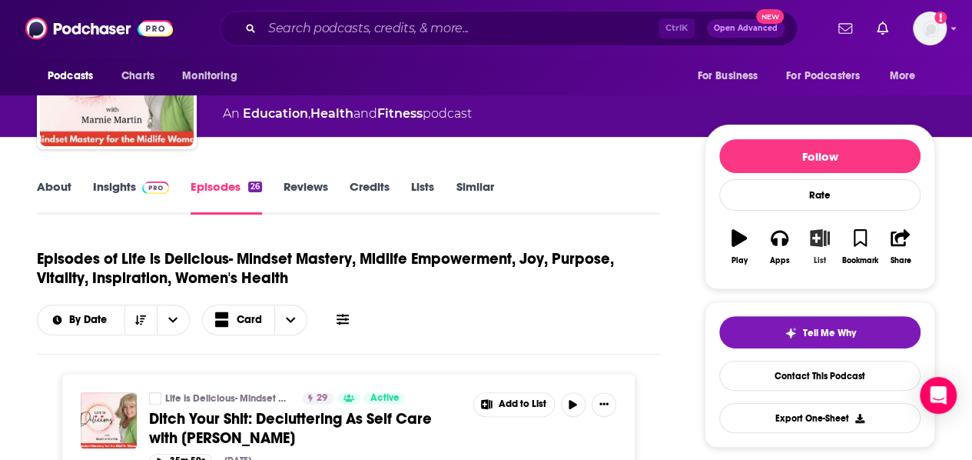
click at [818, 245] on button "List" at bounding box center [820, 246] width 40 height 55
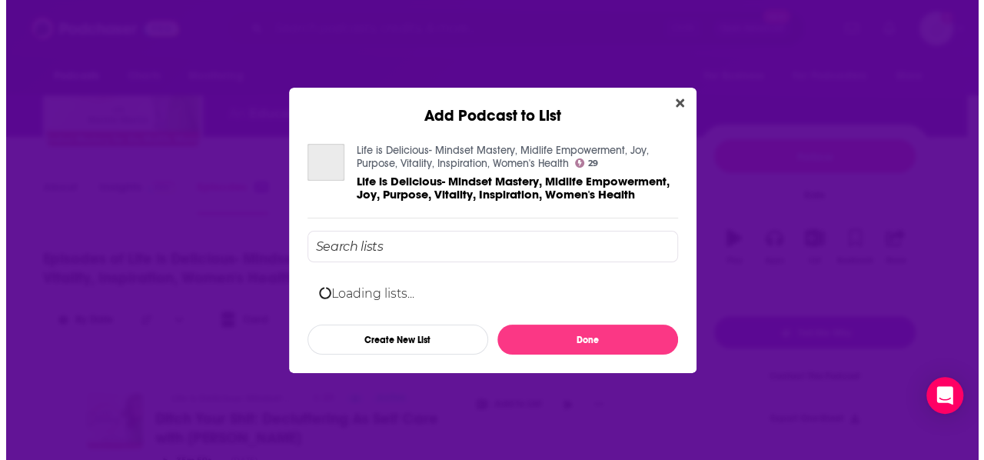
scroll to position [0, 0]
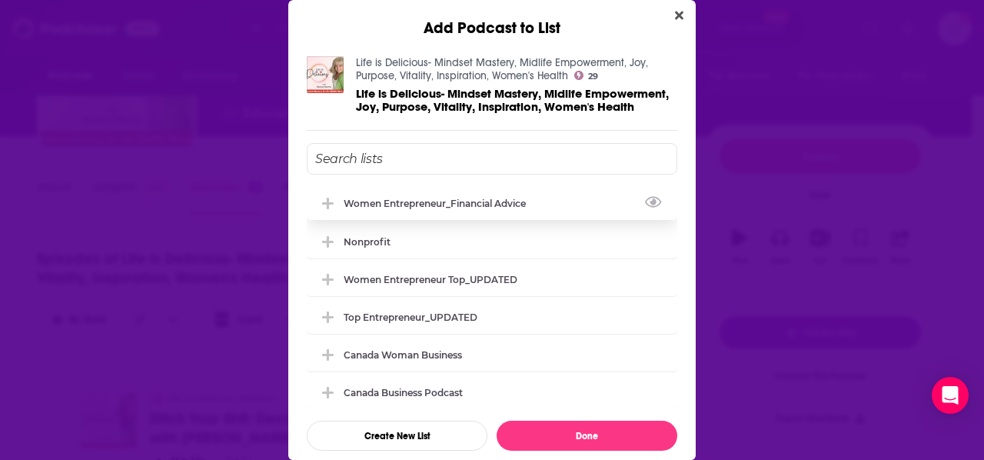
click at [442, 209] on div "Women Entrepreneur_Financial Advice" at bounding box center [439, 204] width 191 height 12
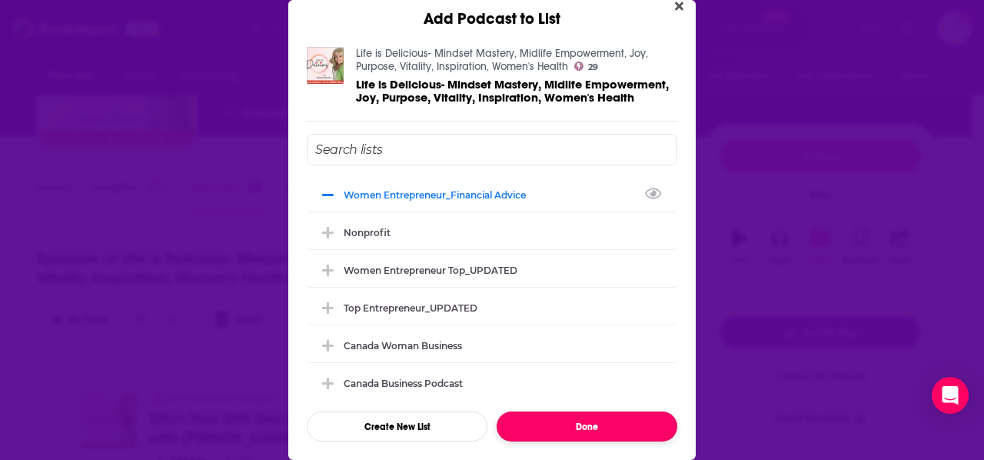
click at [613, 416] on button "Done" at bounding box center [587, 426] width 181 height 30
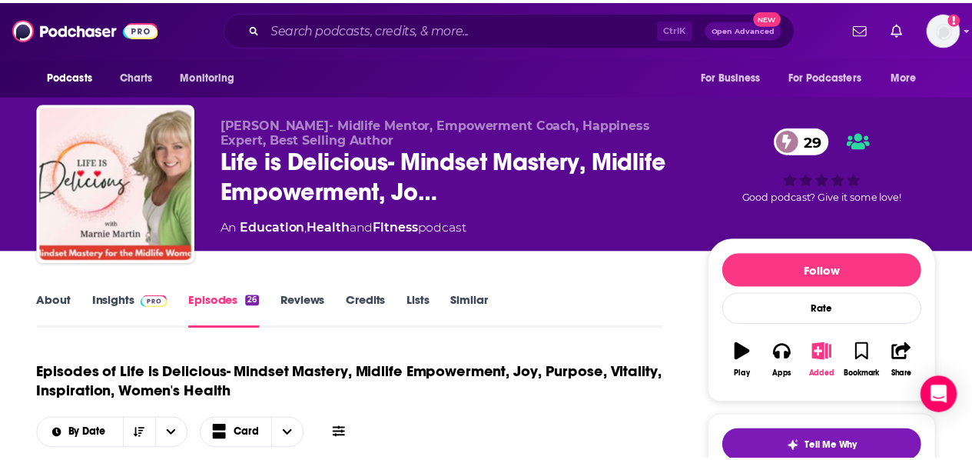
scroll to position [114, 0]
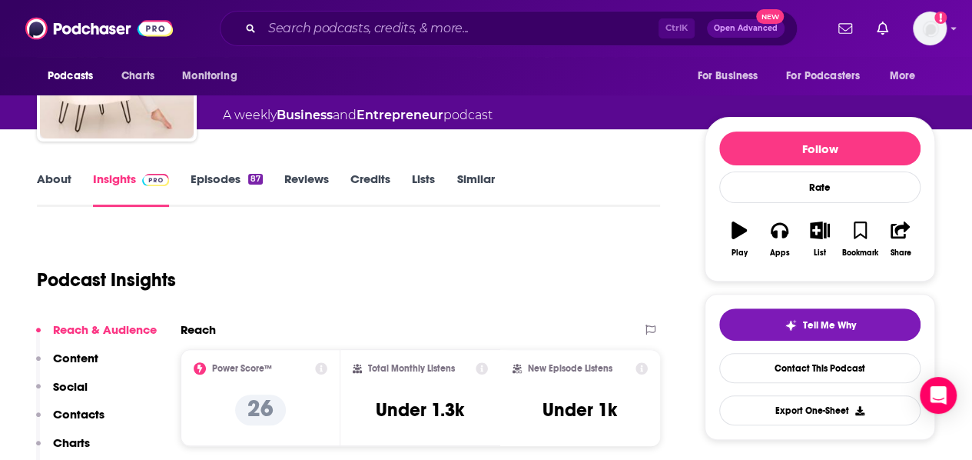
scroll to position [94, 0]
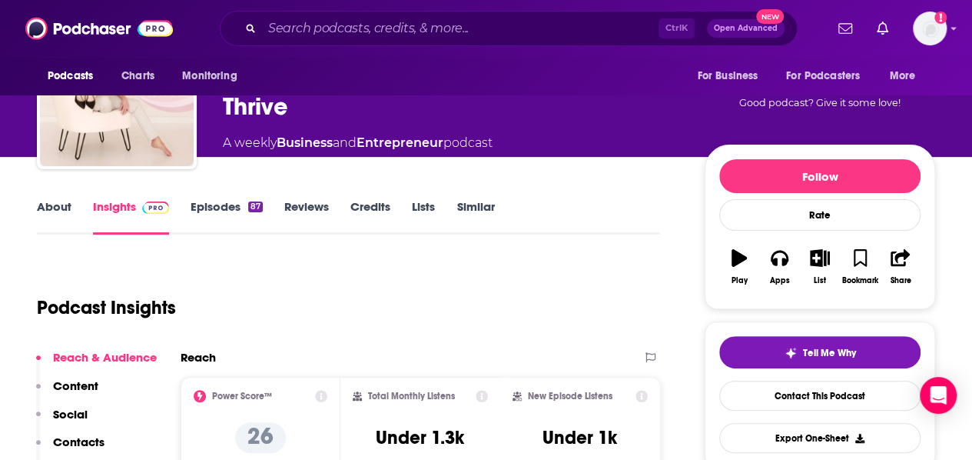
click at [218, 214] on link "Episodes 87" at bounding box center [227, 216] width 72 height 35
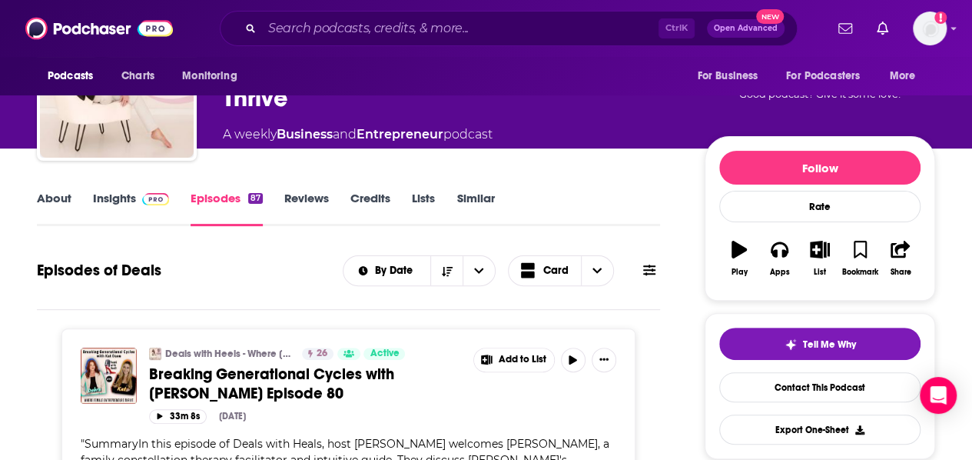
scroll to position [98, 0]
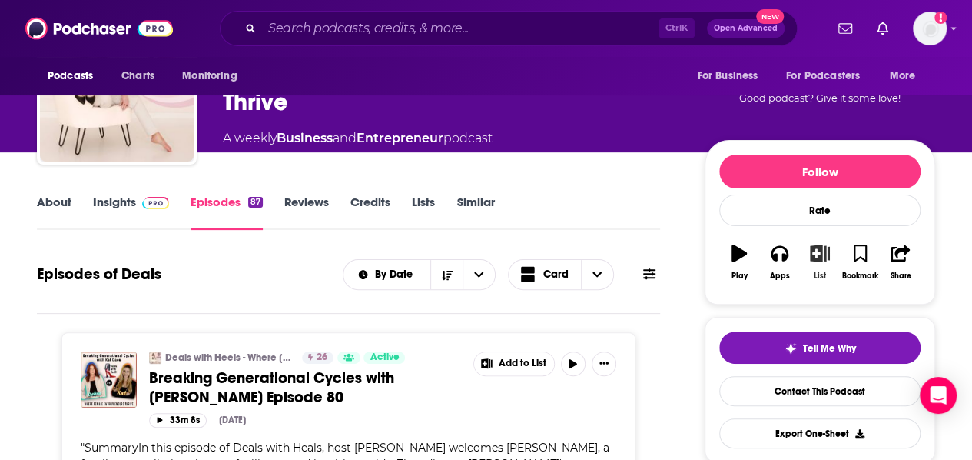
click at [814, 268] on button "List" at bounding box center [820, 261] width 40 height 55
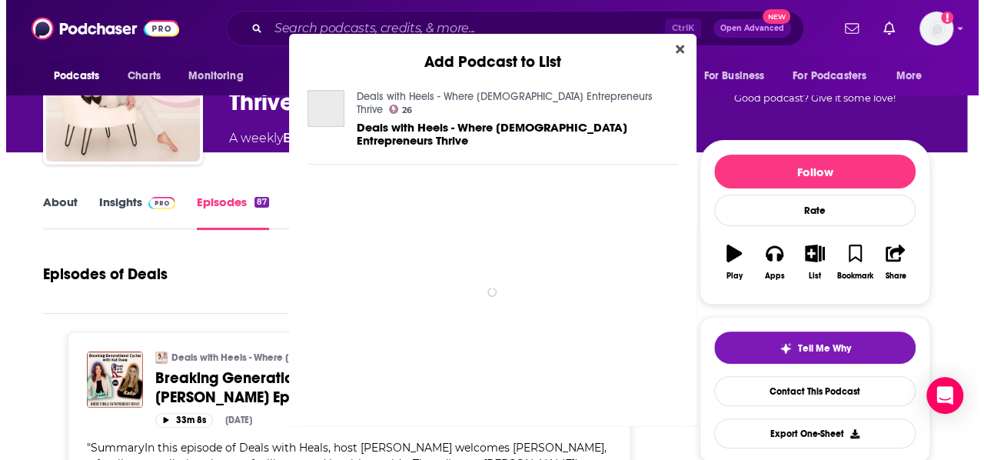
scroll to position [0, 0]
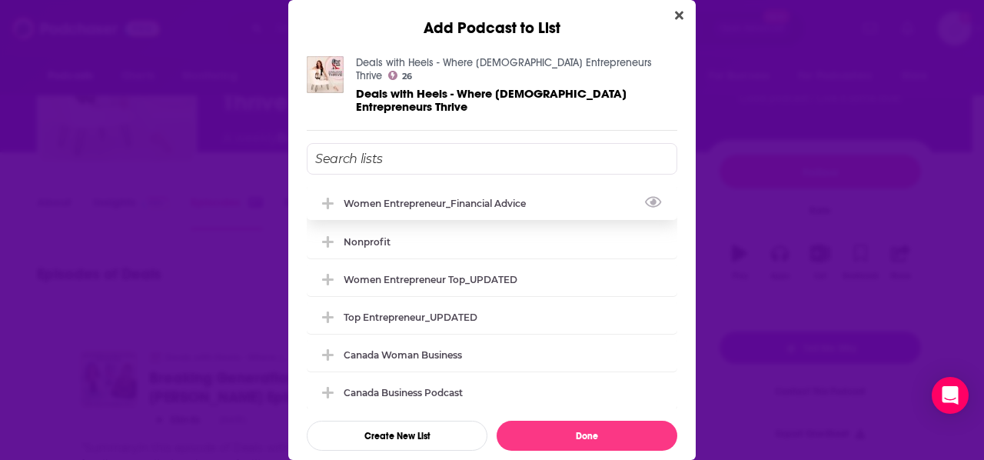
click at [398, 198] on div "Women Entrepreneur_Financial Advice" at bounding box center [439, 204] width 191 height 12
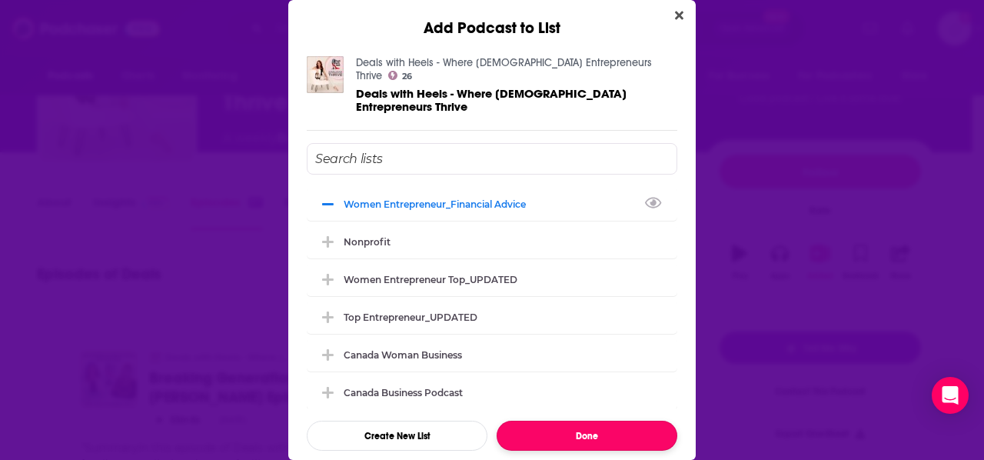
click at [581, 421] on button "Done" at bounding box center [587, 436] width 181 height 30
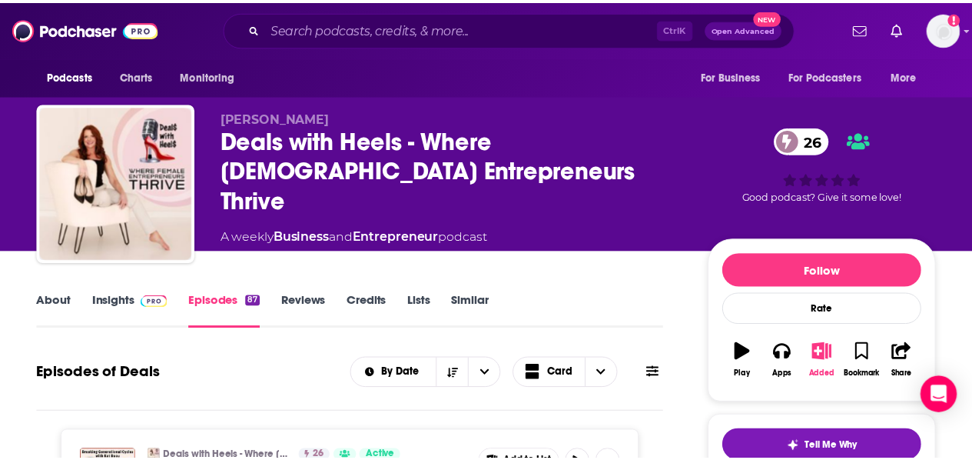
scroll to position [98, 0]
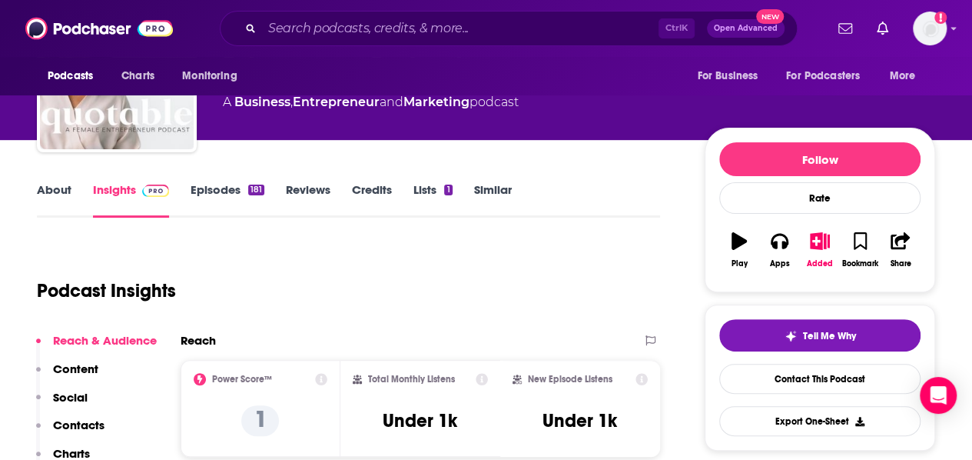
scroll to position [115, 0]
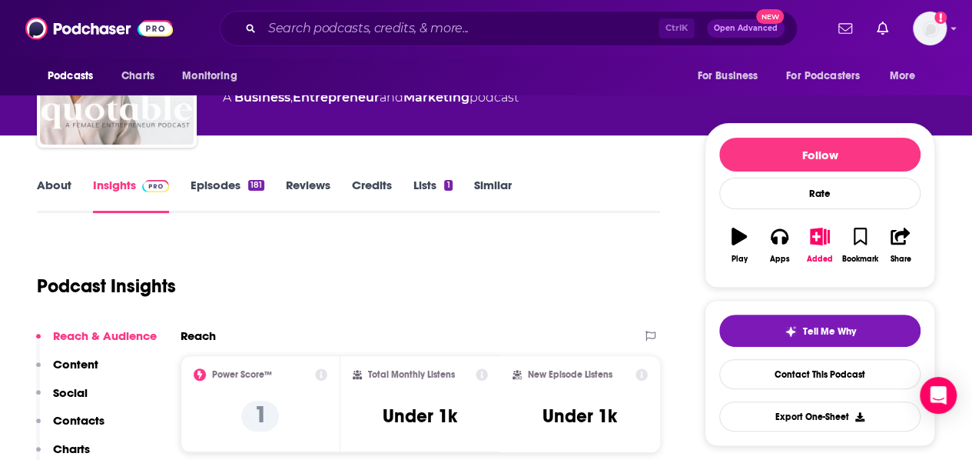
click at [231, 194] on link "Episodes 181" at bounding box center [228, 195] width 74 height 35
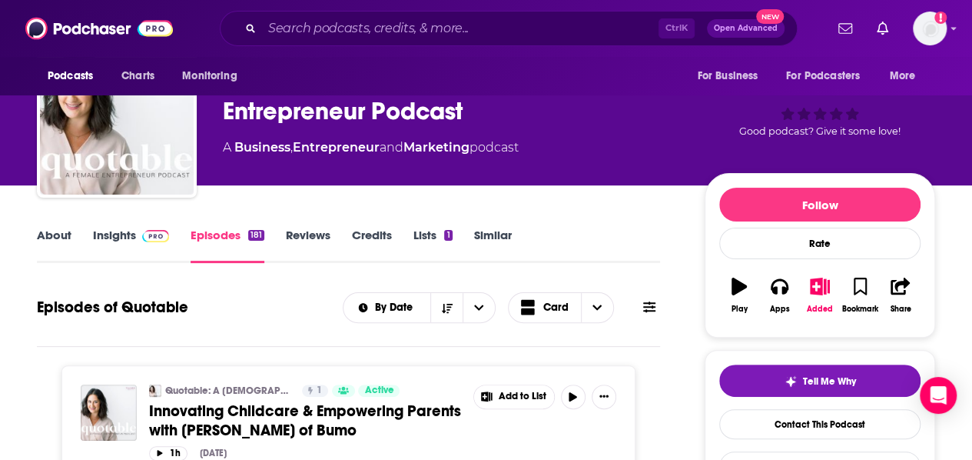
scroll to position [14, 0]
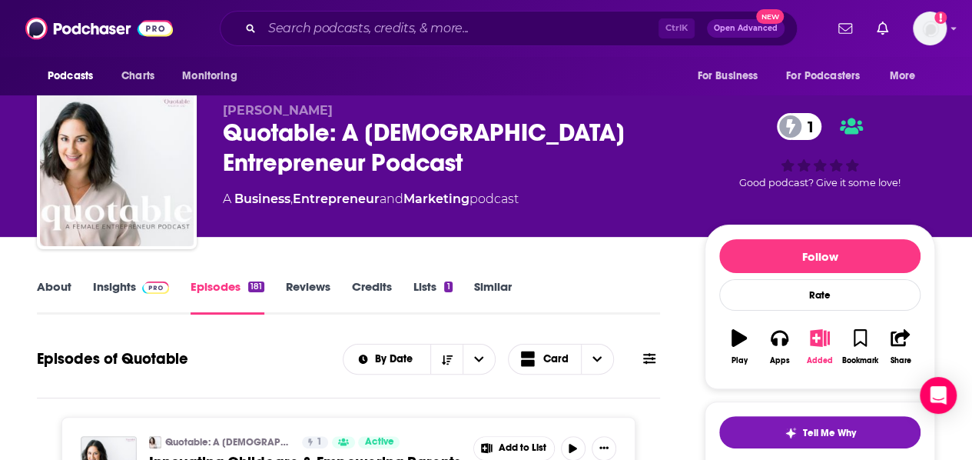
click at [821, 339] on icon "button" at bounding box center [820, 337] width 19 height 17
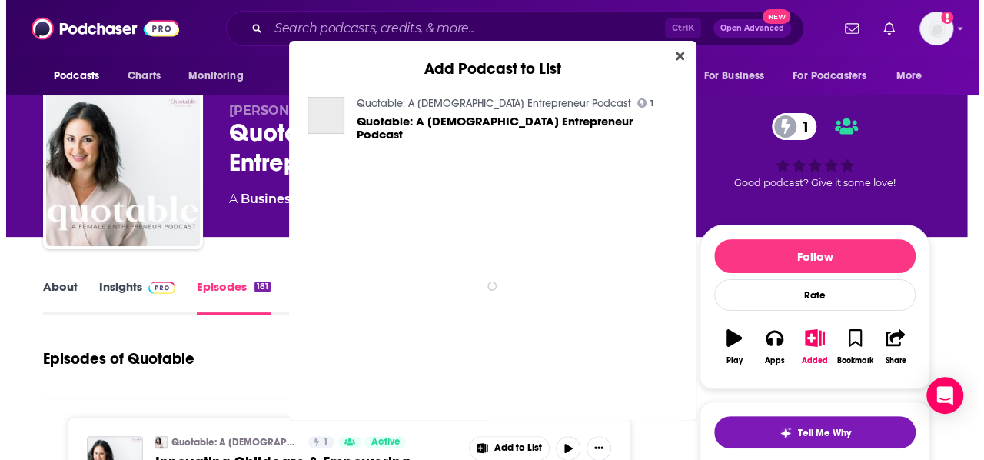
scroll to position [0, 0]
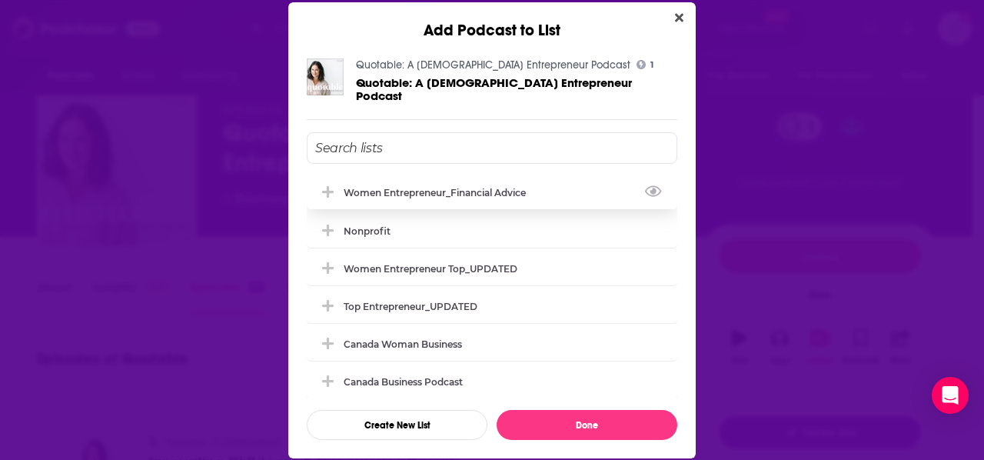
click at [443, 187] on div "Women Entrepreneur_Financial Advice" at bounding box center [439, 193] width 191 height 12
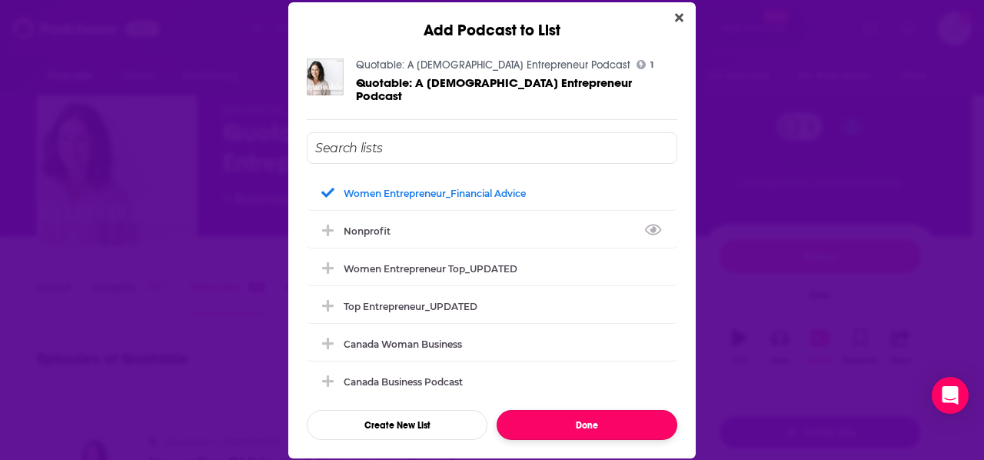
click at [601, 414] on button "Done" at bounding box center [587, 425] width 181 height 30
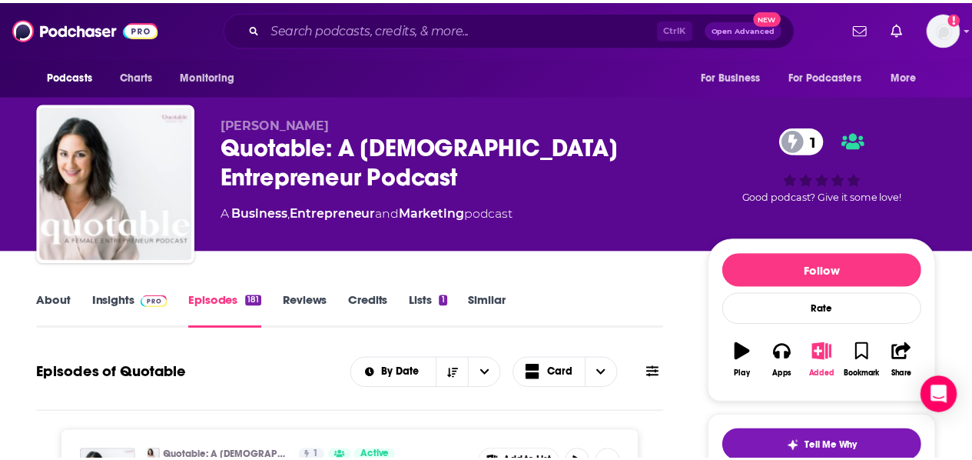
scroll to position [14, 0]
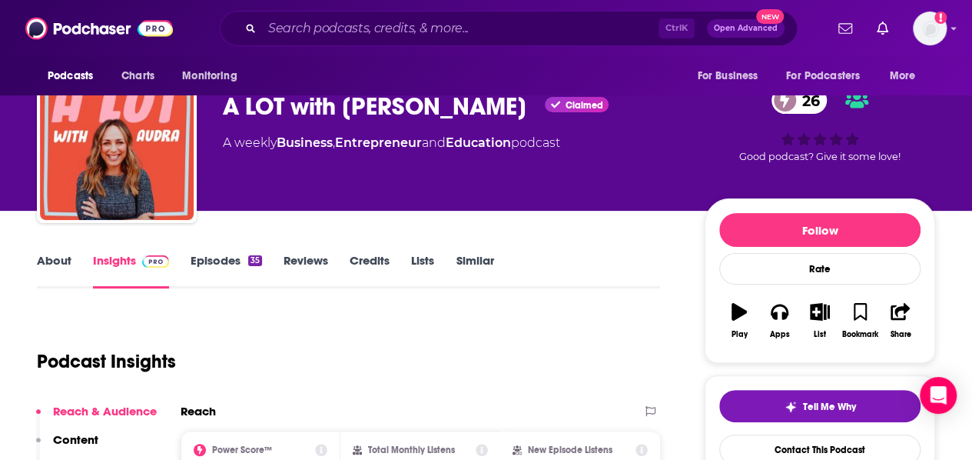
scroll to position [23, 0]
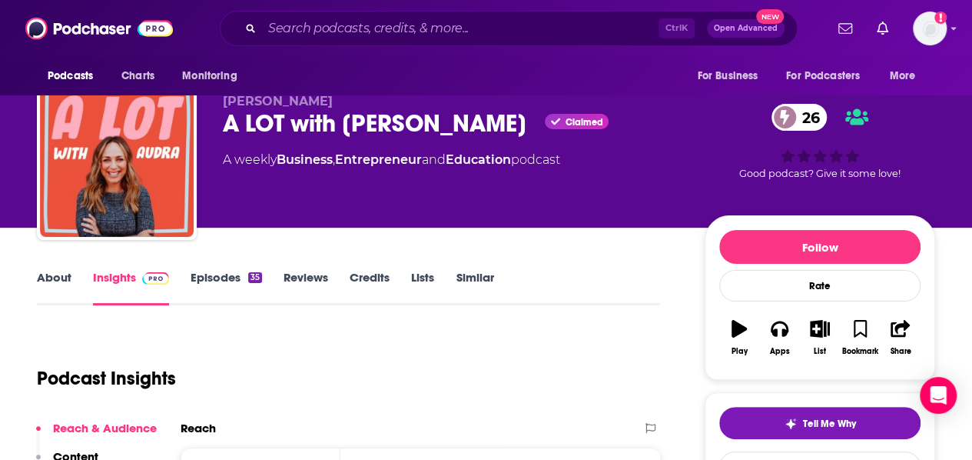
click at [226, 283] on link "Episodes 35" at bounding box center [226, 287] width 71 height 35
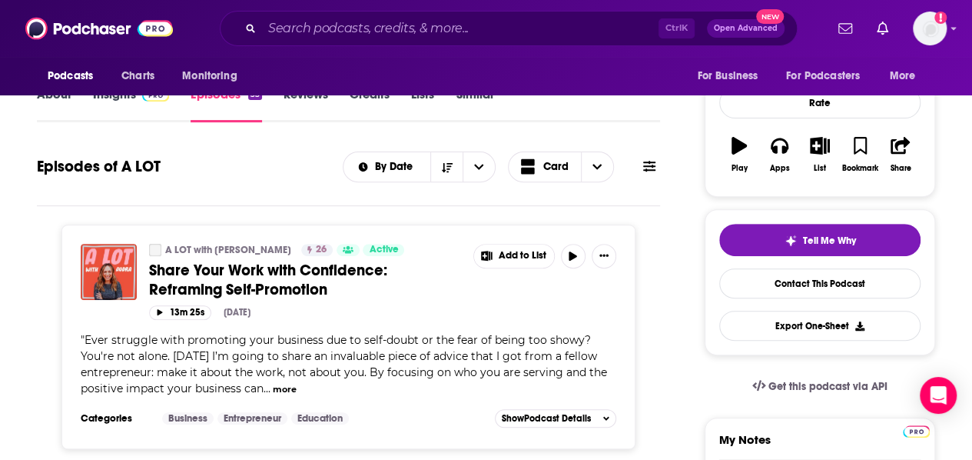
scroll to position [264, 0]
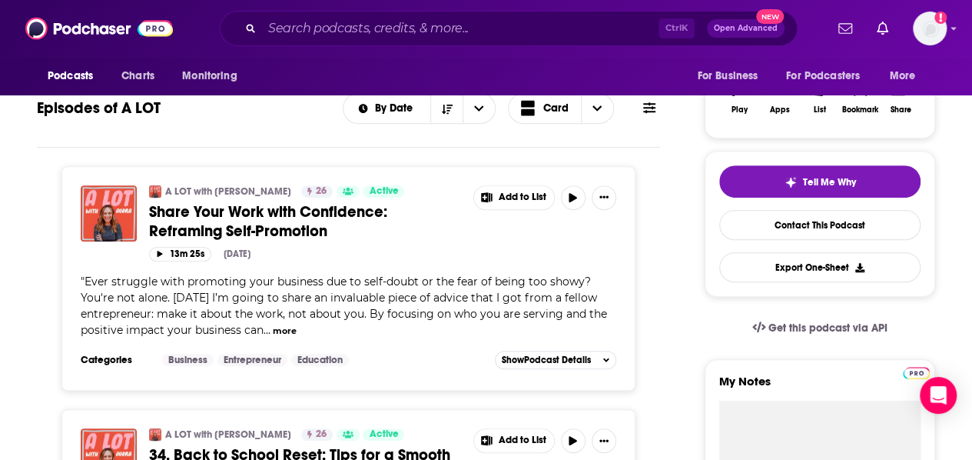
click at [342, 299] on span "Ever struggle with promoting your business due to self-doubt or the fear of bei…" at bounding box center [344, 305] width 527 height 62
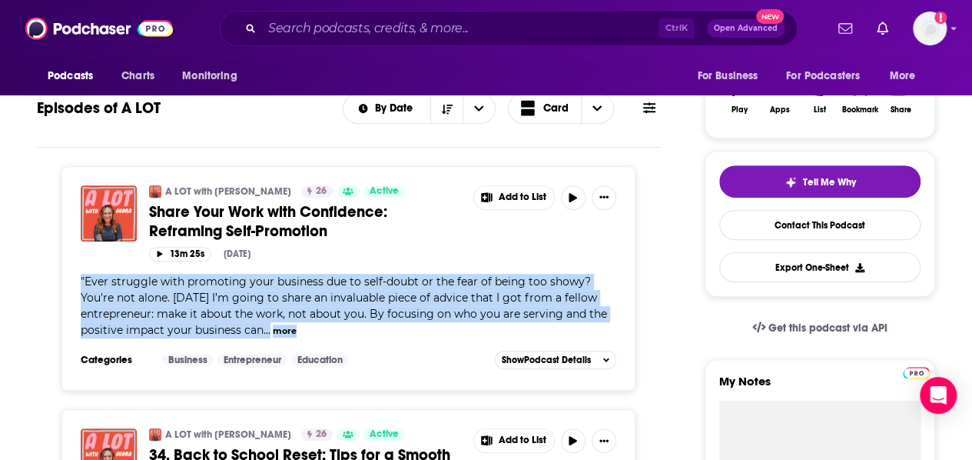
click at [342, 299] on span "Ever struggle with promoting your business due to self-doubt or the fear of bei…" at bounding box center [344, 305] width 527 height 62
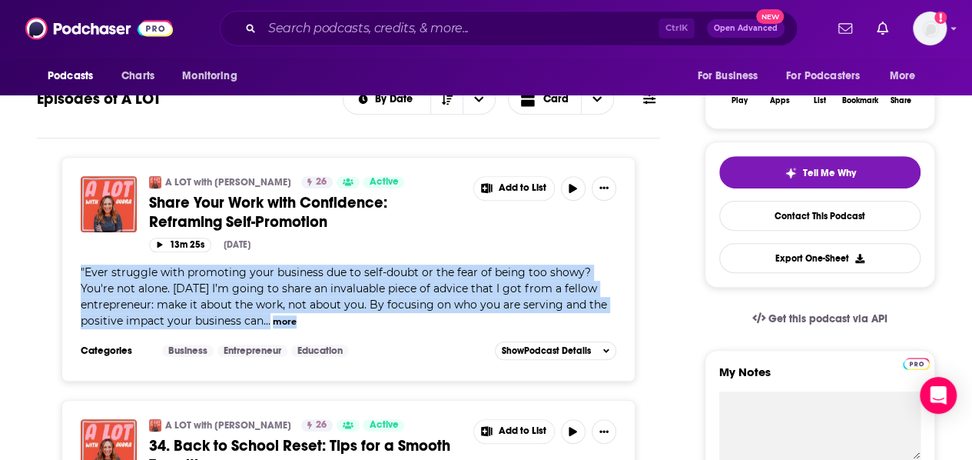
scroll to position [216, 0]
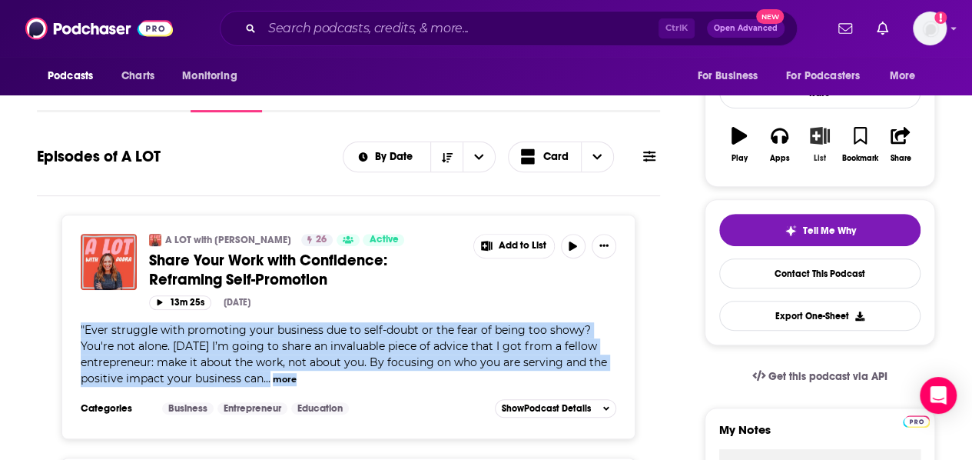
click at [815, 157] on div "List" at bounding box center [820, 158] width 12 height 9
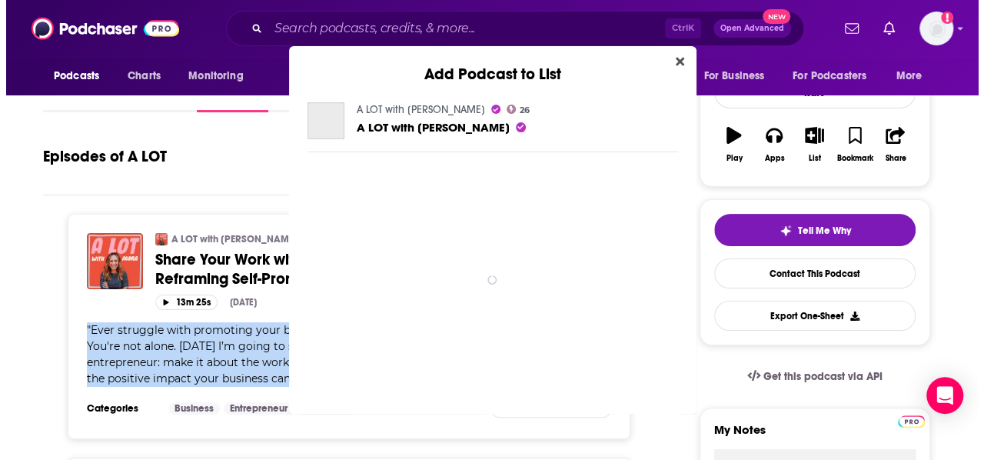
scroll to position [0, 0]
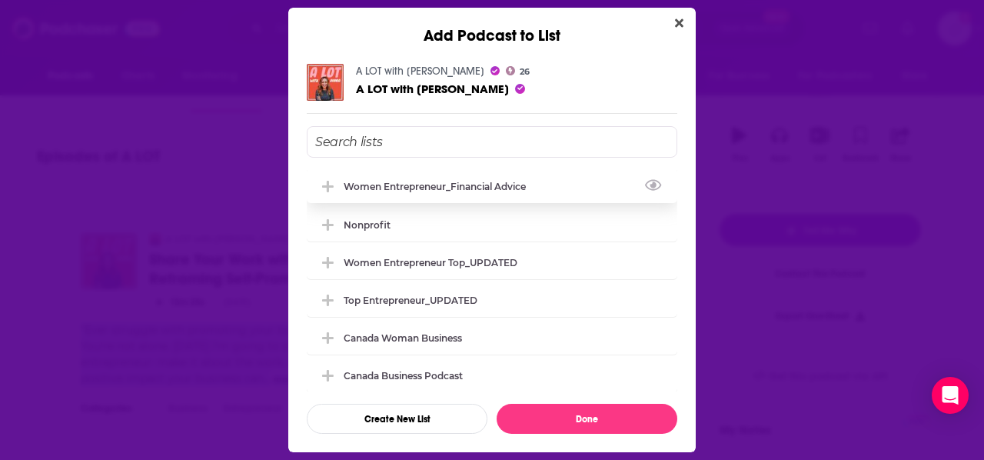
click at [421, 193] on div "Women Entrepreneur_Financial Advice" at bounding box center [492, 186] width 371 height 34
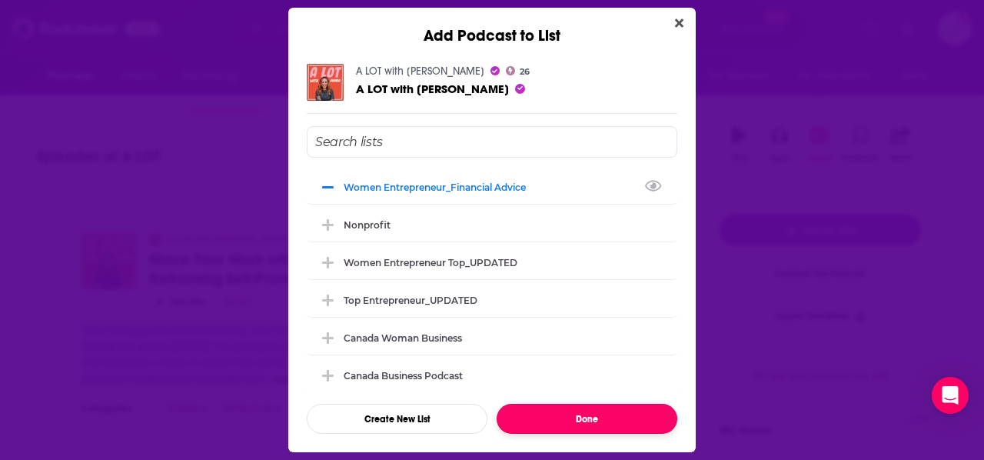
click at [619, 408] on button "Done" at bounding box center [587, 419] width 181 height 30
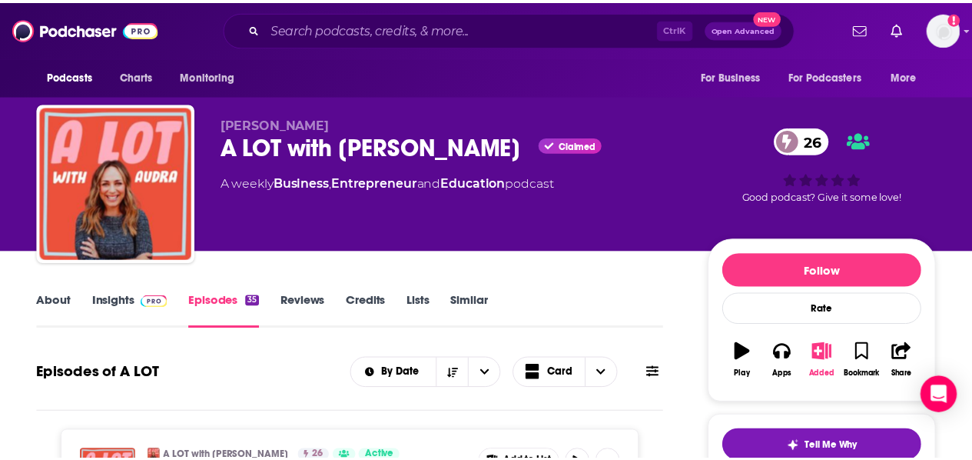
scroll to position [216, 0]
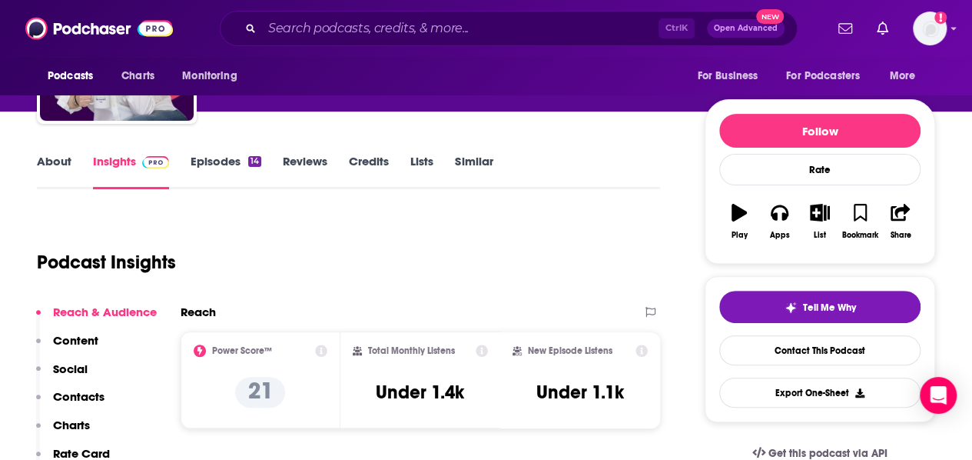
scroll to position [140, 0]
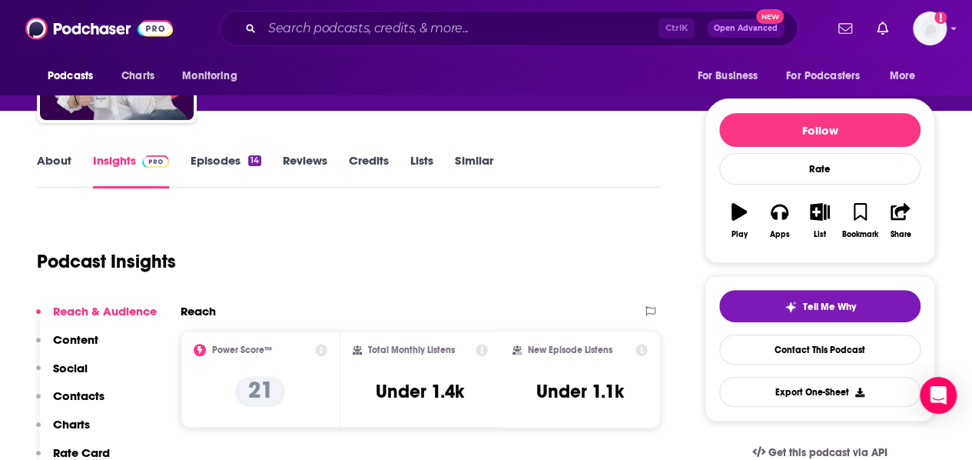
click at [208, 168] on link "Episodes 14" at bounding box center [226, 170] width 71 height 35
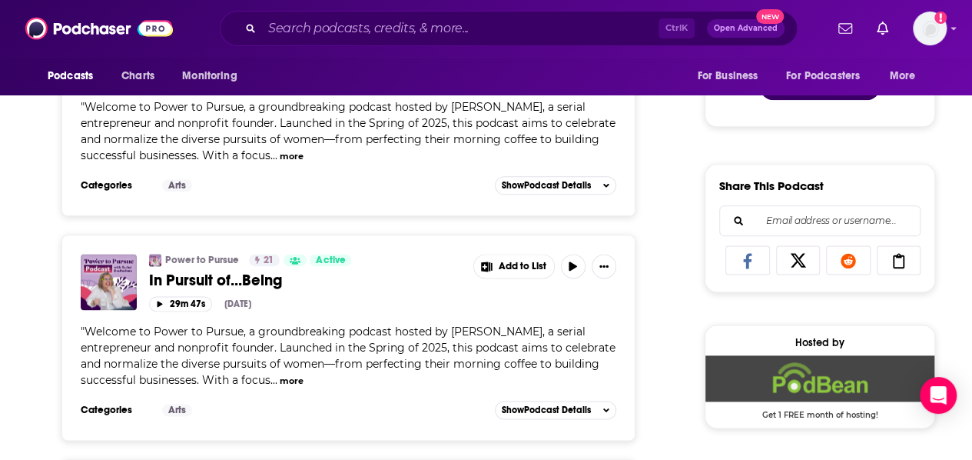
scroll to position [863, 0]
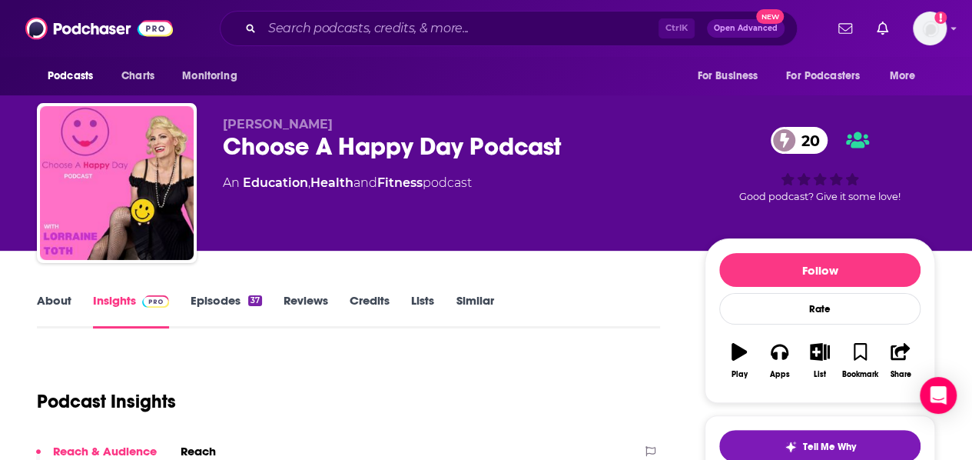
scroll to position [156, 0]
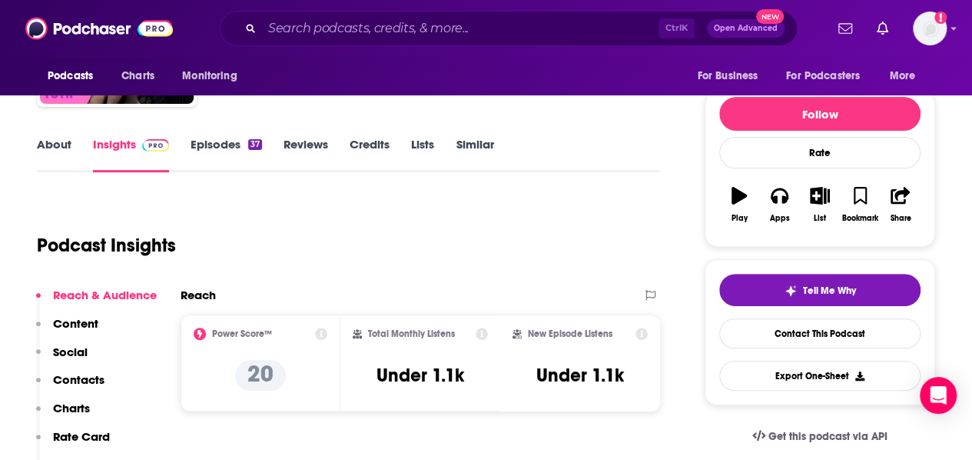
click at [200, 150] on link "Episodes 37" at bounding box center [226, 154] width 71 height 35
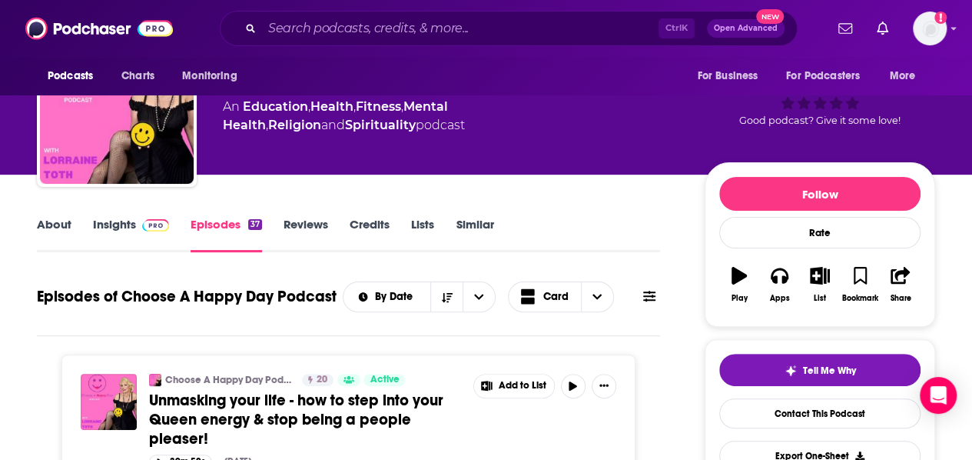
scroll to position [73, 0]
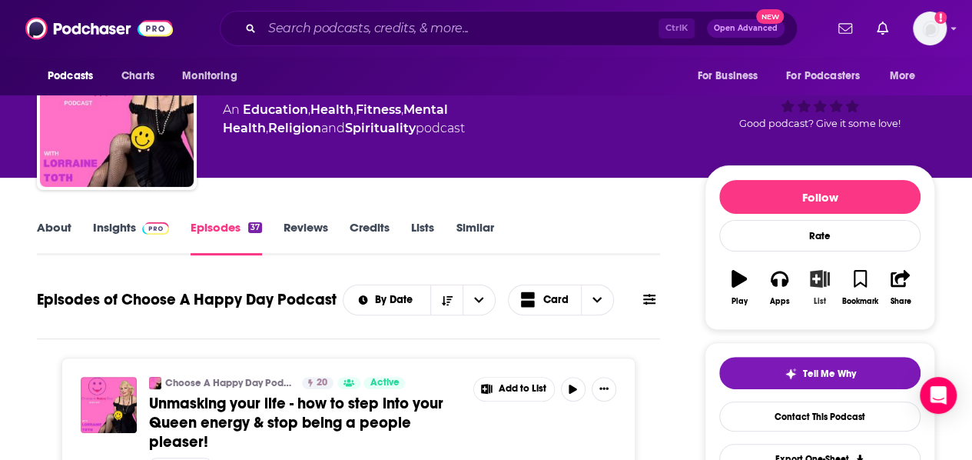
click at [815, 282] on icon "button" at bounding box center [820, 278] width 19 height 17
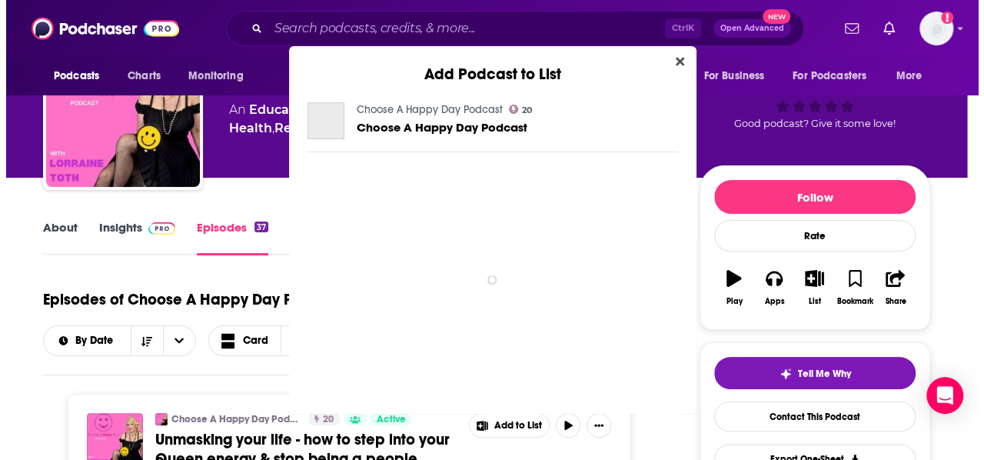
scroll to position [0, 0]
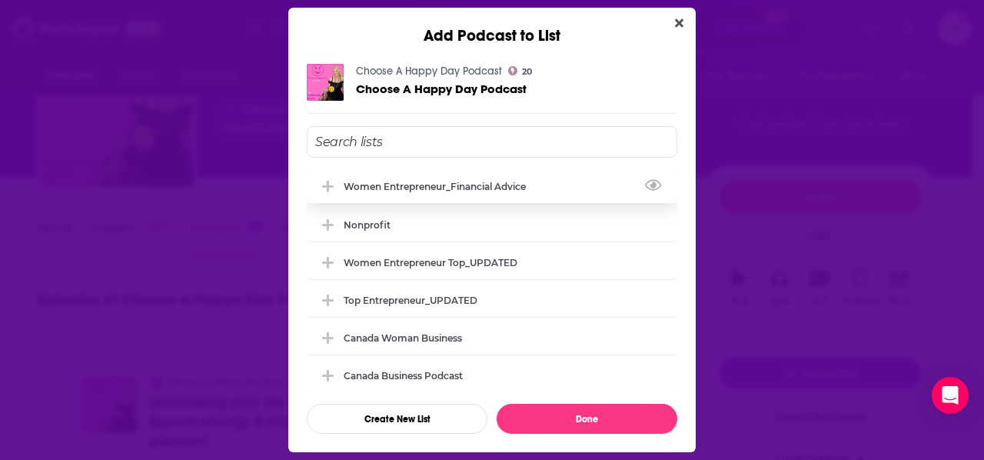
click at [397, 188] on div "Women Entrepreneur_Financial Advice" at bounding box center [439, 187] width 191 height 12
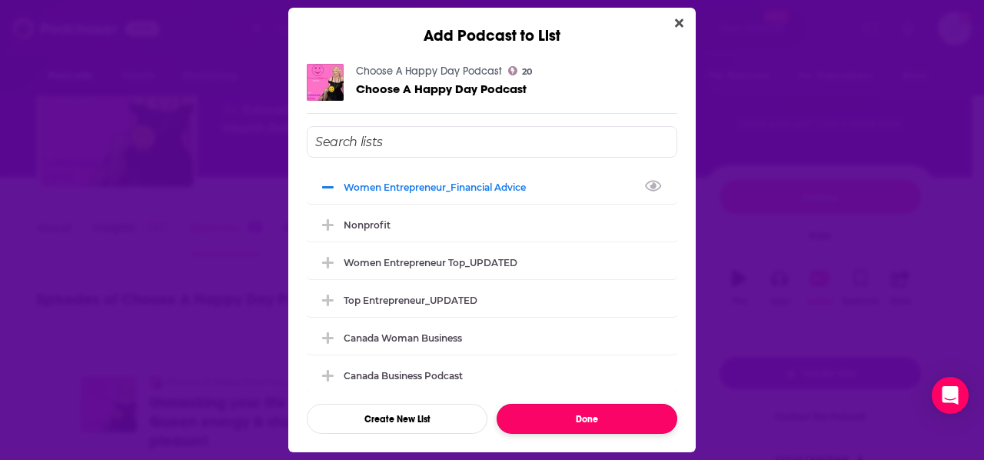
click at [612, 408] on button "Done" at bounding box center [587, 419] width 181 height 30
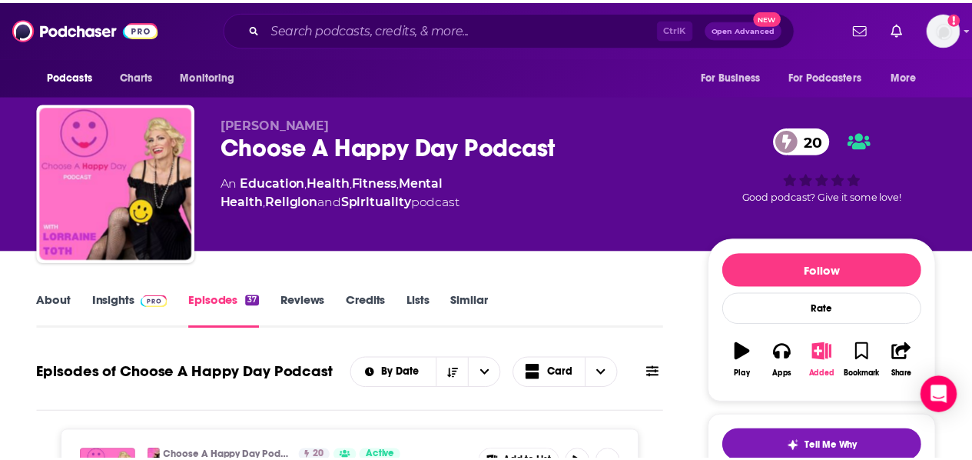
scroll to position [73, 0]
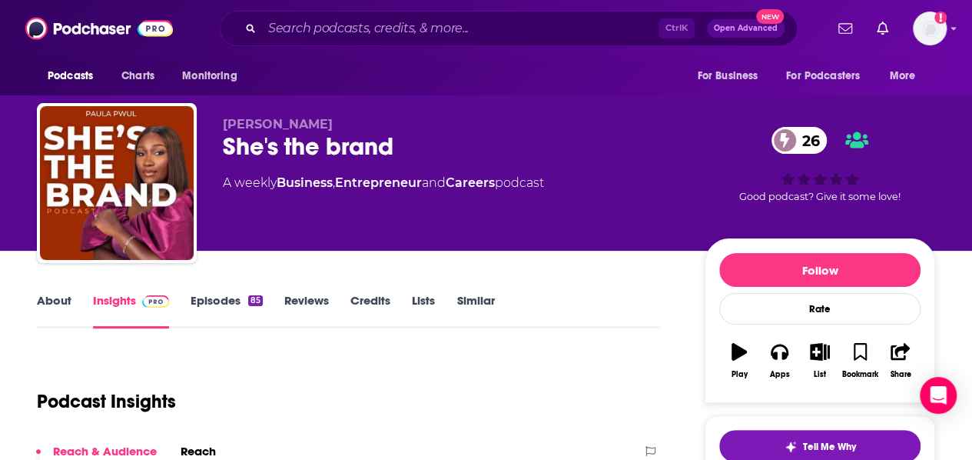
scroll to position [81, 0]
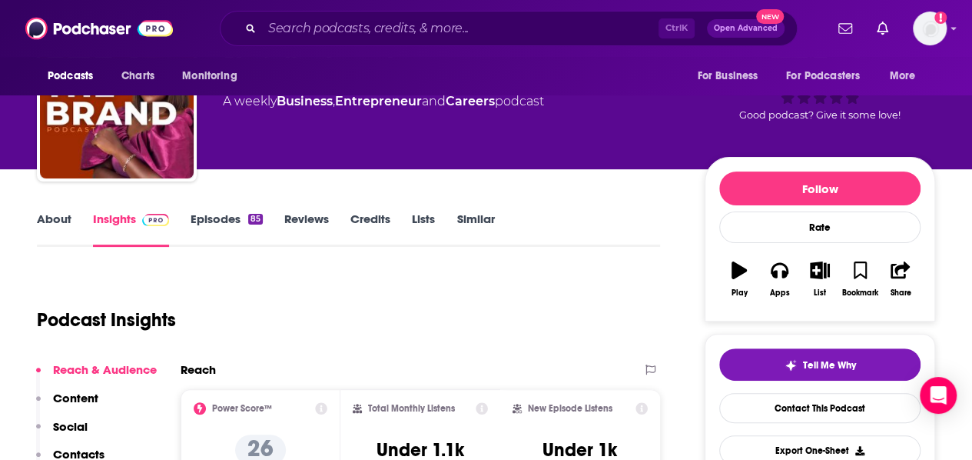
click at [216, 229] on link "Episodes 85" at bounding box center [227, 228] width 72 height 35
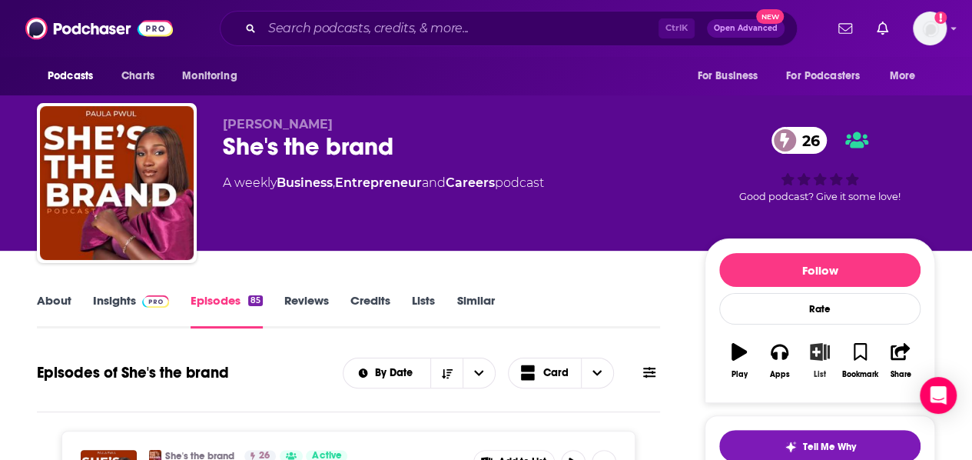
click at [819, 353] on icon "button" at bounding box center [820, 351] width 19 height 17
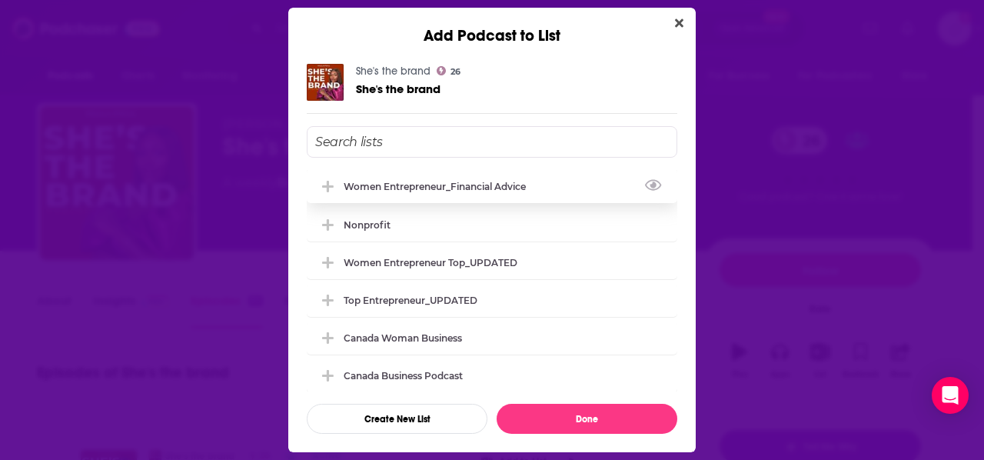
click at [451, 193] on div "Women Entrepreneur_Financial Advice" at bounding box center [492, 186] width 371 height 34
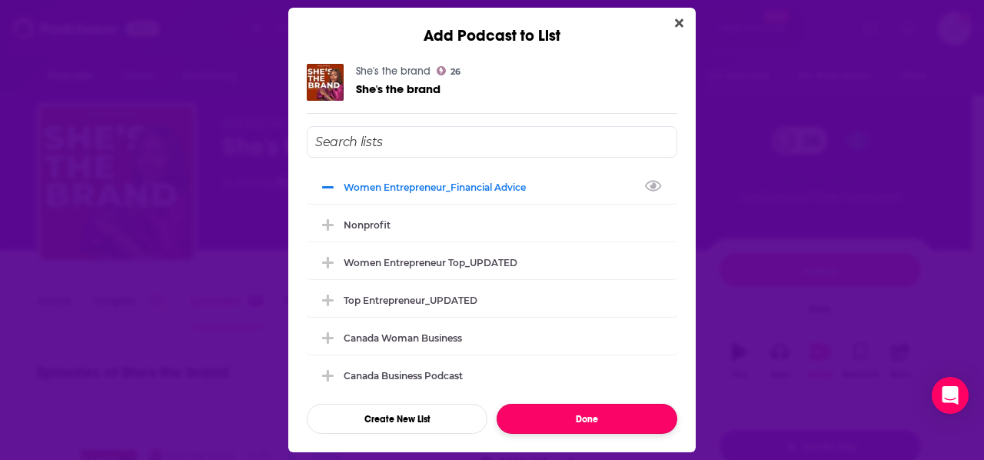
click at [591, 408] on button "Done" at bounding box center [587, 419] width 181 height 30
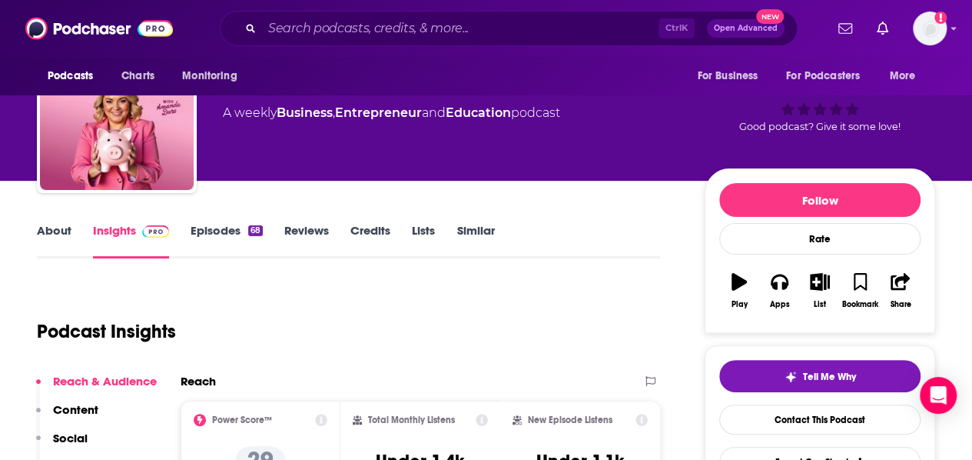
scroll to position [74, 0]
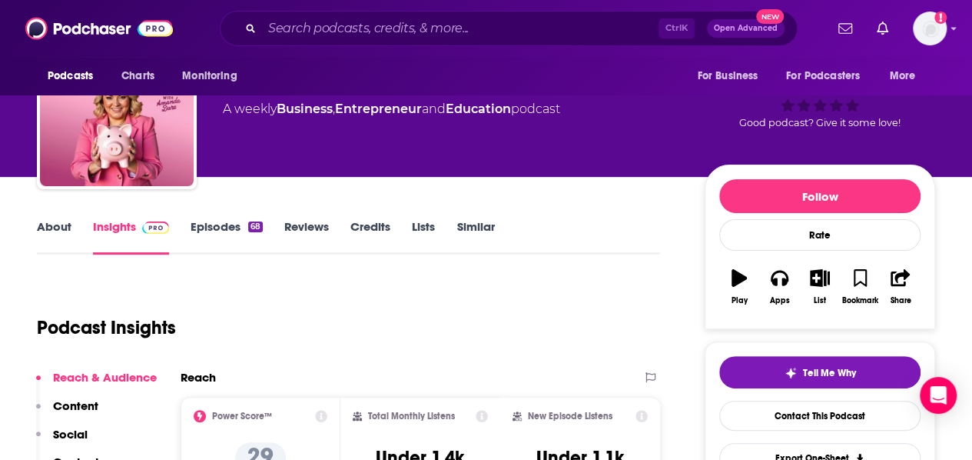
click at [231, 231] on link "Episodes 68" at bounding box center [227, 236] width 72 height 35
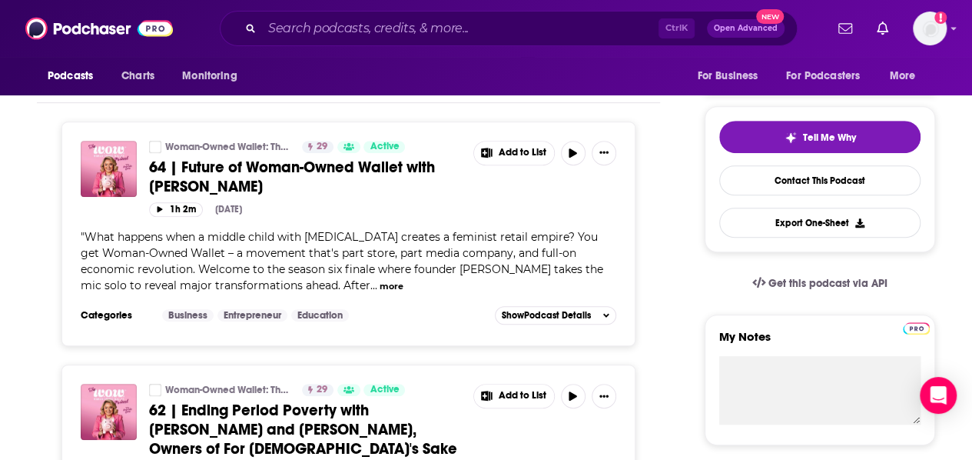
scroll to position [317, 0]
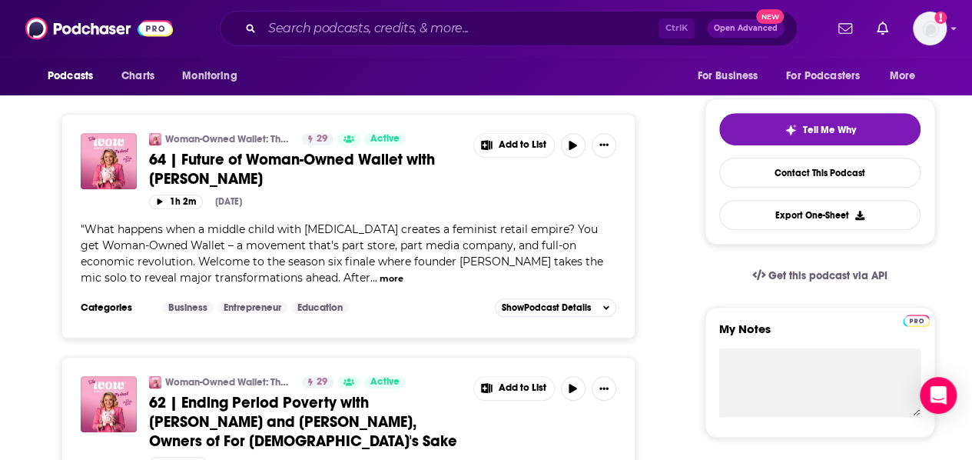
click at [380, 281] on button "more" at bounding box center [392, 278] width 24 height 13
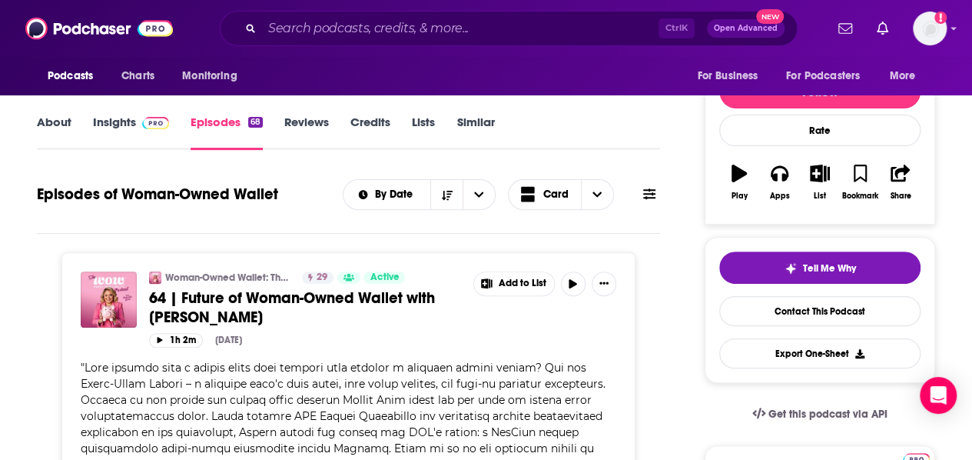
scroll to position [0, 0]
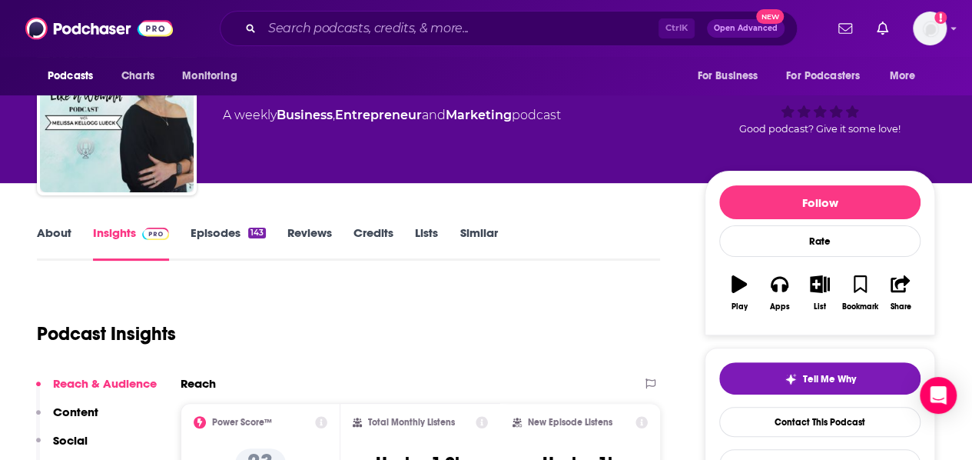
scroll to position [68, 0]
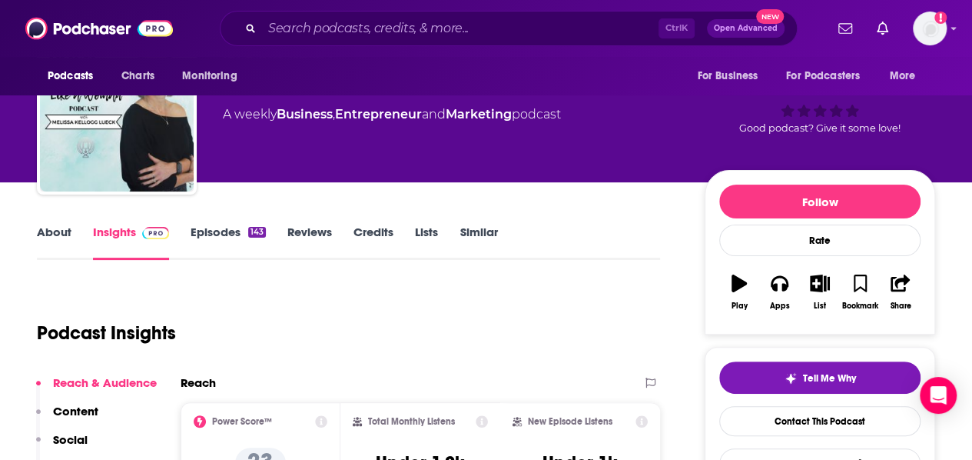
click at [218, 237] on link "Episodes 143" at bounding box center [228, 241] width 75 height 35
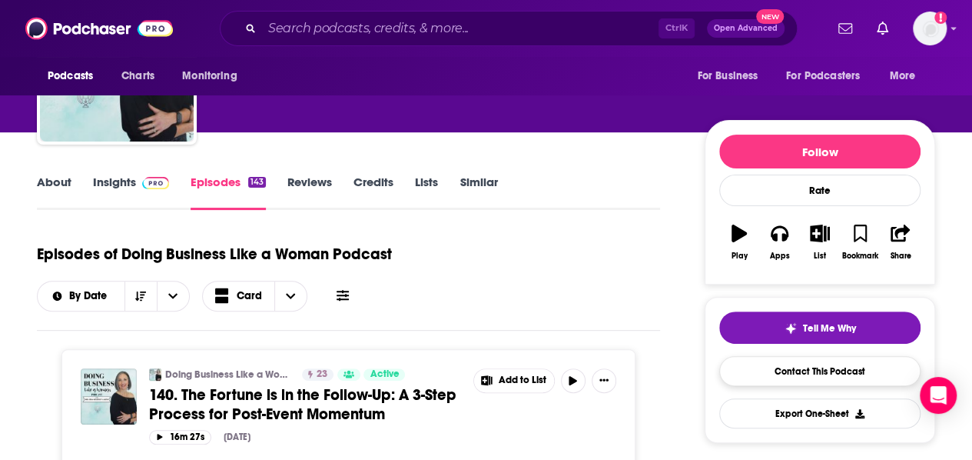
scroll to position [62, 0]
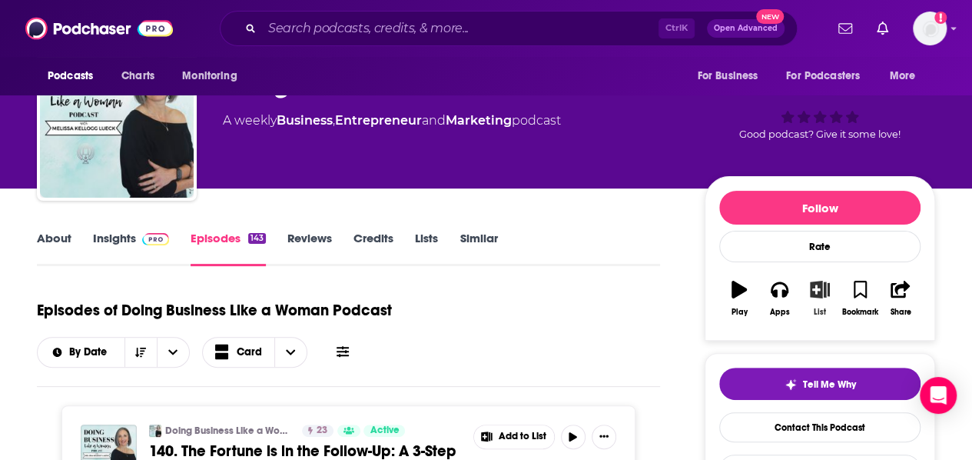
click at [815, 295] on icon "button" at bounding box center [820, 289] width 19 height 17
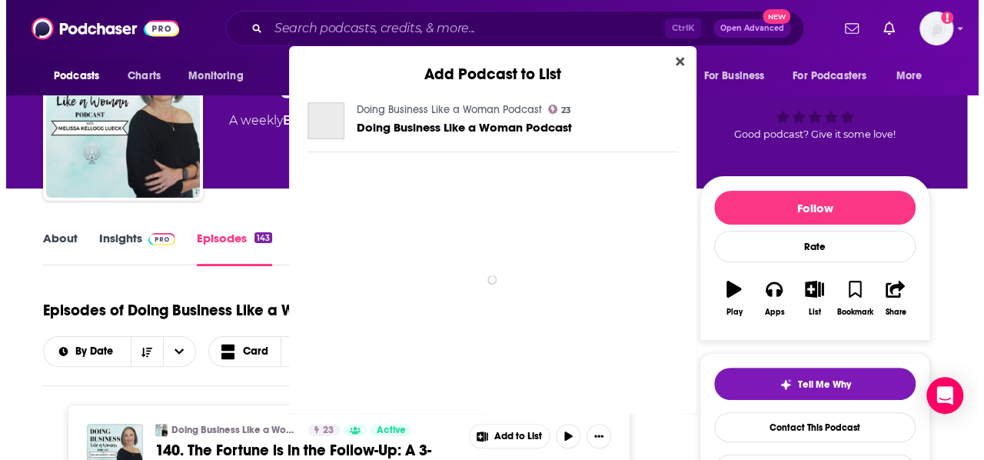
scroll to position [0, 0]
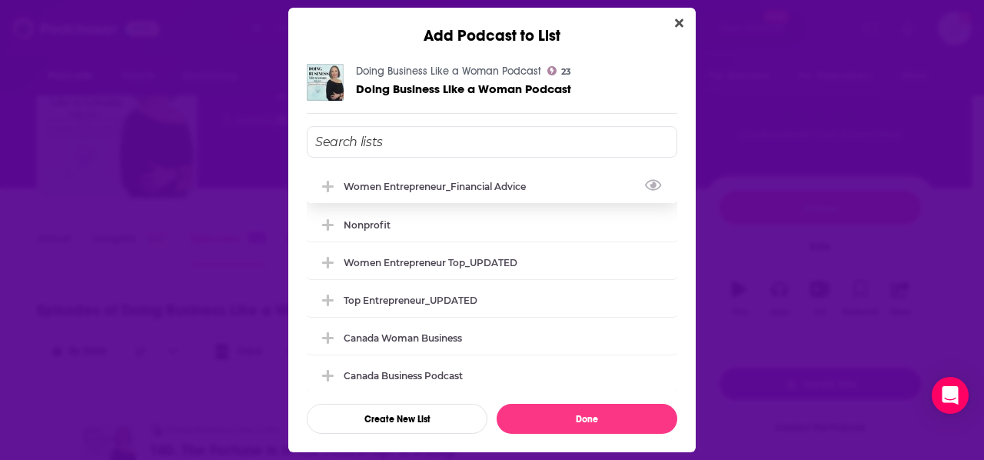
click at [452, 192] on div "Women Entrepreneur_Financial Advice" at bounding box center [492, 186] width 371 height 34
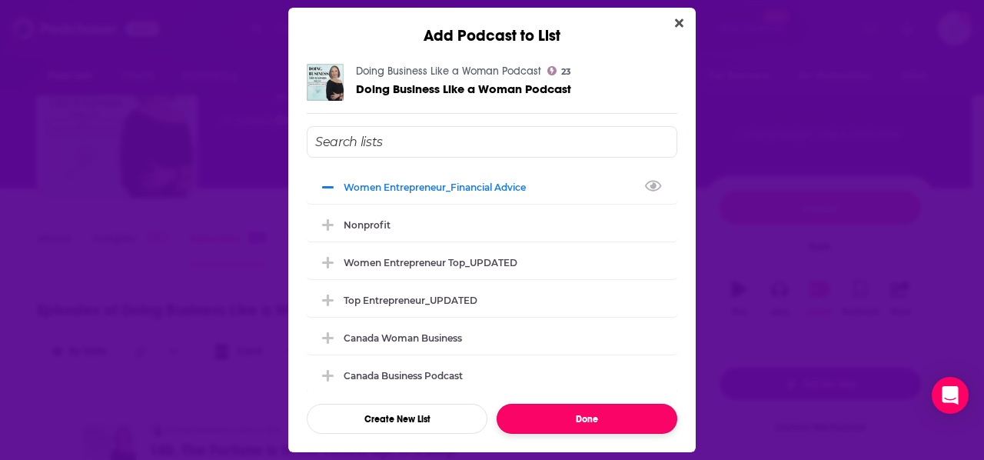
click at [603, 407] on button "Done" at bounding box center [587, 419] width 181 height 30
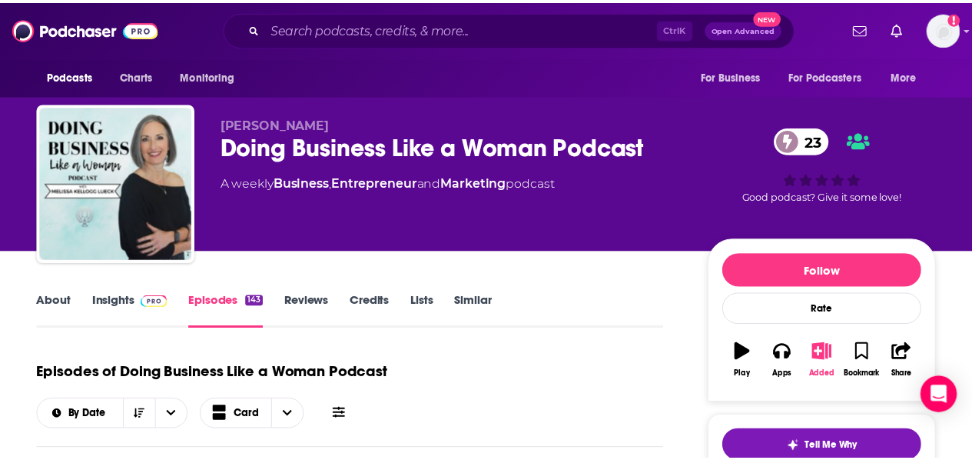
scroll to position [62, 0]
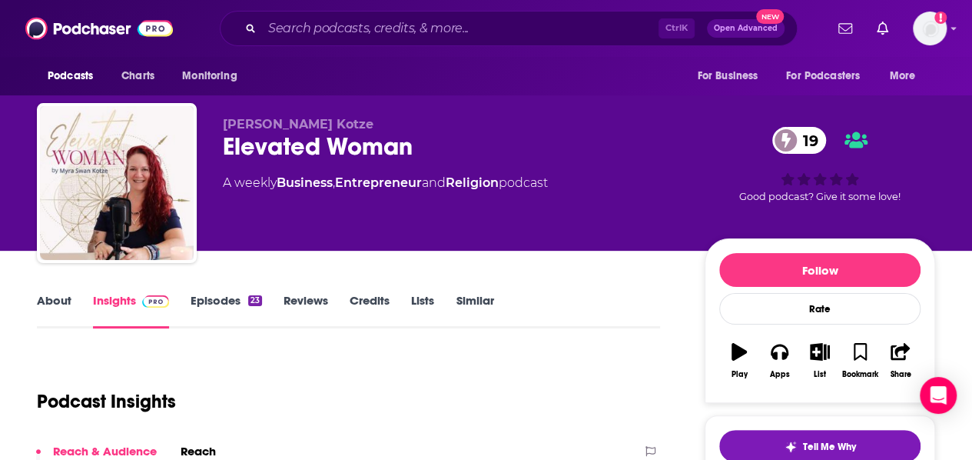
scroll to position [128, 0]
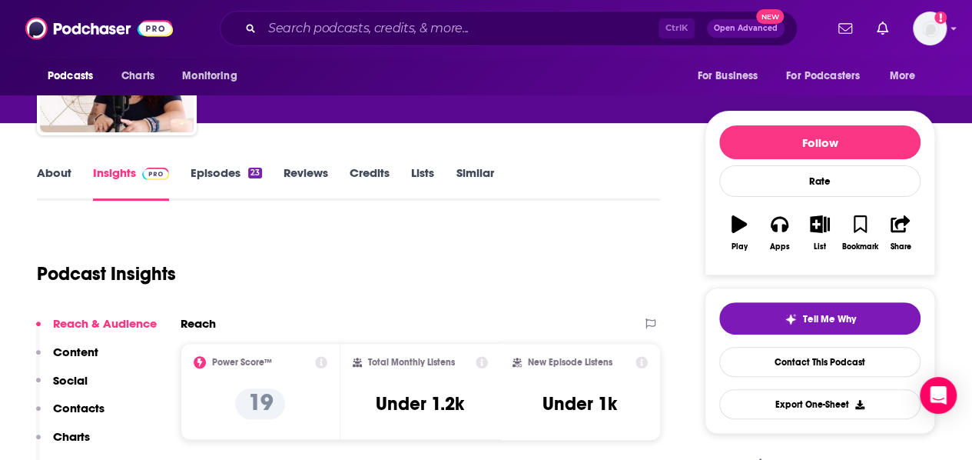
click at [238, 174] on link "Episodes 23" at bounding box center [226, 182] width 71 height 35
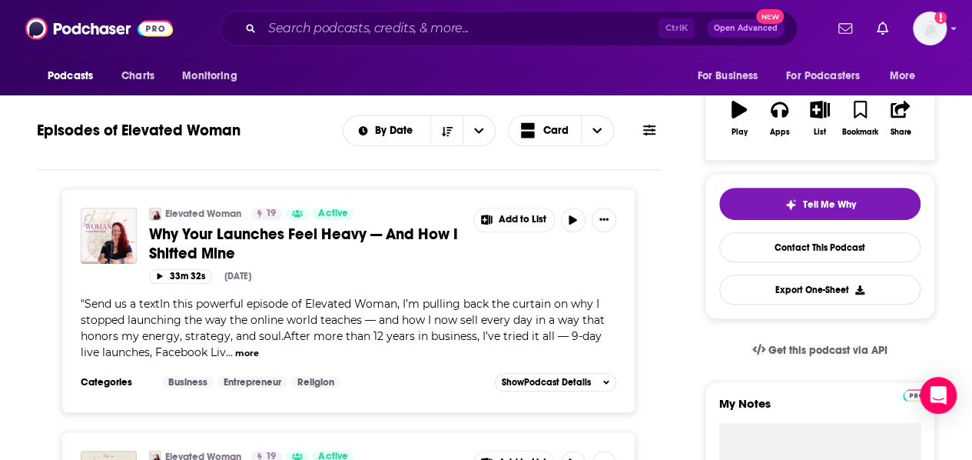
scroll to position [243, 0]
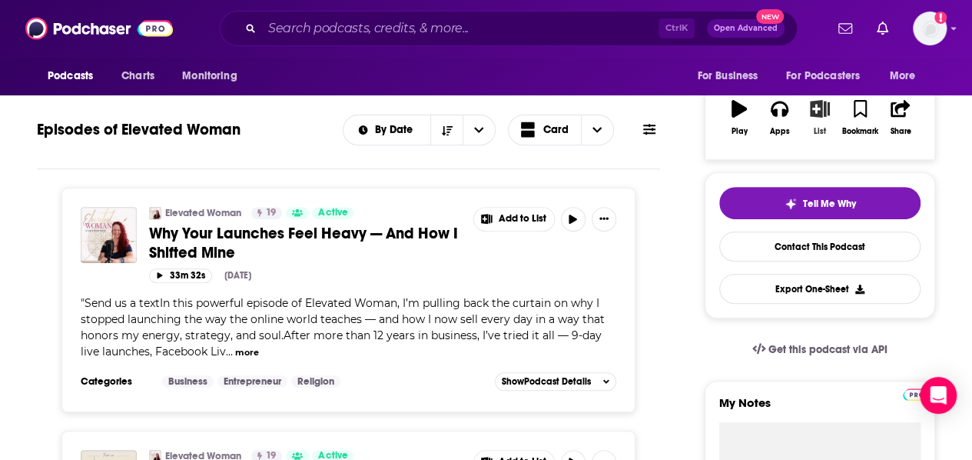
click at [817, 124] on button "List" at bounding box center [820, 117] width 40 height 55
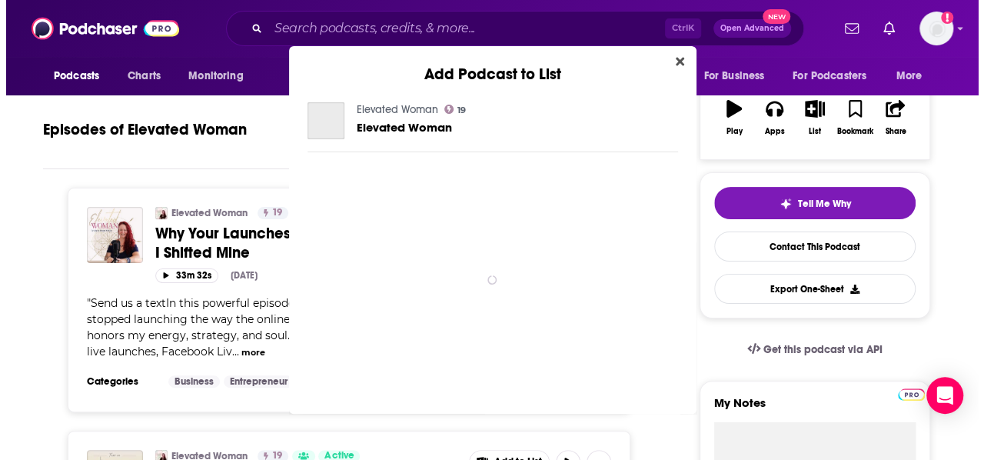
scroll to position [0, 0]
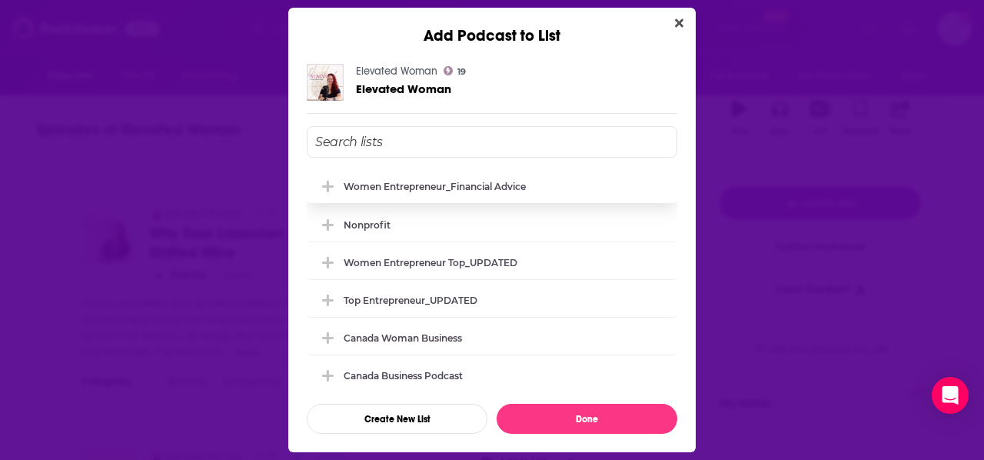
click at [419, 193] on div "Women Entrepreneur_Financial Advice" at bounding box center [492, 186] width 371 height 34
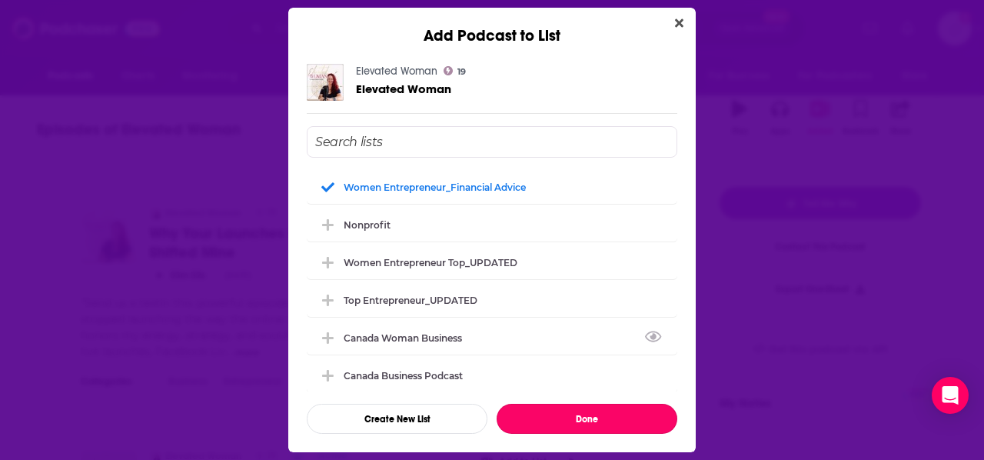
click at [571, 410] on button "Done" at bounding box center [587, 419] width 181 height 30
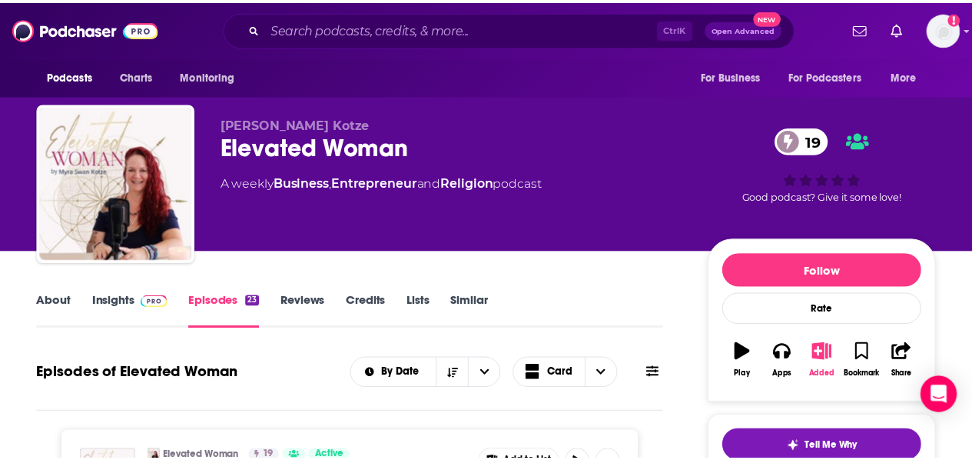
scroll to position [243, 0]
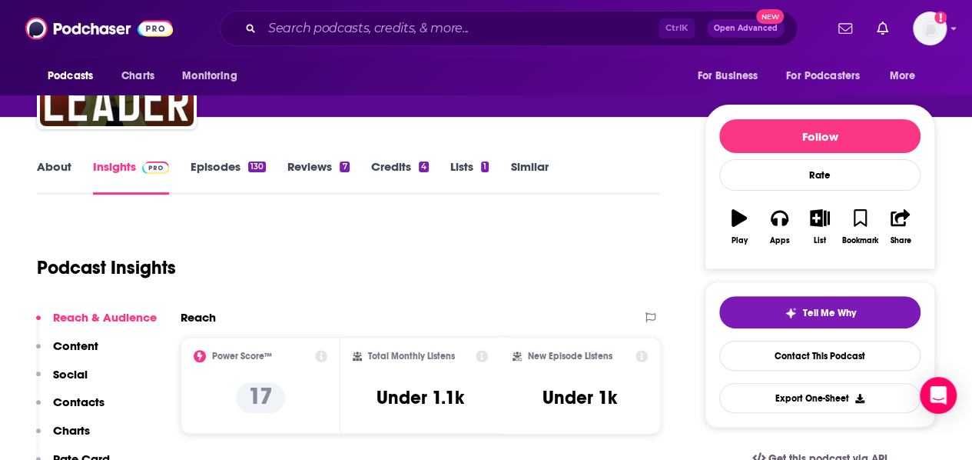
scroll to position [147, 0]
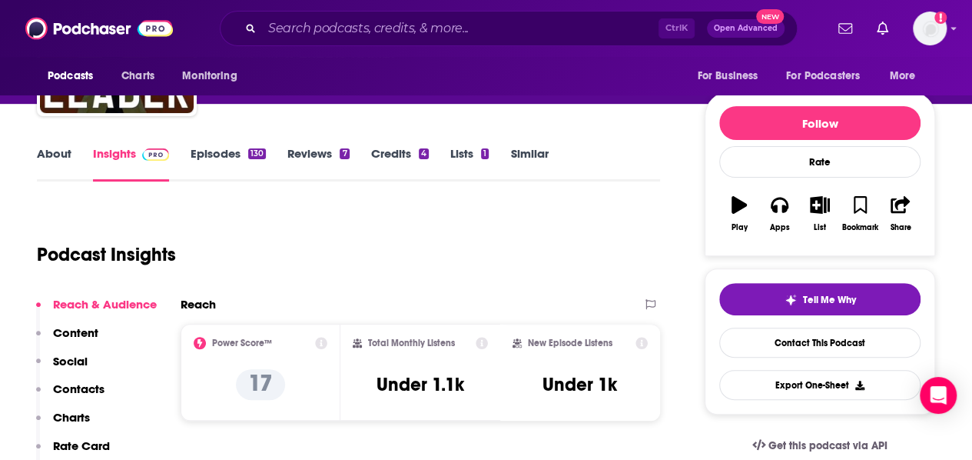
click at [223, 157] on link "Episodes 130" at bounding box center [228, 163] width 75 height 35
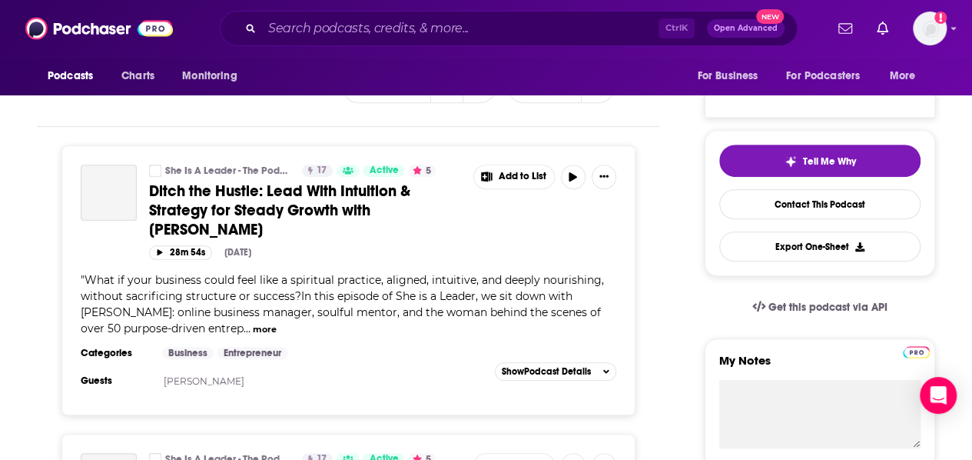
scroll to position [198, 0]
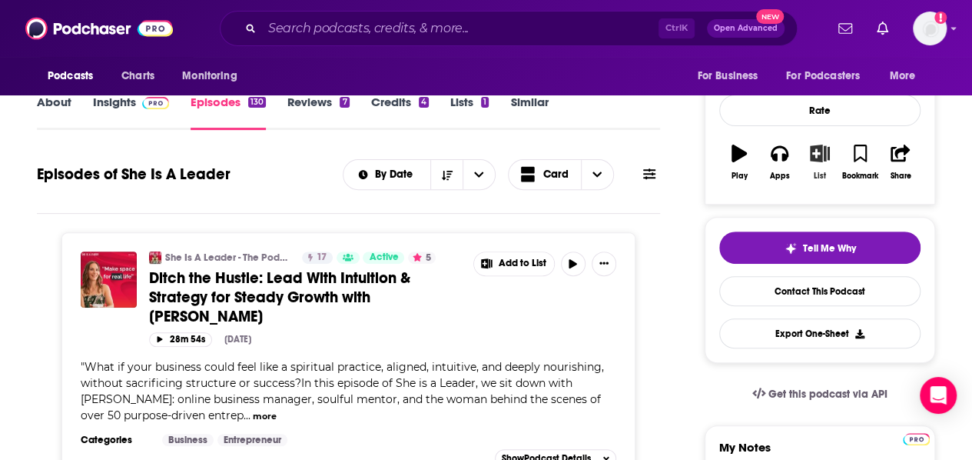
click at [818, 168] on button "List" at bounding box center [820, 162] width 40 height 55
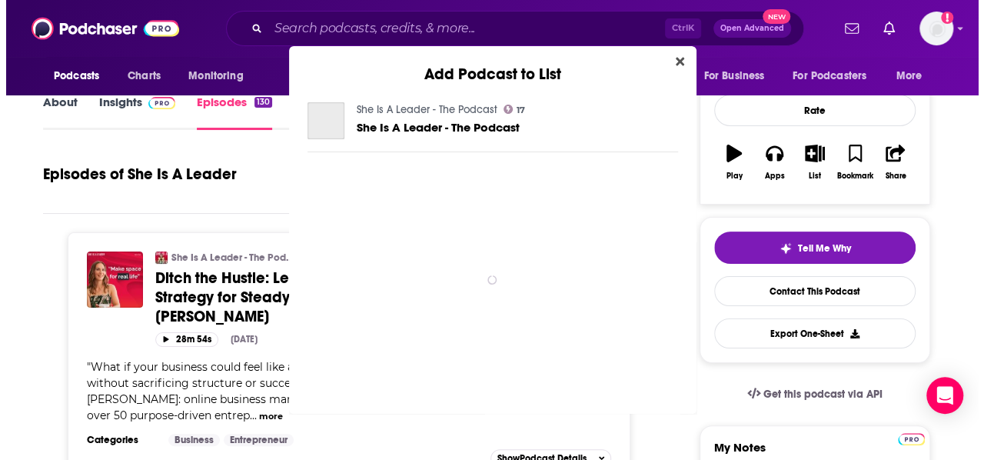
scroll to position [0, 0]
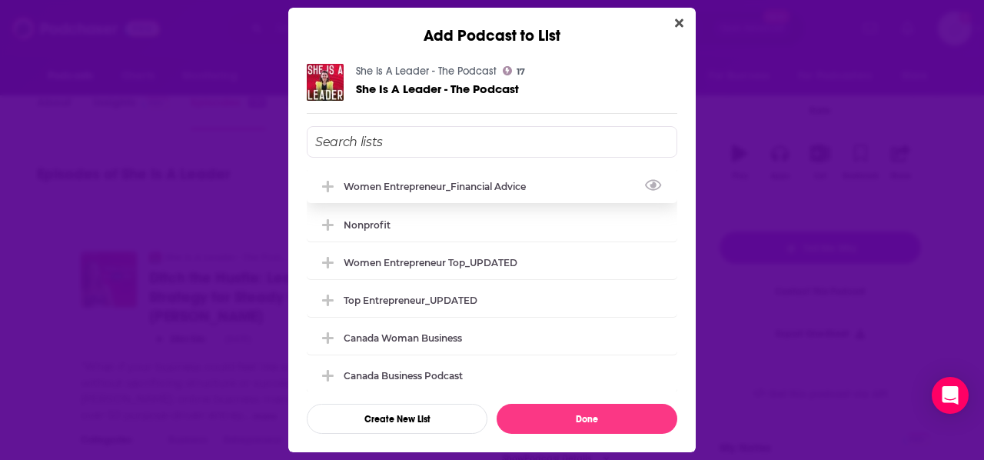
click at [402, 190] on div "Women Entrepreneur_Financial Advice" at bounding box center [439, 187] width 191 height 12
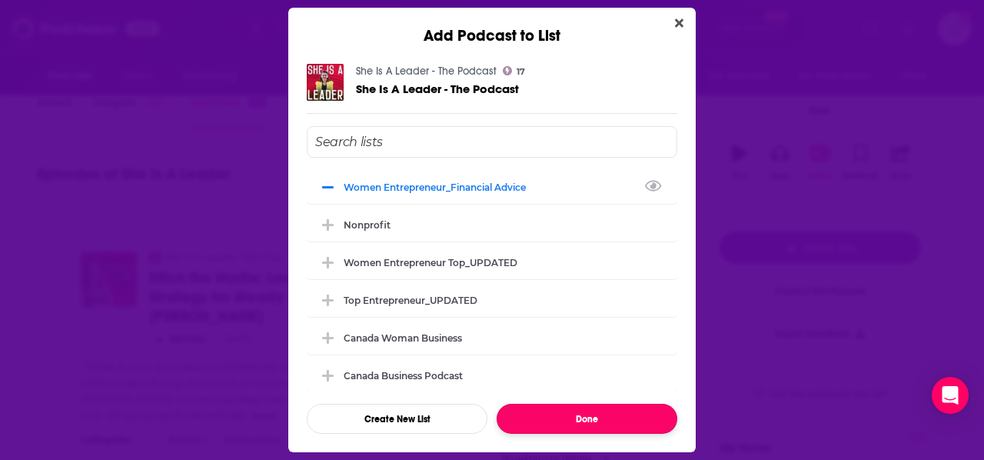
click at [581, 411] on button "Done" at bounding box center [587, 419] width 181 height 30
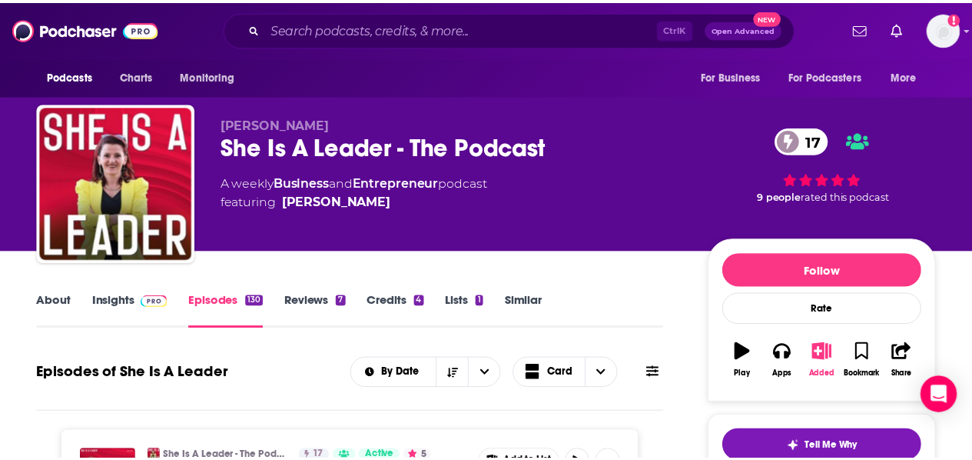
scroll to position [198, 0]
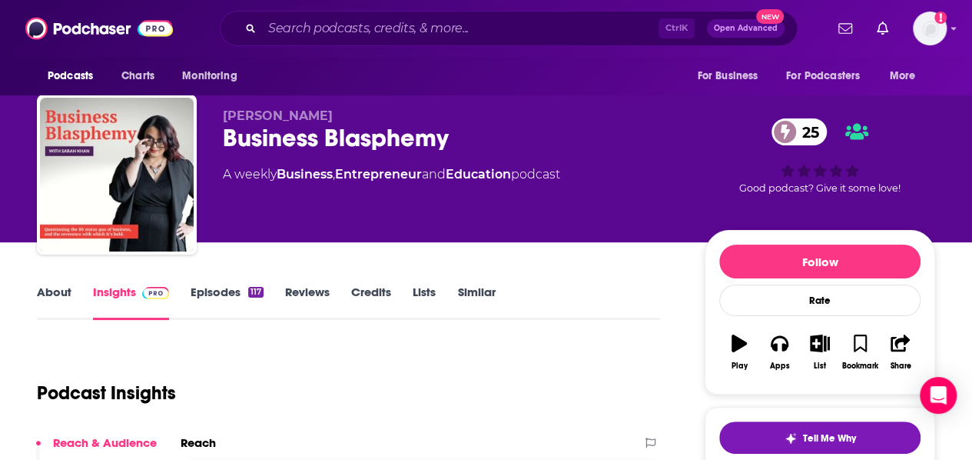
scroll to position [81, 0]
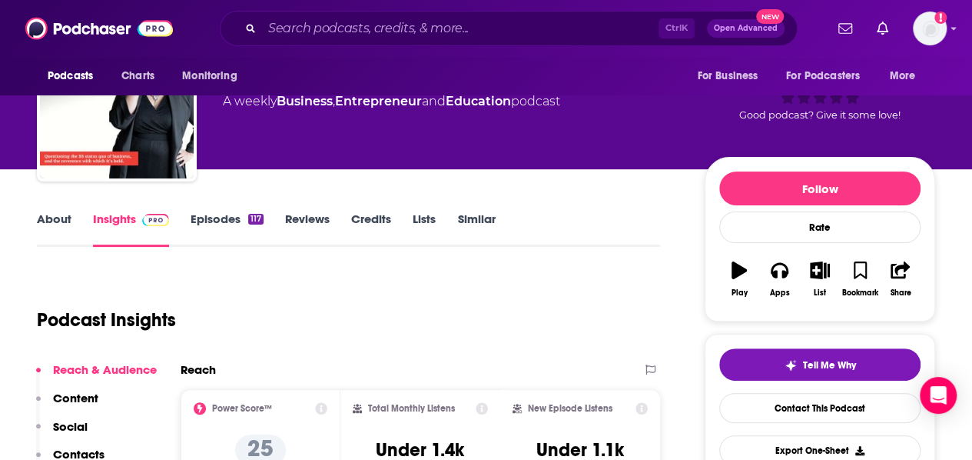
click at [218, 221] on link "Episodes 117" at bounding box center [227, 228] width 73 height 35
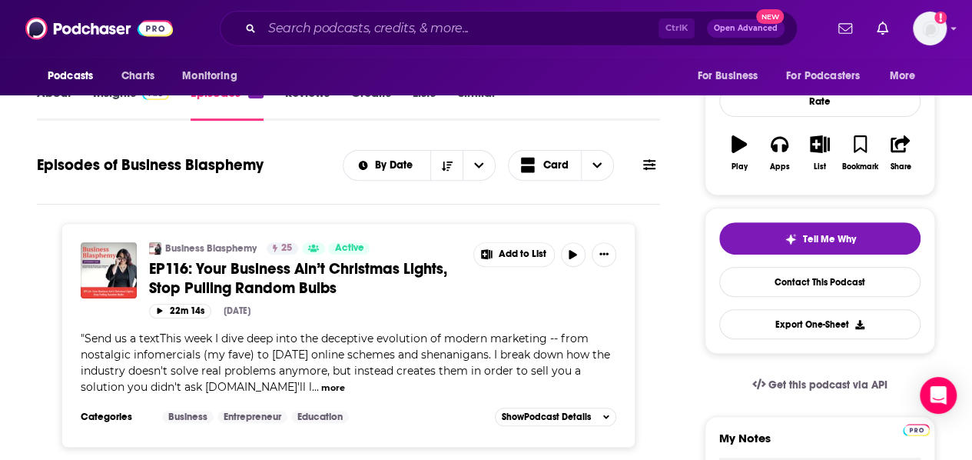
scroll to position [204, 0]
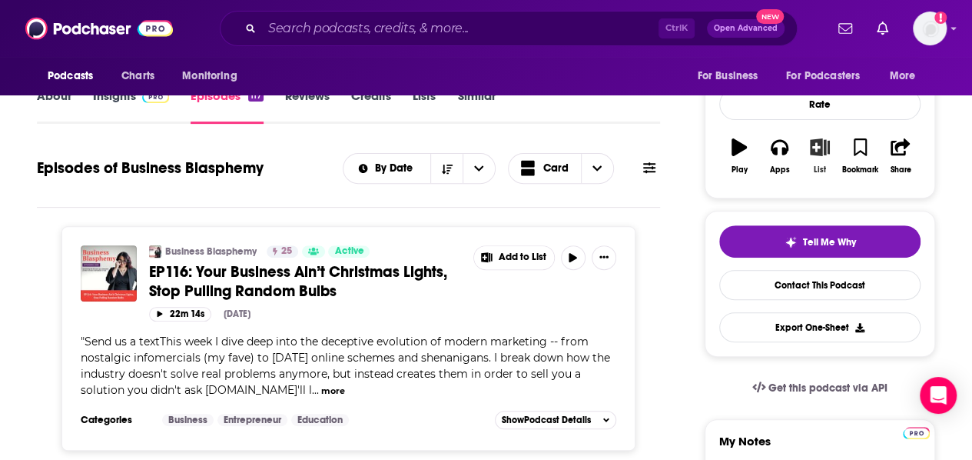
click at [817, 168] on div "List" at bounding box center [820, 169] width 12 height 9
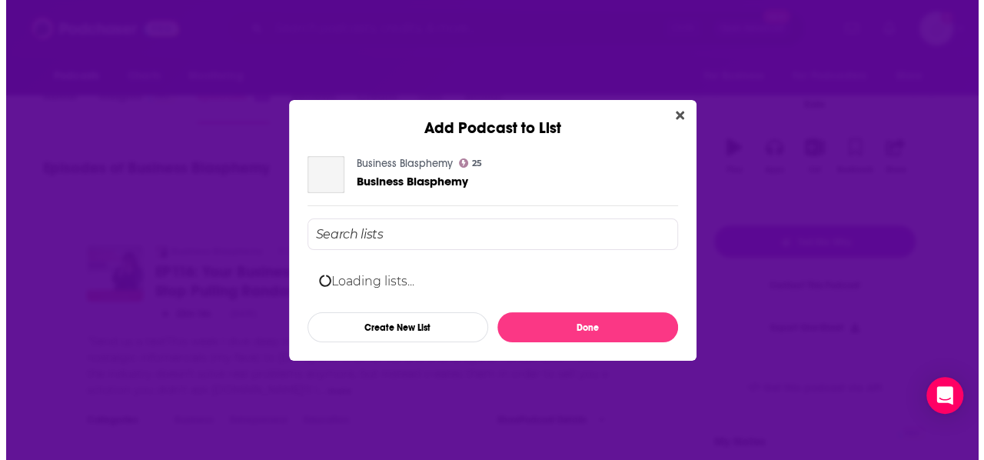
scroll to position [0, 0]
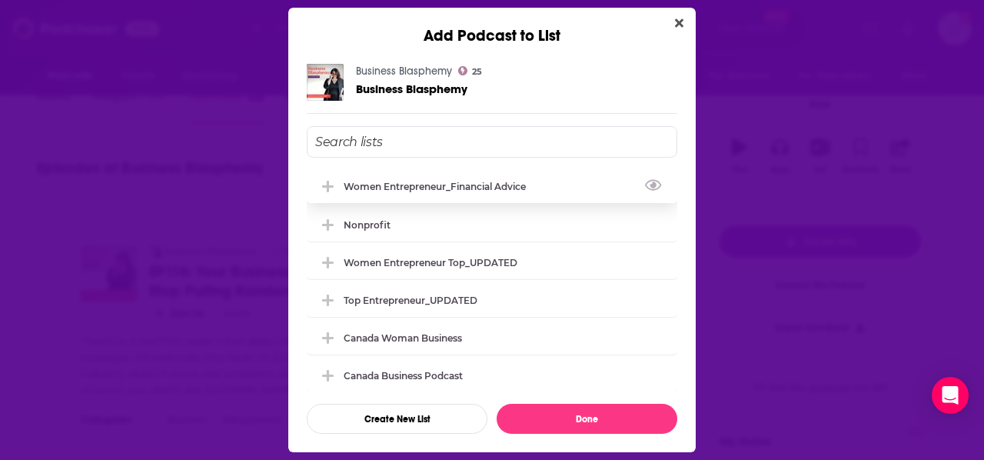
click at [453, 182] on div "Women Entrepreneur_Financial Advice" at bounding box center [439, 187] width 191 height 12
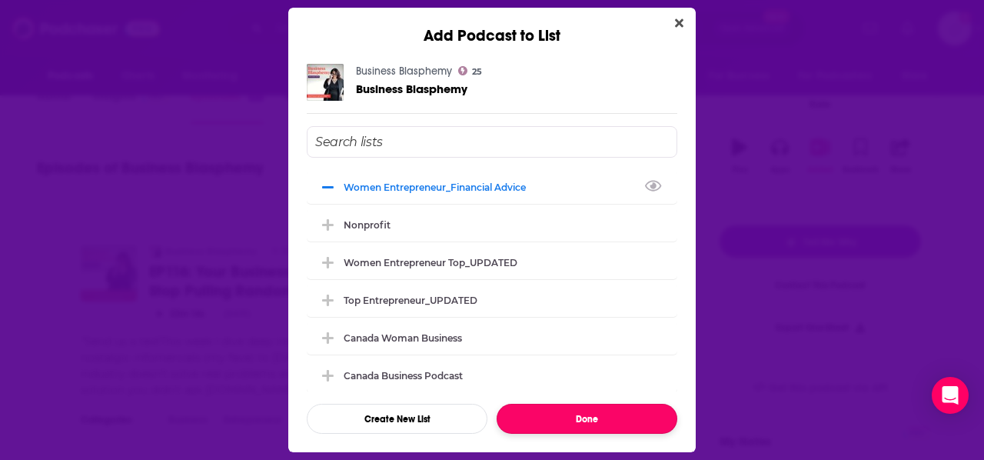
click at [602, 410] on button "Done" at bounding box center [587, 419] width 181 height 30
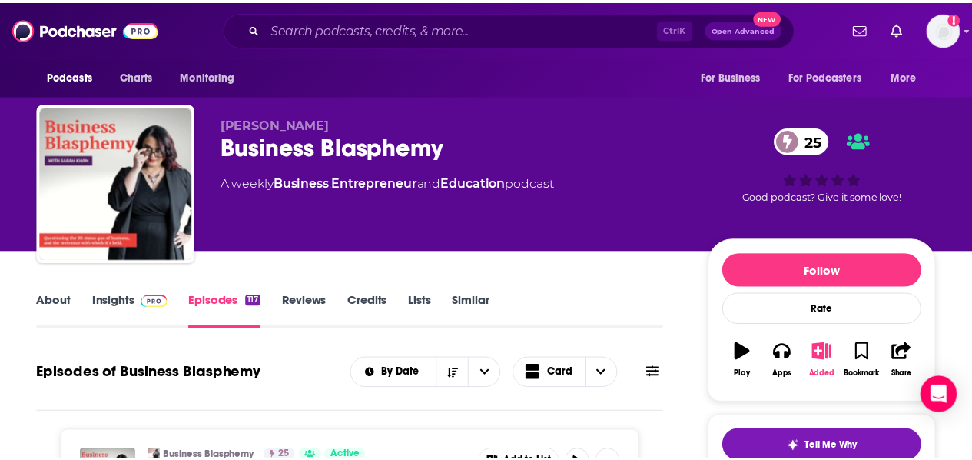
scroll to position [204, 0]
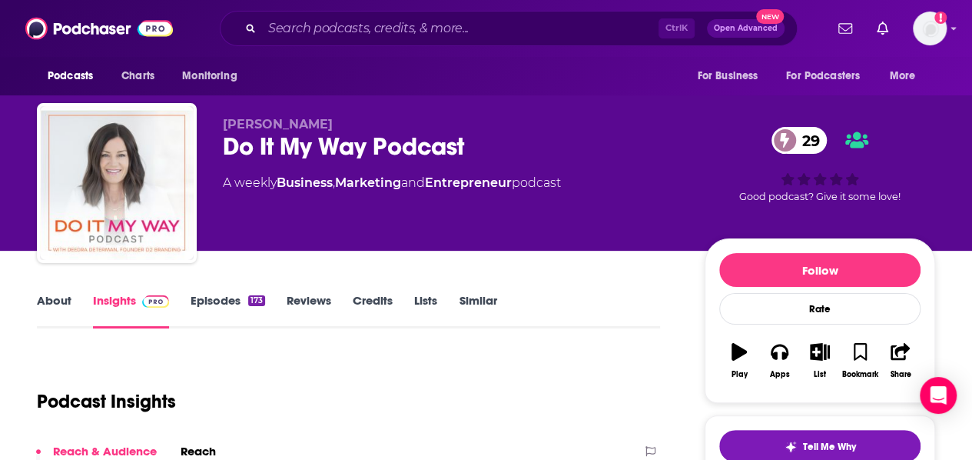
scroll to position [85, 0]
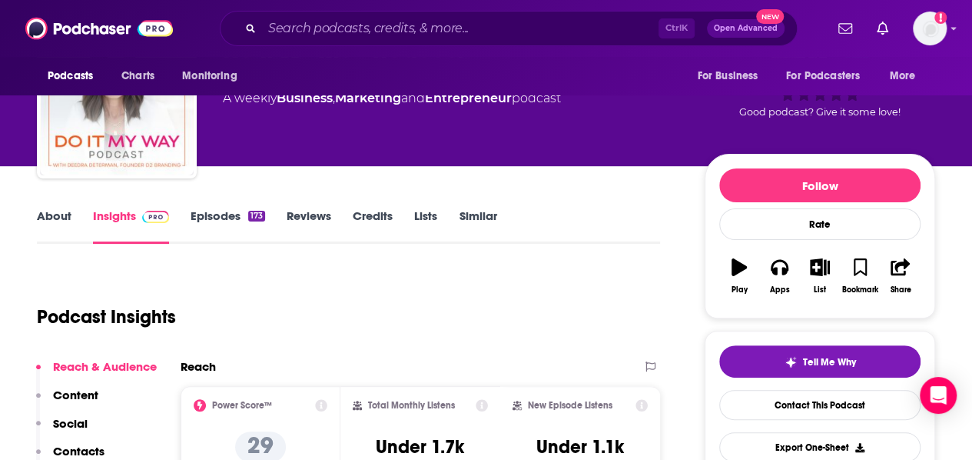
click at [218, 223] on link "Episodes 173" at bounding box center [228, 225] width 75 height 35
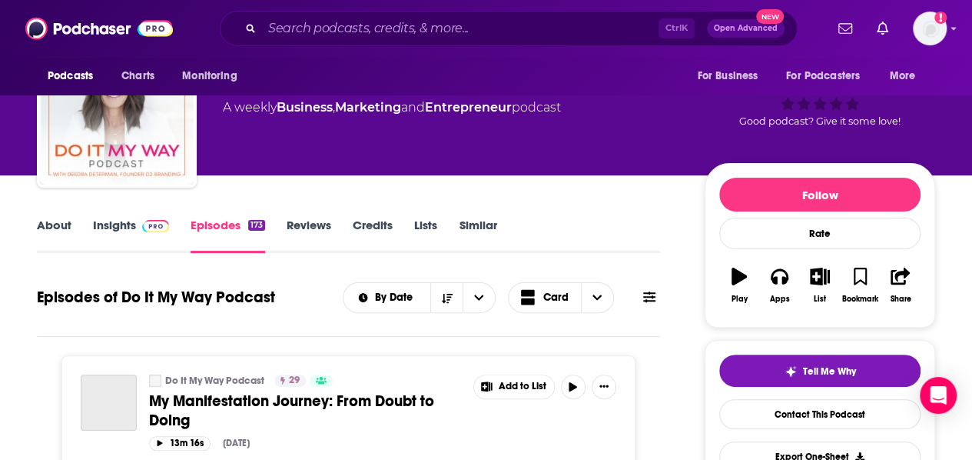
scroll to position [260, 0]
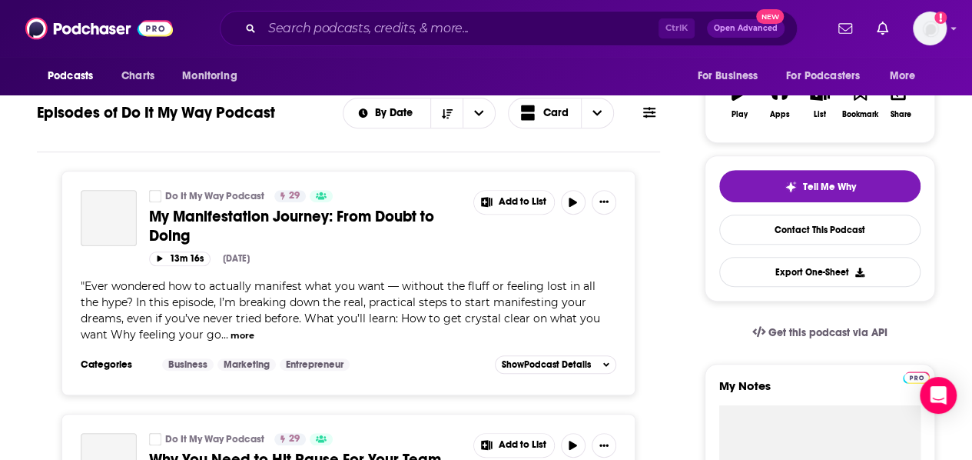
click at [306, 312] on span "Ever wondered how to actually manifest what you want — without the fluff or fee…" at bounding box center [341, 310] width 520 height 62
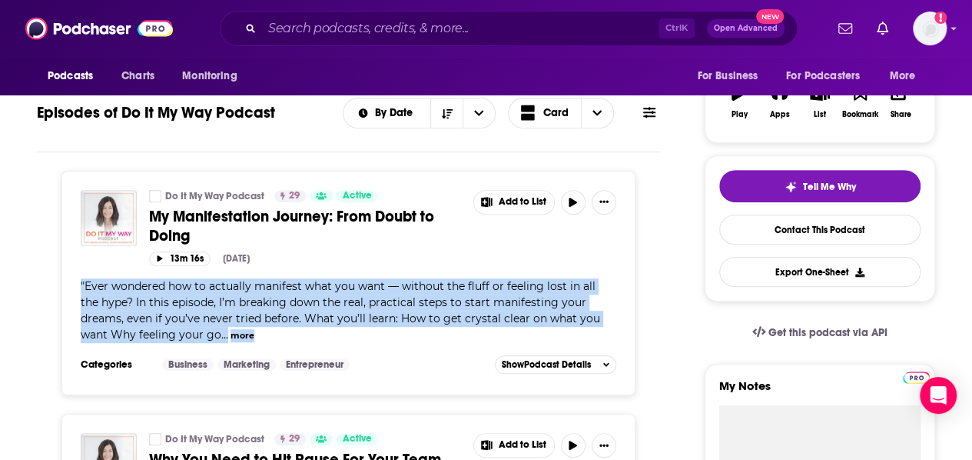
click at [306, 312] on span "Ever wondered how to actually manifest what you want — without the fluff or fee…" at bounding box center [341, 310] width 520 height 62
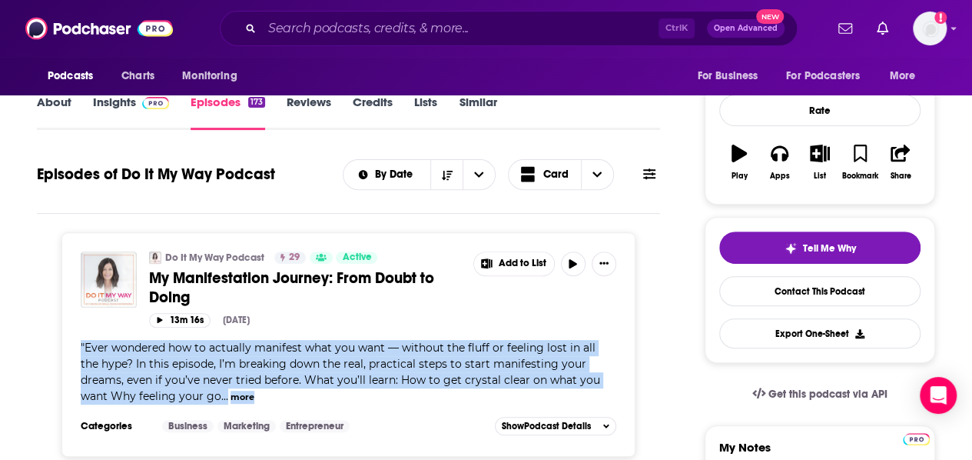
scroll to position [161, 0]
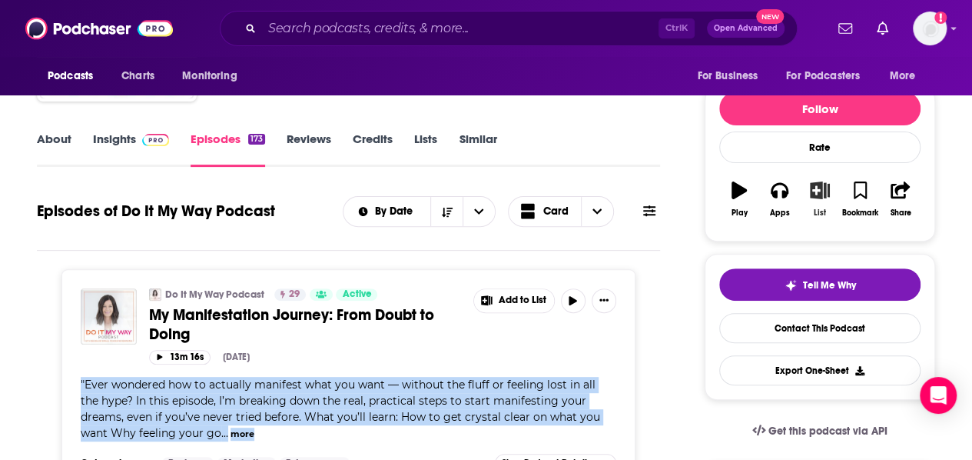
click at [810, 198] on button "List" at bounding box center [820, 198] width 40 height 55
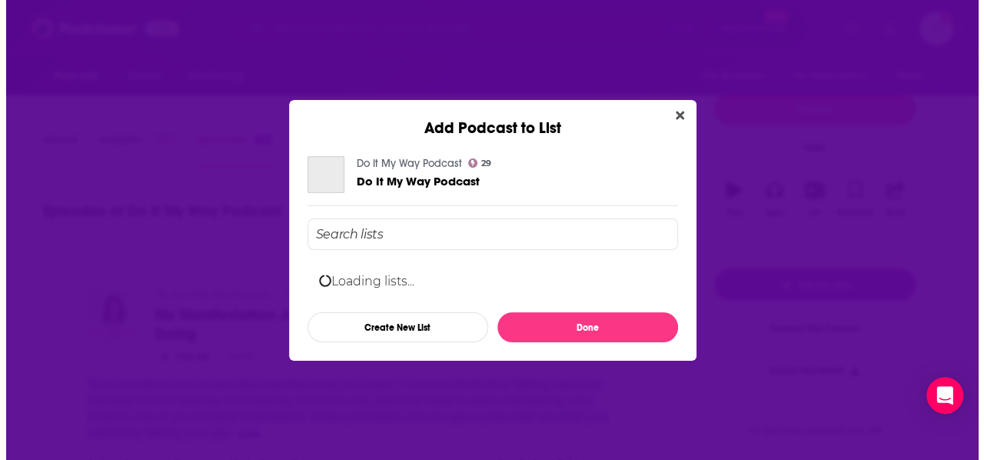
scroll to position [0, 0]
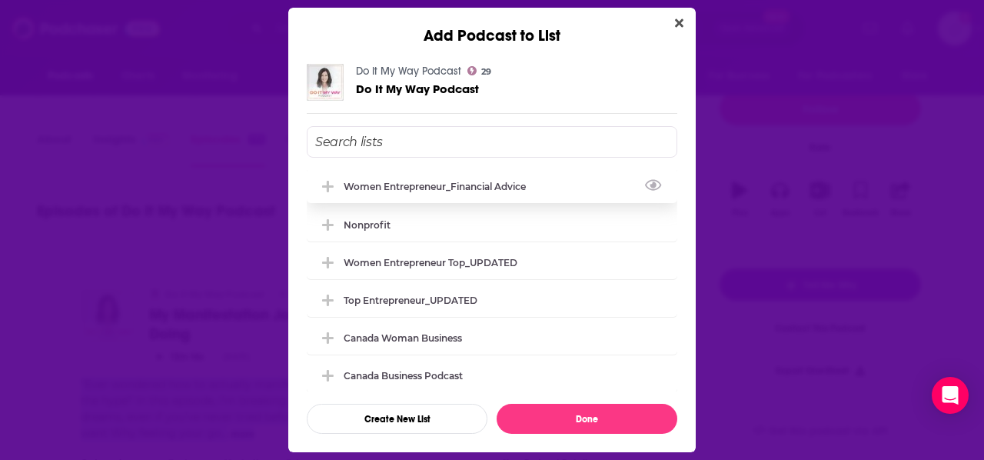
click at [396, 184] on div "Women Entrepreneur_Financial Advice" at bounding box center [439, 187] width 191 height 12
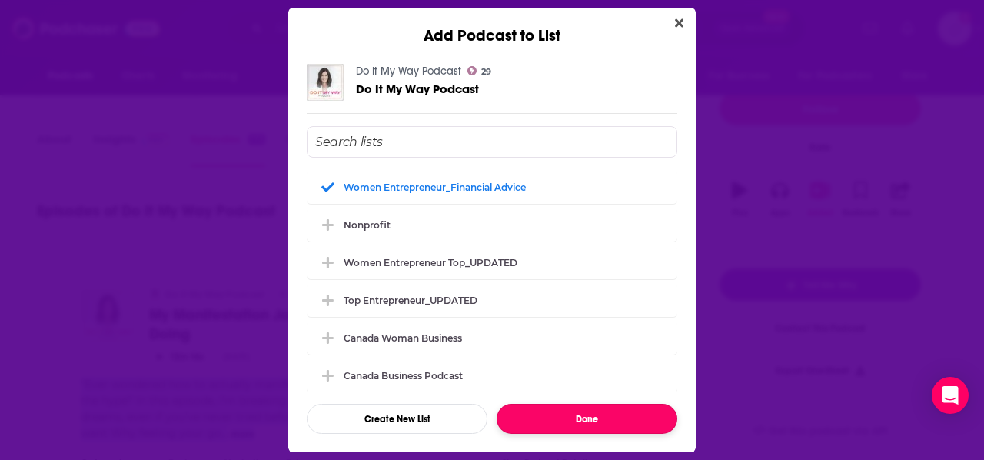
click at [599, 407] on button "Done" at bounding box center [587, 419] width 181 height 30
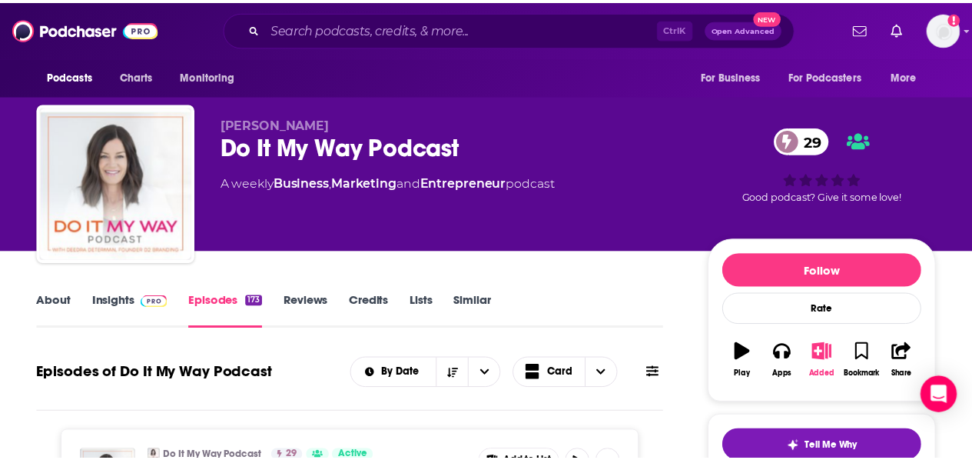
scroll to position [161, 0]
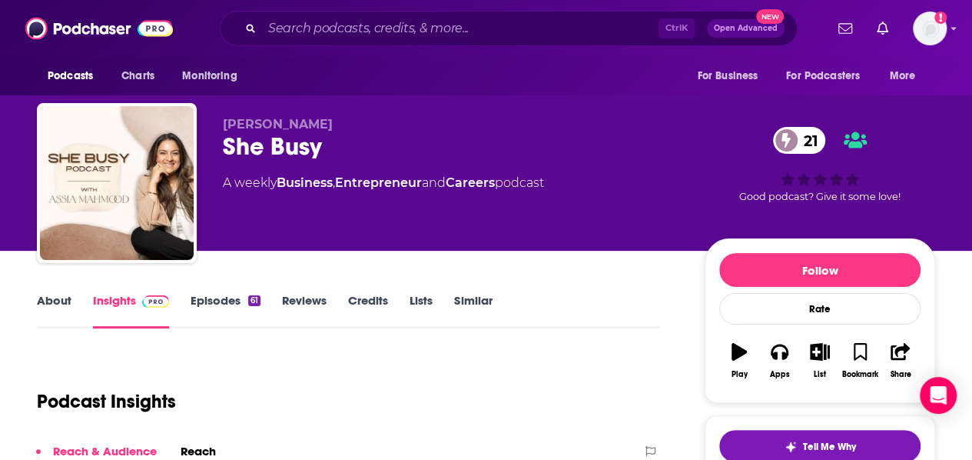
scroll to position [94, 0]
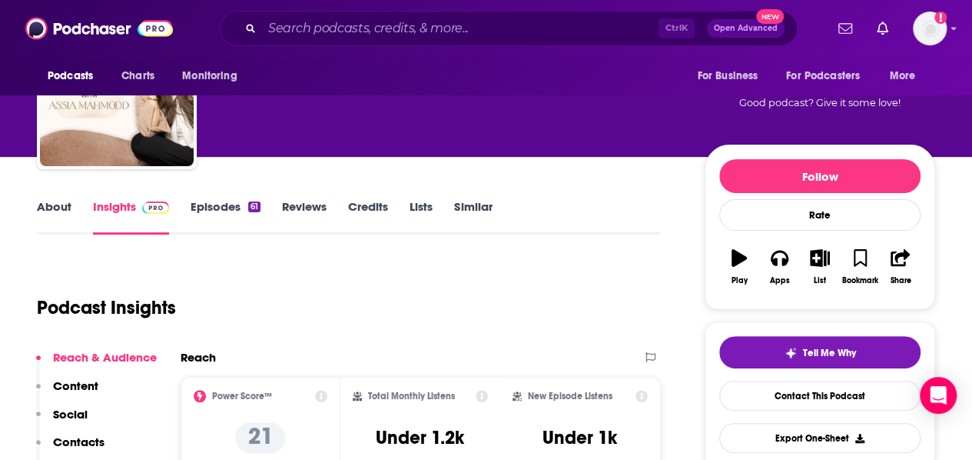
click at [228, 204] on link "Episodes 61" at bounding box center [226, 216] width 70 height 35
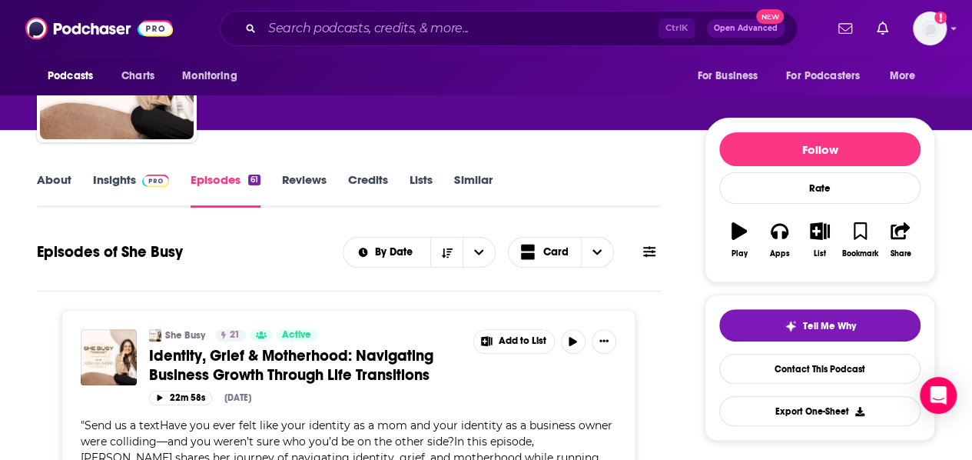
scroll to position [119, 0]
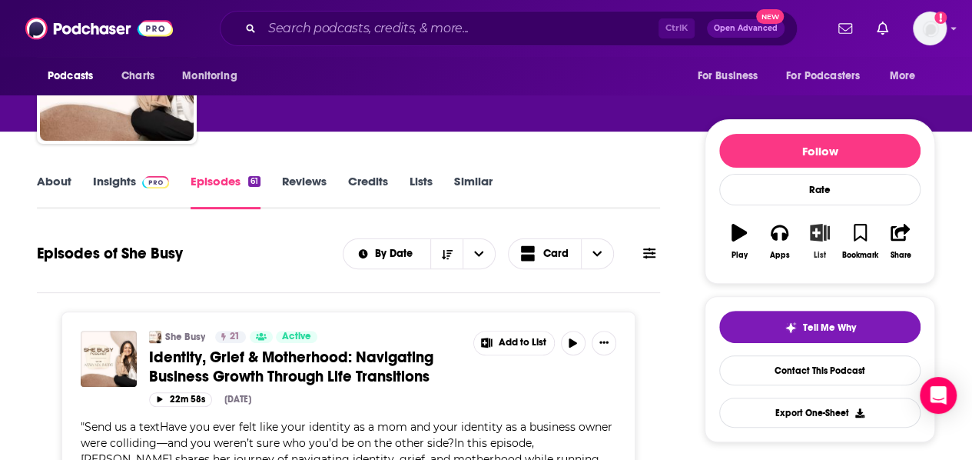
click at [823, 241] on button "List" at bounding box center [820, 241] width 40 height 55
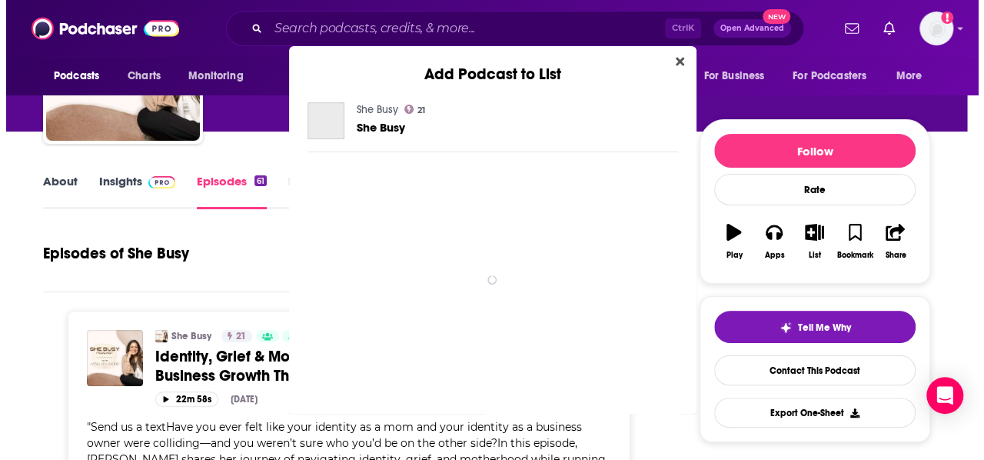
scroll to position [0, 0]
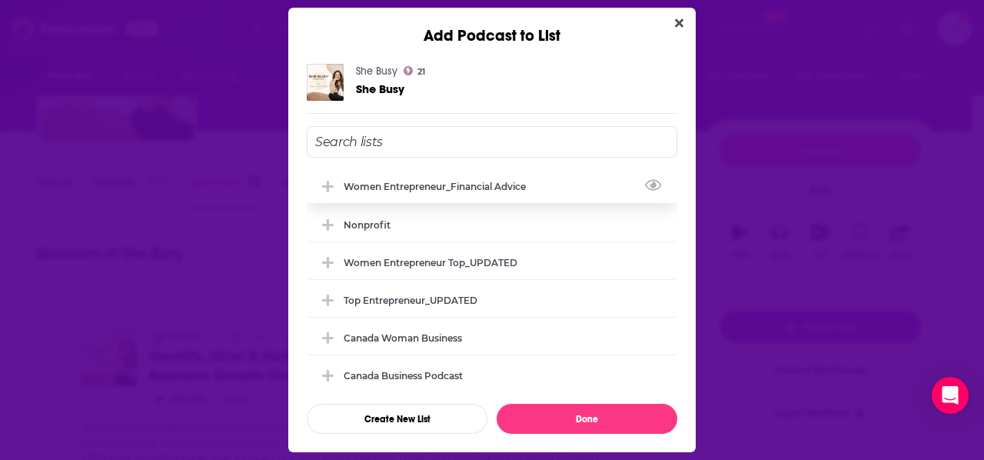
click at [411, 184] on div "Women Entrepreneur_Financial Advice" at bounding box center [439, 187] width 191 height 12
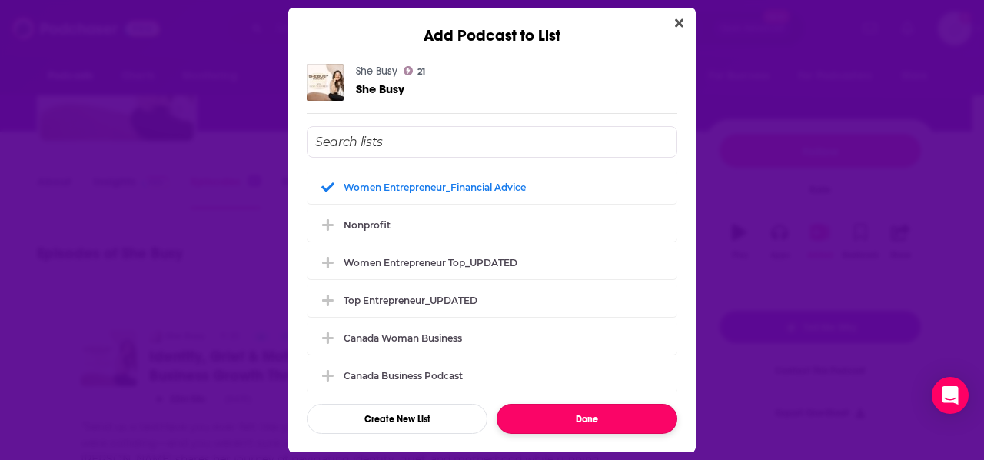
click at [568, 411] on button "Done" at bounding box center [587, 419] width 181 height 30
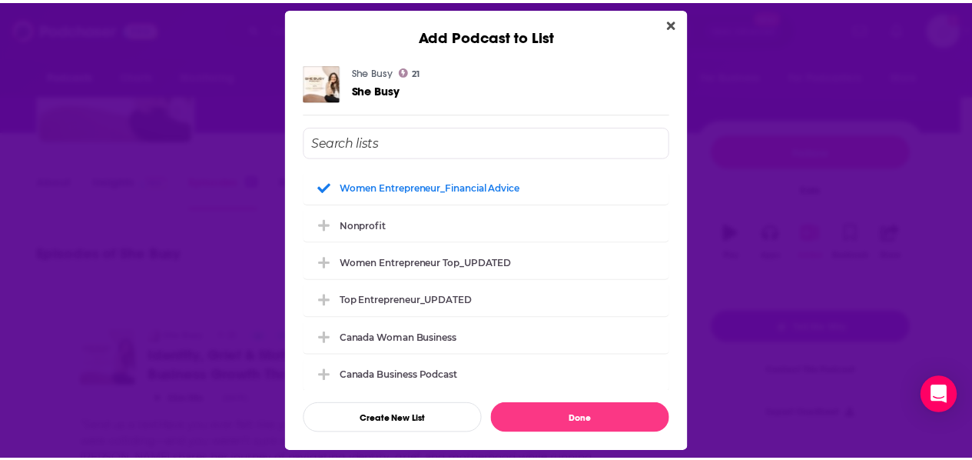
scroll to position [119, 0]
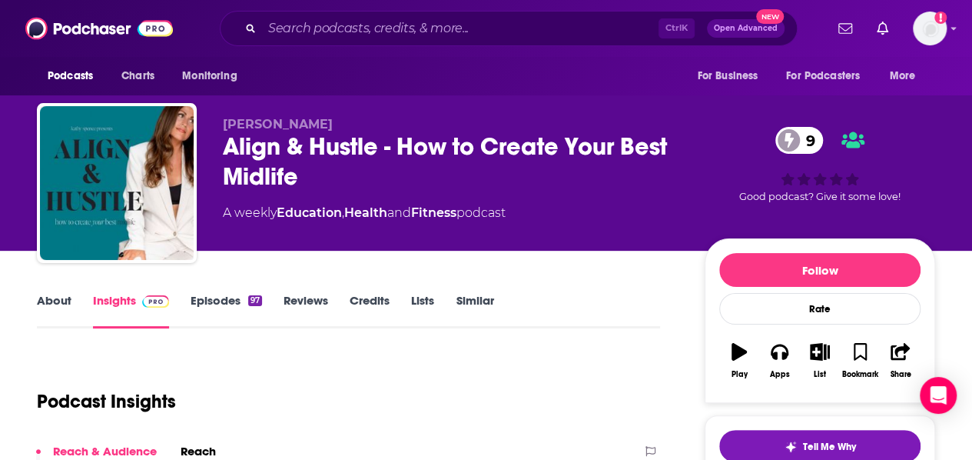
scroll to position [68, 0]
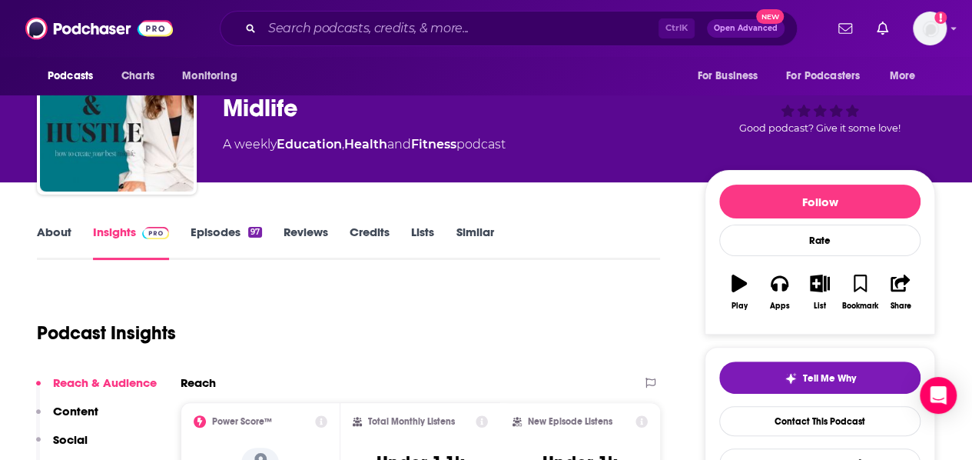
click at [226, 231] on link "Episodes 97" at bounding box center [226, 241] width 71 height 35
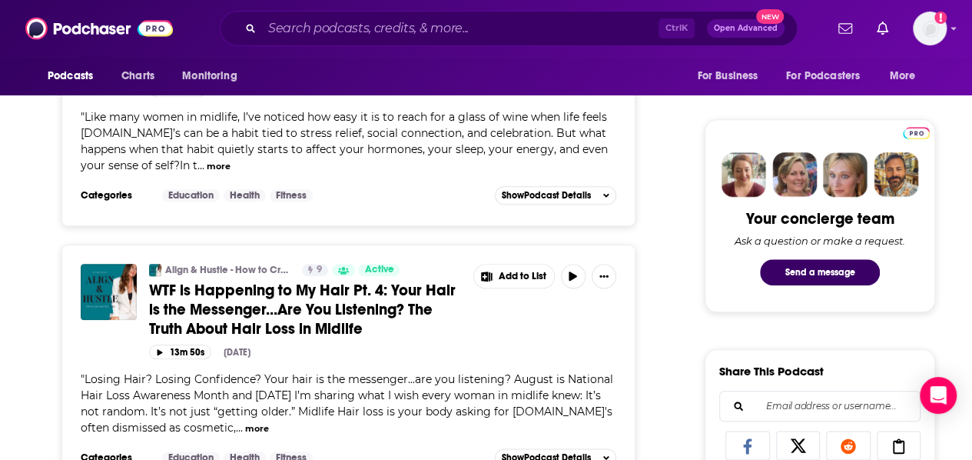
scroll to position [673, 0]
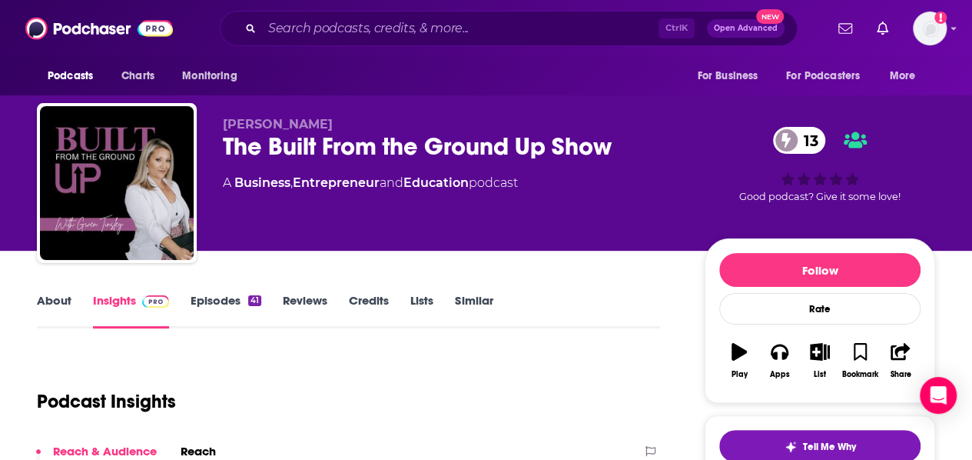
scroll to position [123, 0]
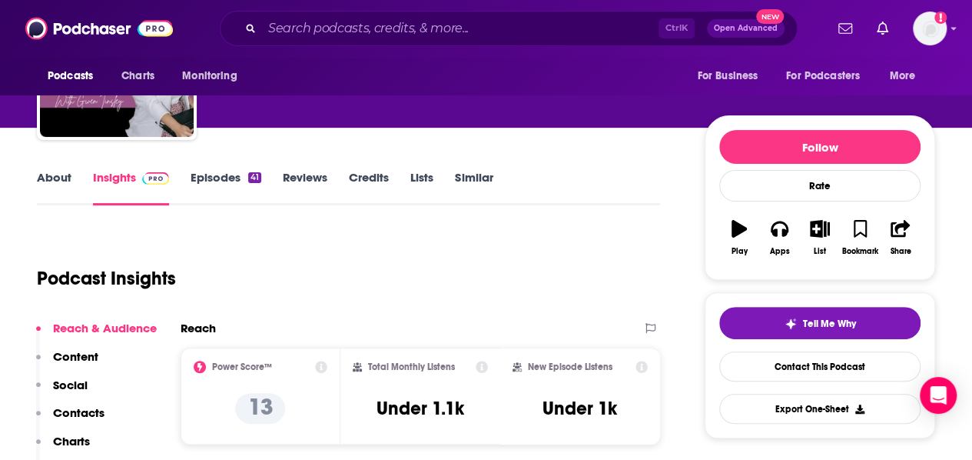
click at [213, 178] on link "Episodes 41" at bounding box center [226, 187] width 71 height 35
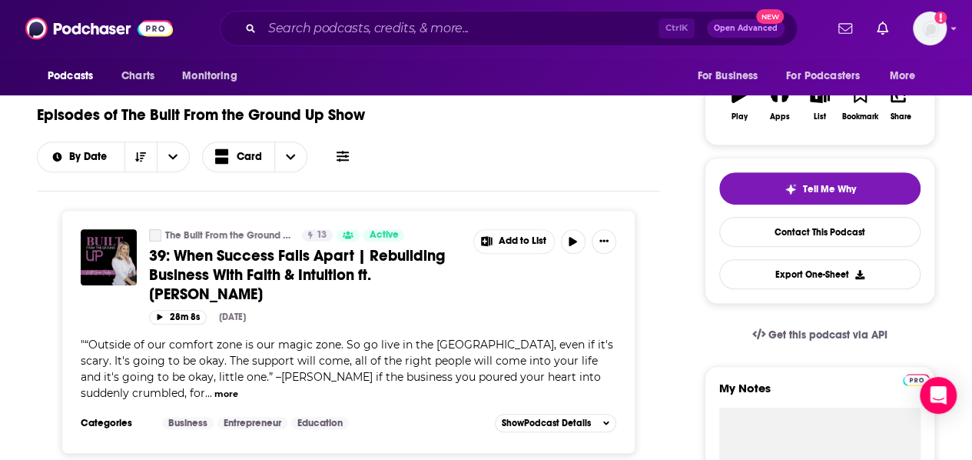
scroll to position [45, 0]
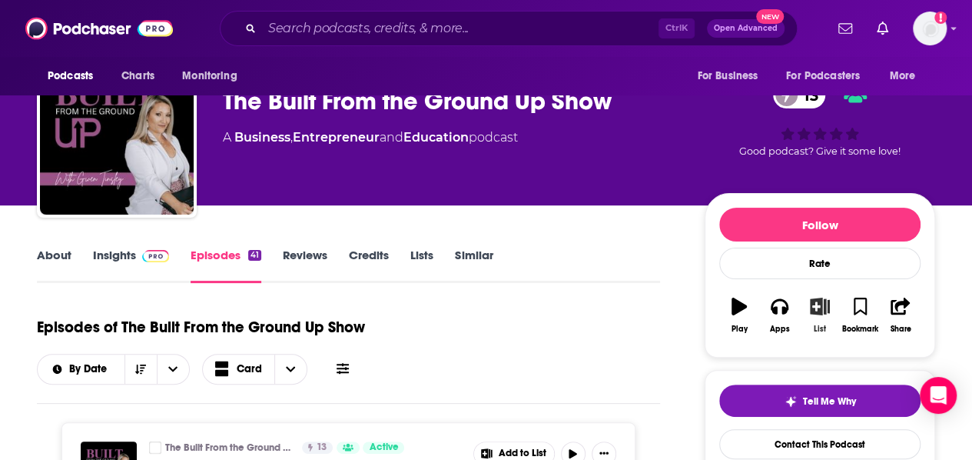
click at [812, 310] on icon "button" at bounding box center [820, 306] width 19 height 17
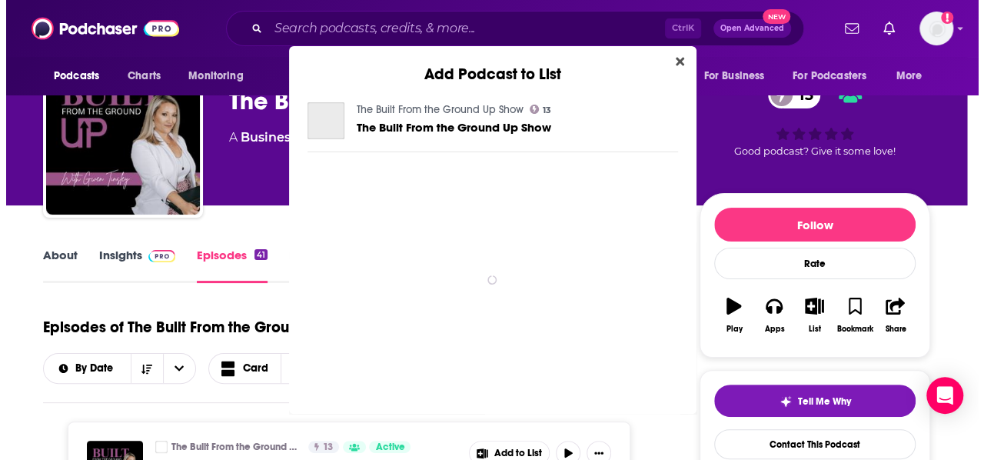
scroll to position [0, 0]
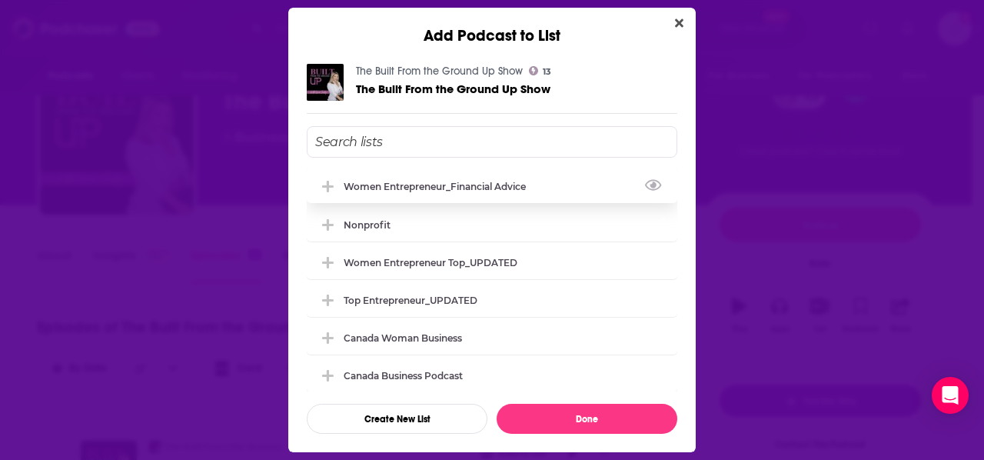
click at [441, 182] on div "Women Entrepreneur_Financial Advice" at bounding box center [439, 187] width 191 height 12
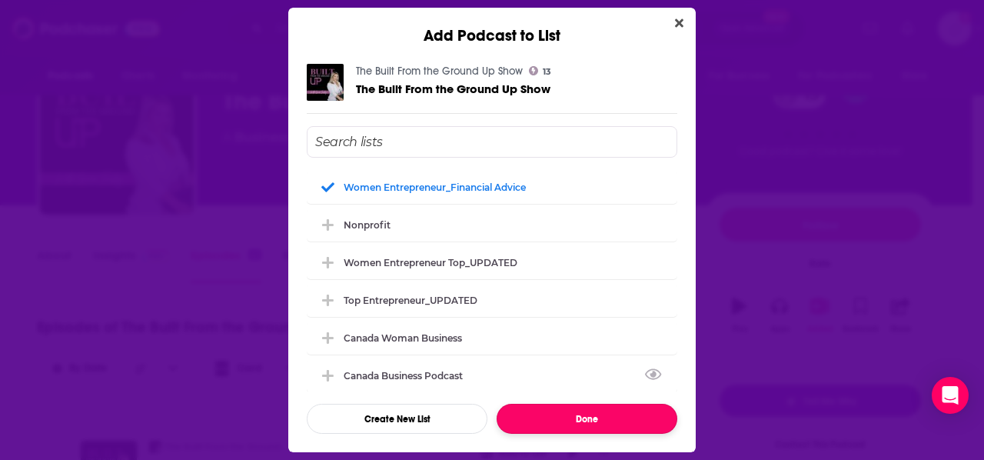
click at [626, 405] on button "Done" at bounding box center [587, 419] width 181 height 30
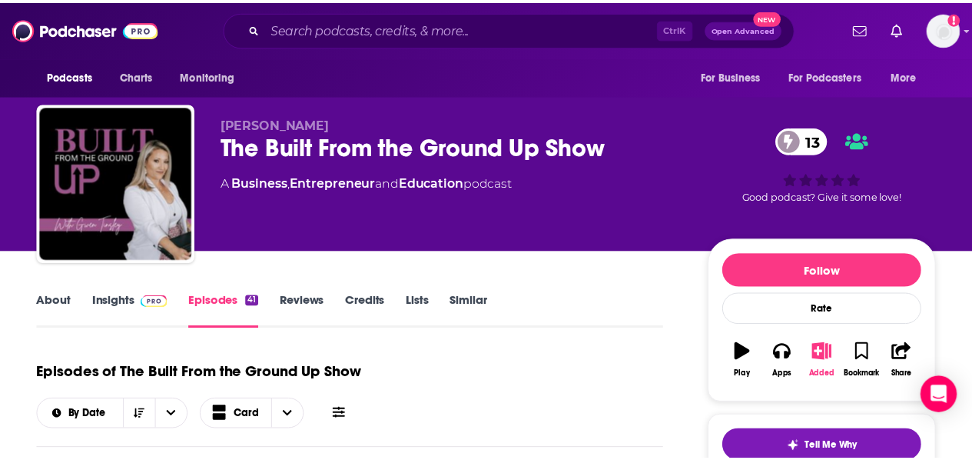
scroll to position [45, 0]
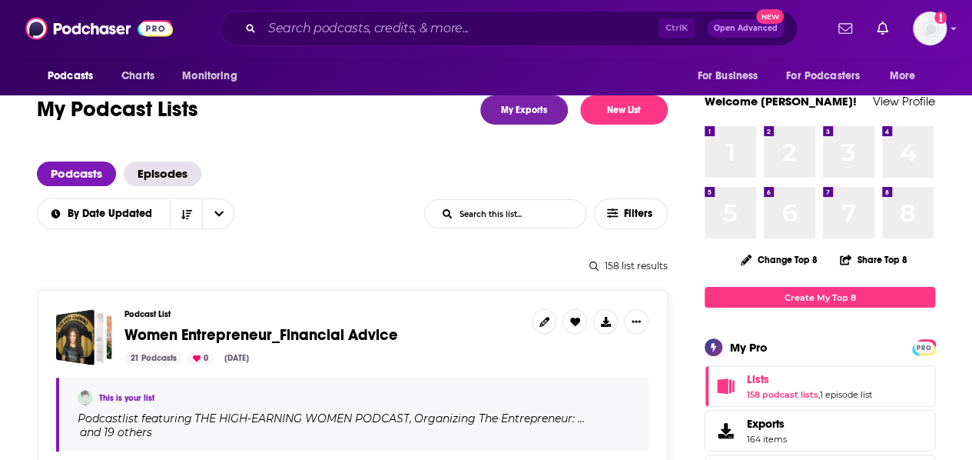
scroll to position [137, 0]
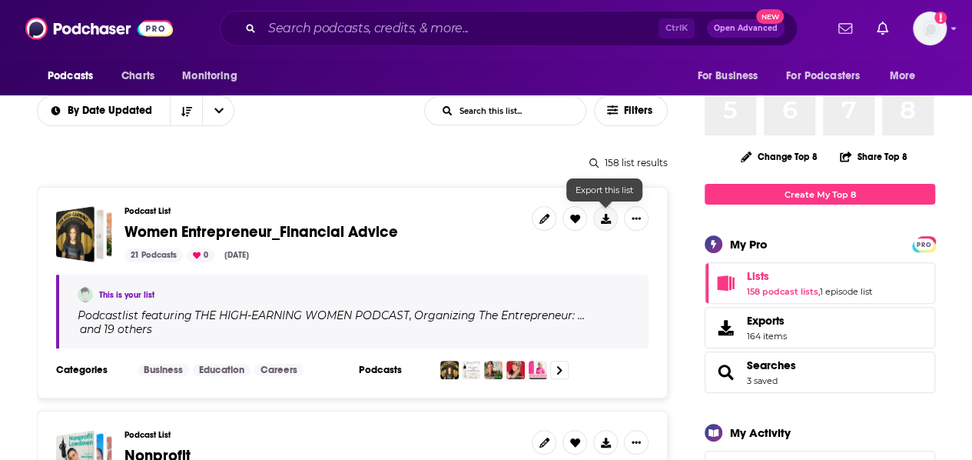
click at [603, 221] on icon at bounding box center [606, 219] width 10 height 10
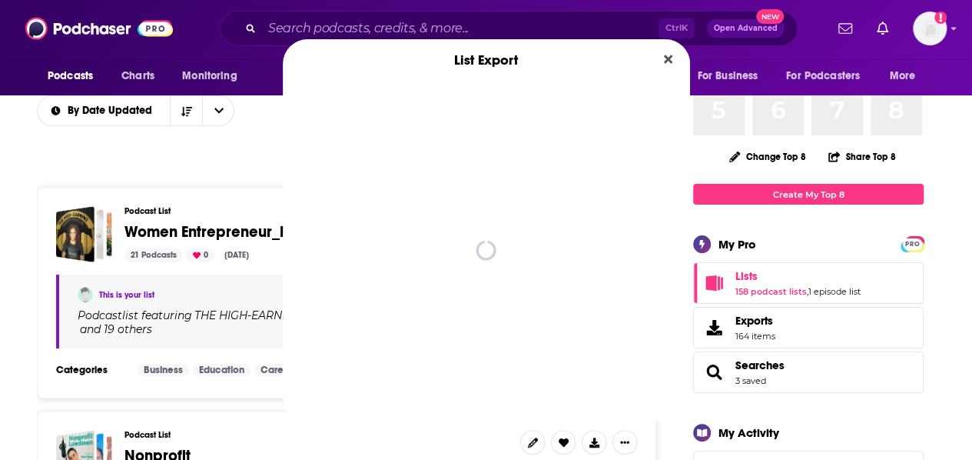
scroll to position [0, 0]
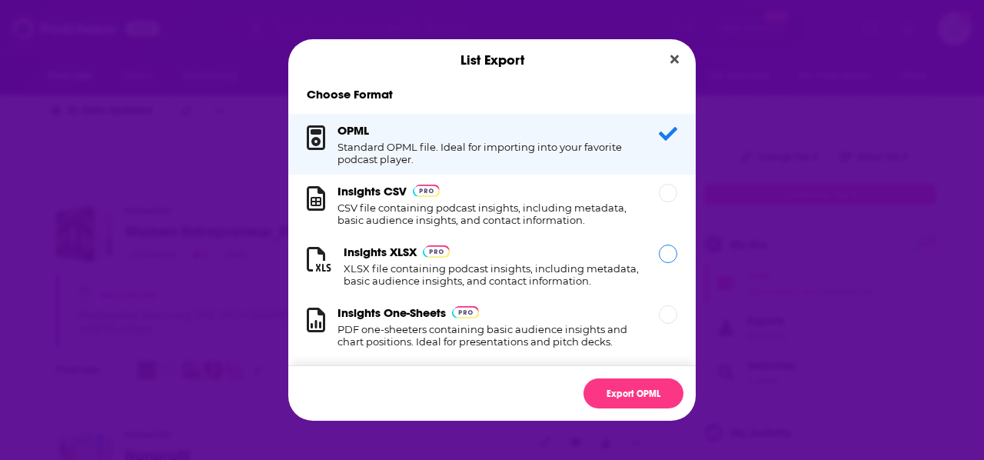
click at [490, 258] on div "Insights XLSX XLSX file containing podcast insights, including metadata, basic …" at bounding box center [492, 265] width 297 height 42
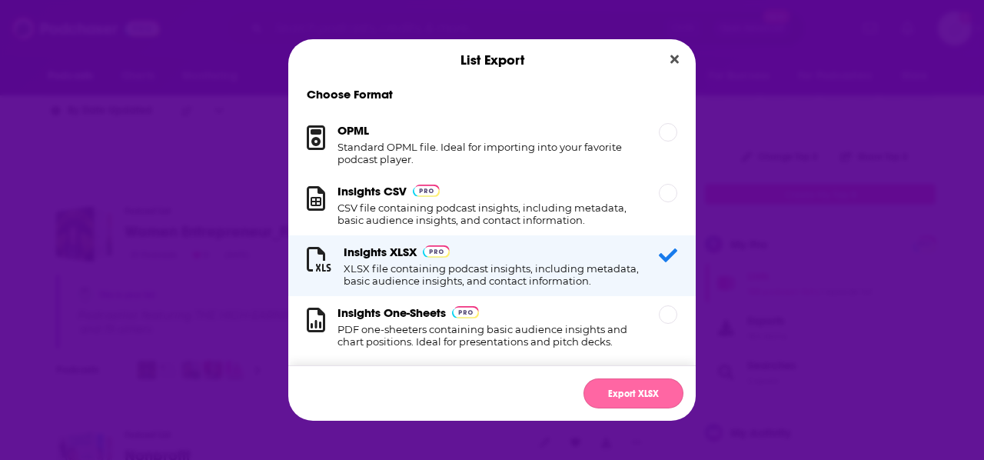
click at [651, 398] on button "Export XLSX" at bounding box center [633, 393] width 100 height 30
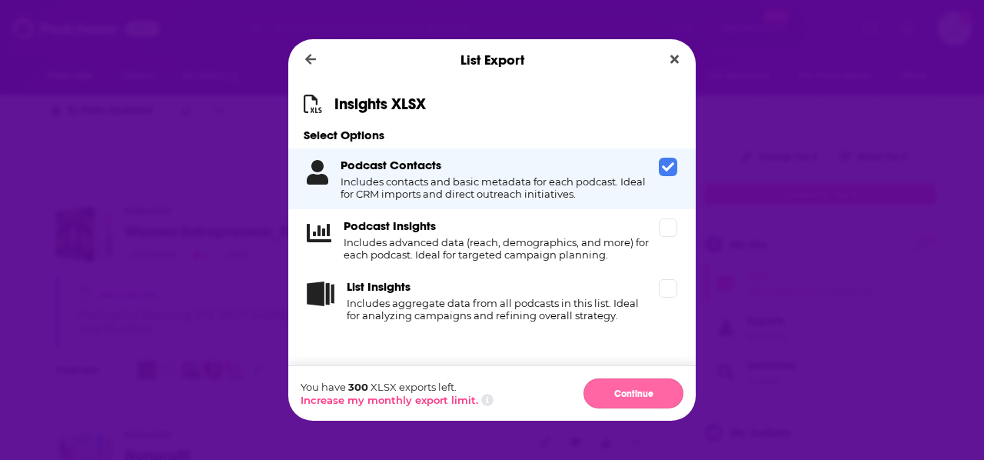
click at [623, 387] on button "Continue" at bounding box center [633, 393] width 100 height 30
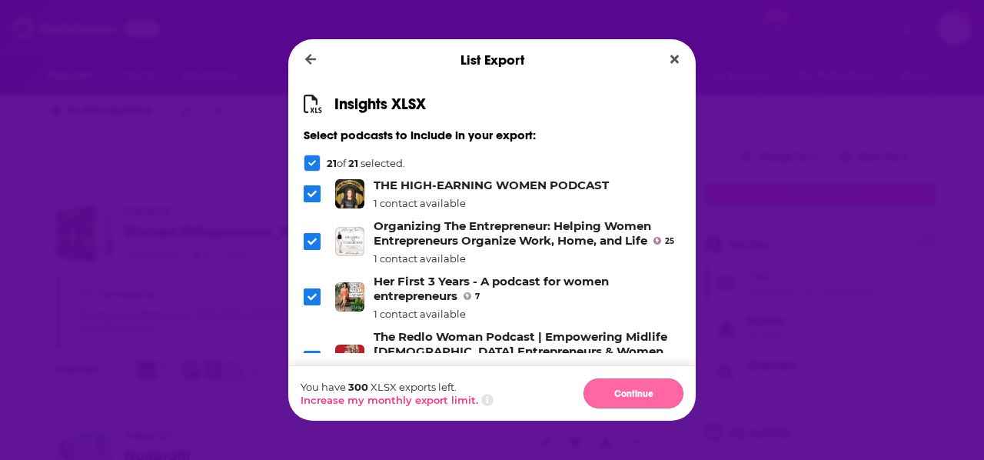
click at [620, 387] on button "Continue" at bounding box center [633, 393] width 100 height 30
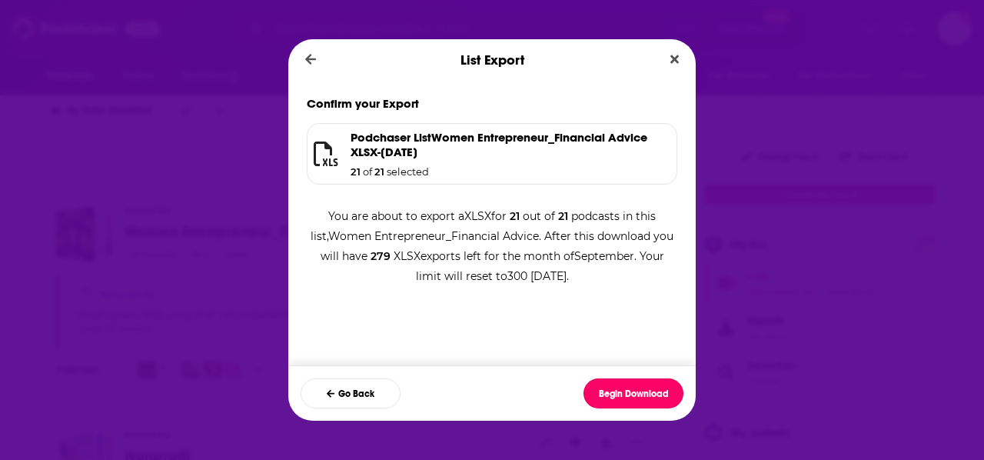
click at [620, 387] on button "Begin Download" at bounding box center [633, 393] width 100 height 30
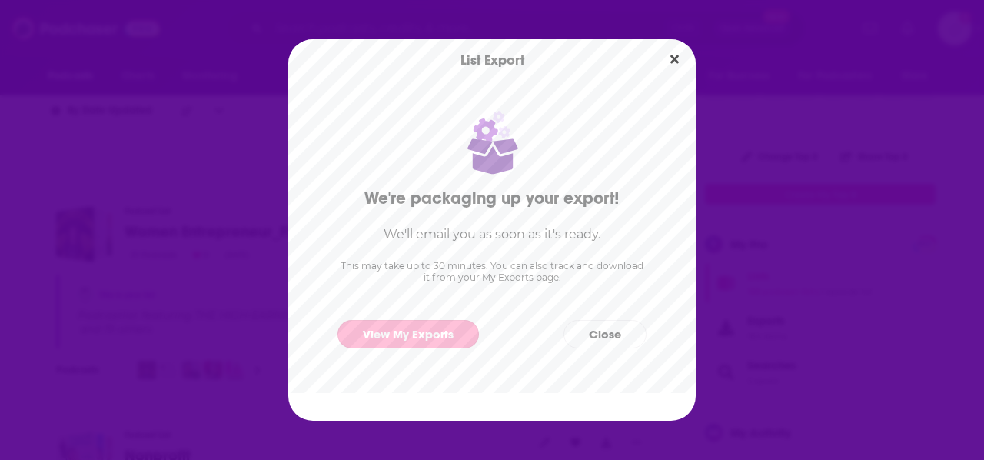
click at [386, 332] on link "View My Exports" at bounding box center [407, 334] width 141 height 28
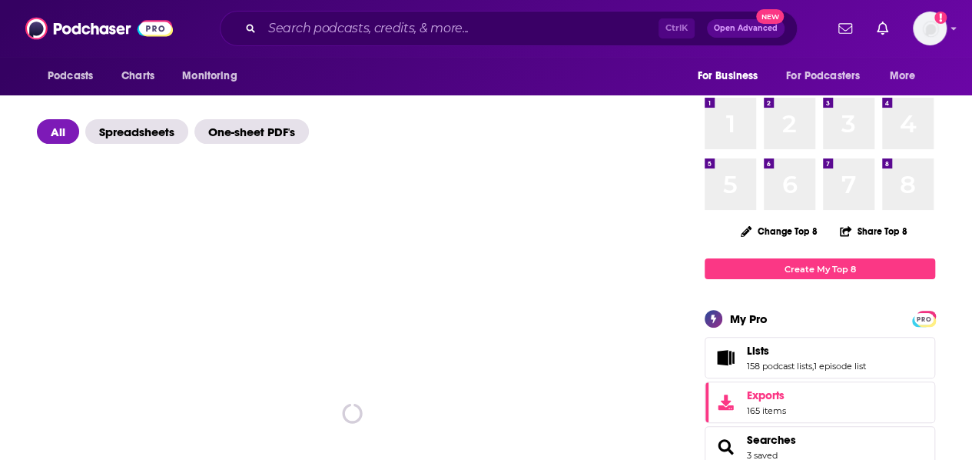
scroll to position [62, 0]
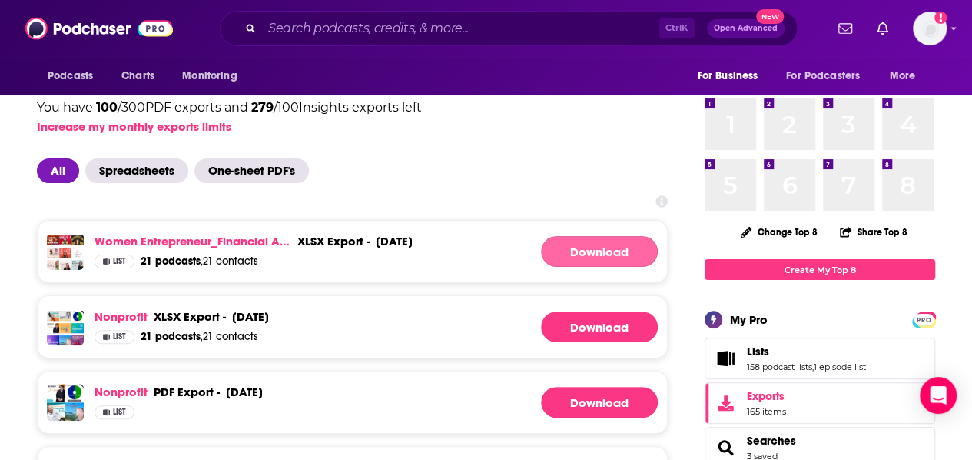
click at [598, 252] on link "Download" at bounding box center [599, 251] width 117 height 31
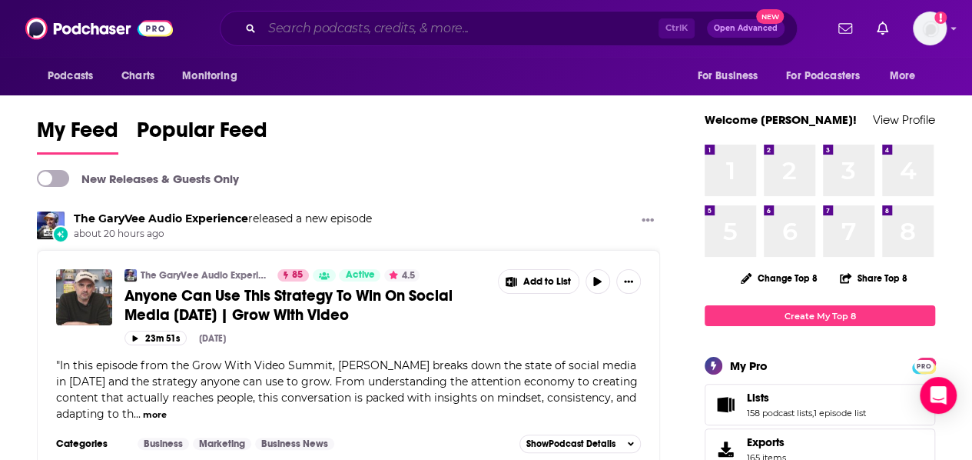
click at [380, 25] on input "Search podcasts, credits, & more..." at bounding box center [460, 28] width 397 height 25
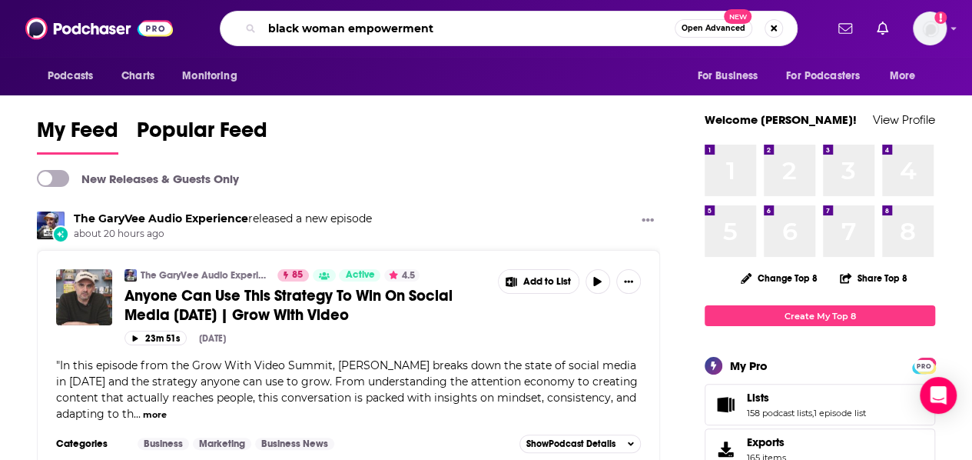
type input "black woman empowerment"
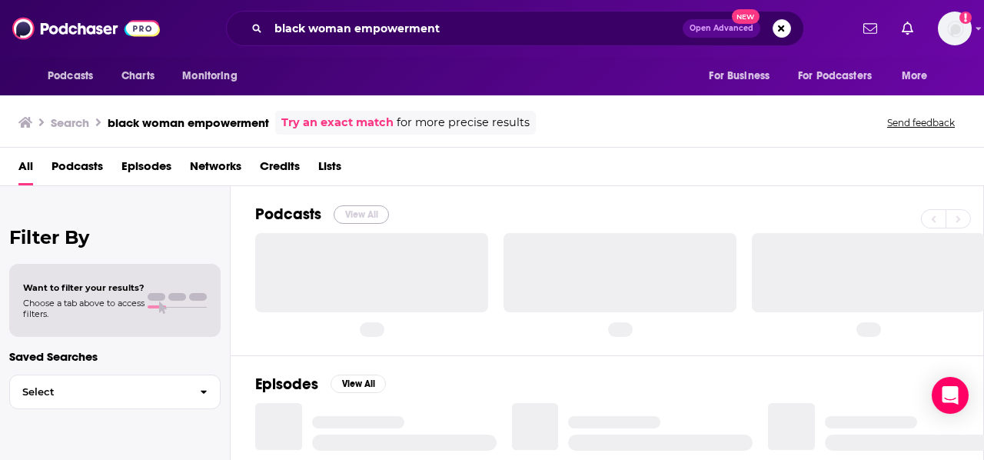
click at [368, 218] on button "View All" at bounding box center [361, 214] width 55 height 18
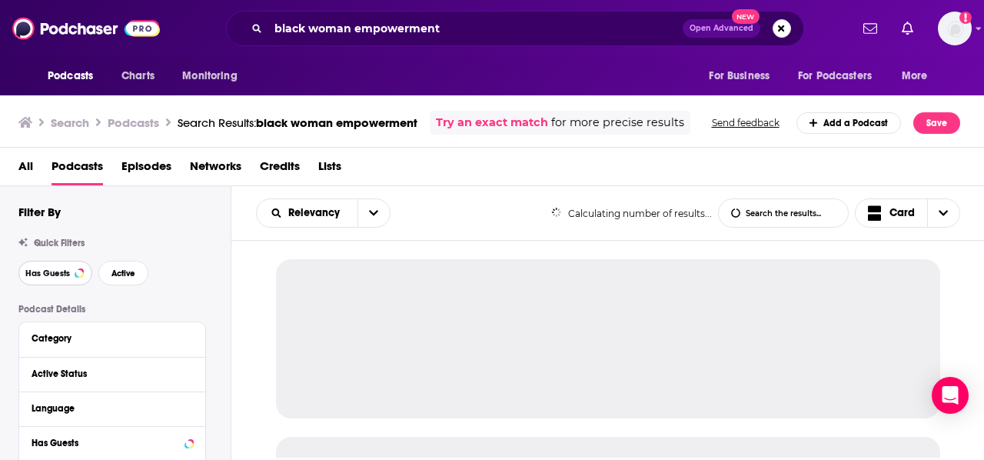
click at [69, 275] on button "Has Guests" at bounding box center [55, 273] width 74 height 25
click at [119, 271] on span "Active" at bounding box center [123, 273] width 24 height 8
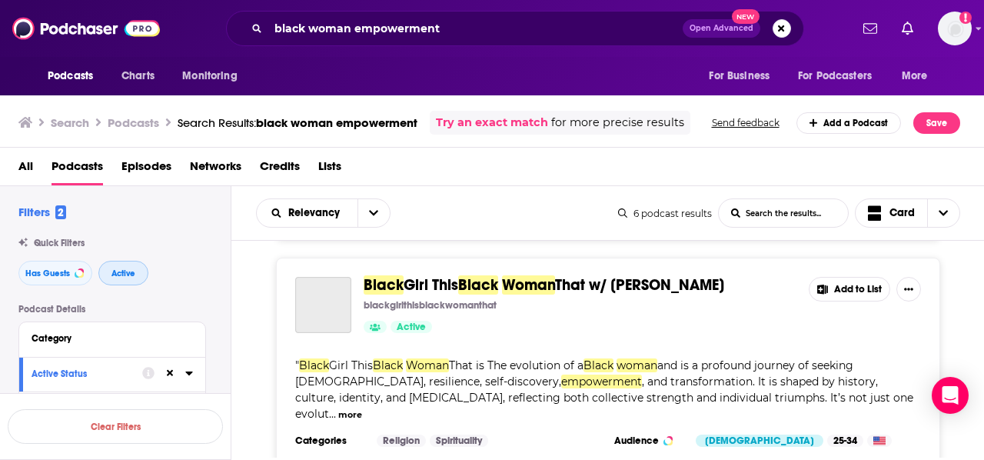
scroll to position [700, 0]
